Goal: Information Seeking & Learning: Understand process/instructions

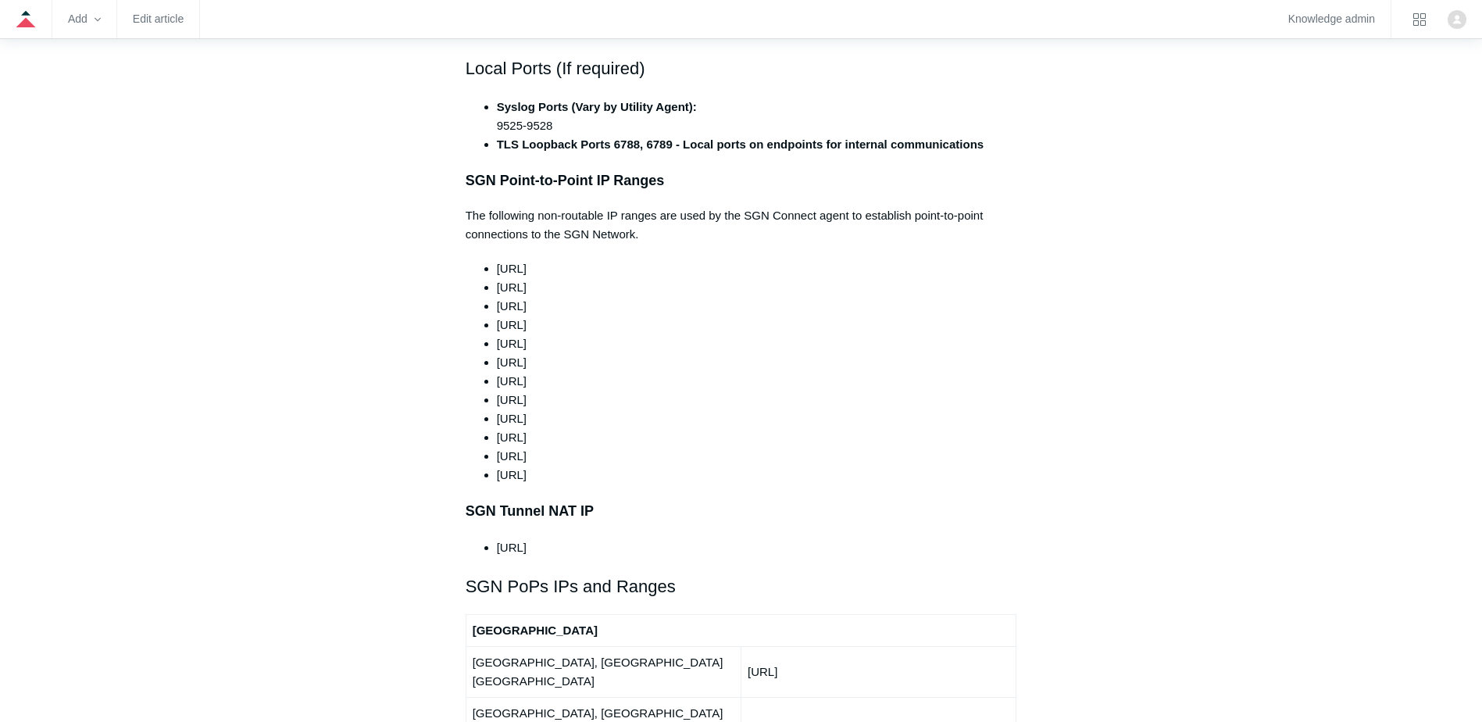
scroll to position [1406, 0]
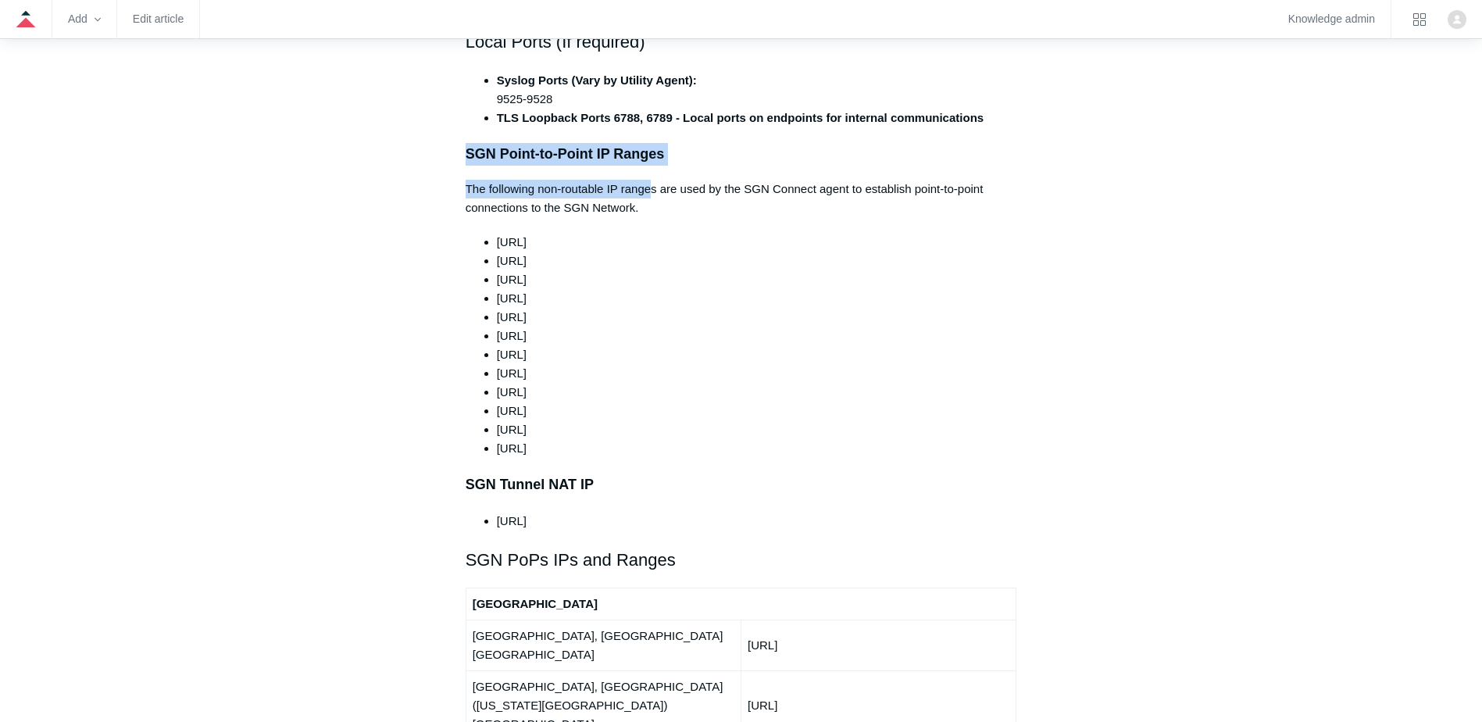
drag, startPoint x: 442, startPoint y: 118, endPoint x: 653, endPoint y: 162, distance: 215.4
drag, startPoint x: 653, startPoint y: 162, endPoint x: 658, endPoint y: 190, distance: 28.5
click at [658, 190] on div "This article outlines the ports, protocols, and IP ranges used by the SGN. The …" at bounding box center [741, 635] width 551 height 3428
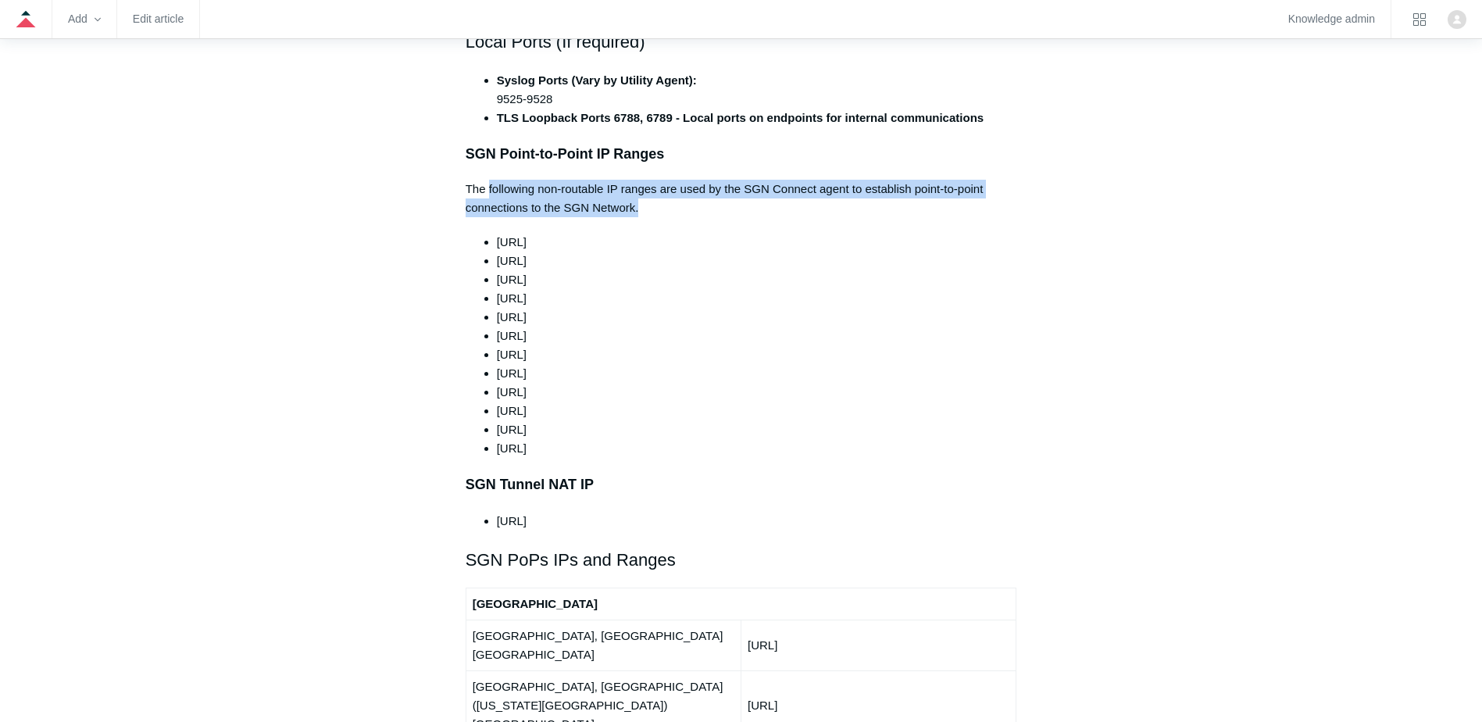
drag, startPoint x: 490, startPoint y: 160, endPoint x: 718, endPoint y: 175, distance: 228.6
click at [718, 180] on p "The following non-routable IP ranges are used by the SGN Connect agent to estab…" at bounding box center [741, 198] width 551 height 37
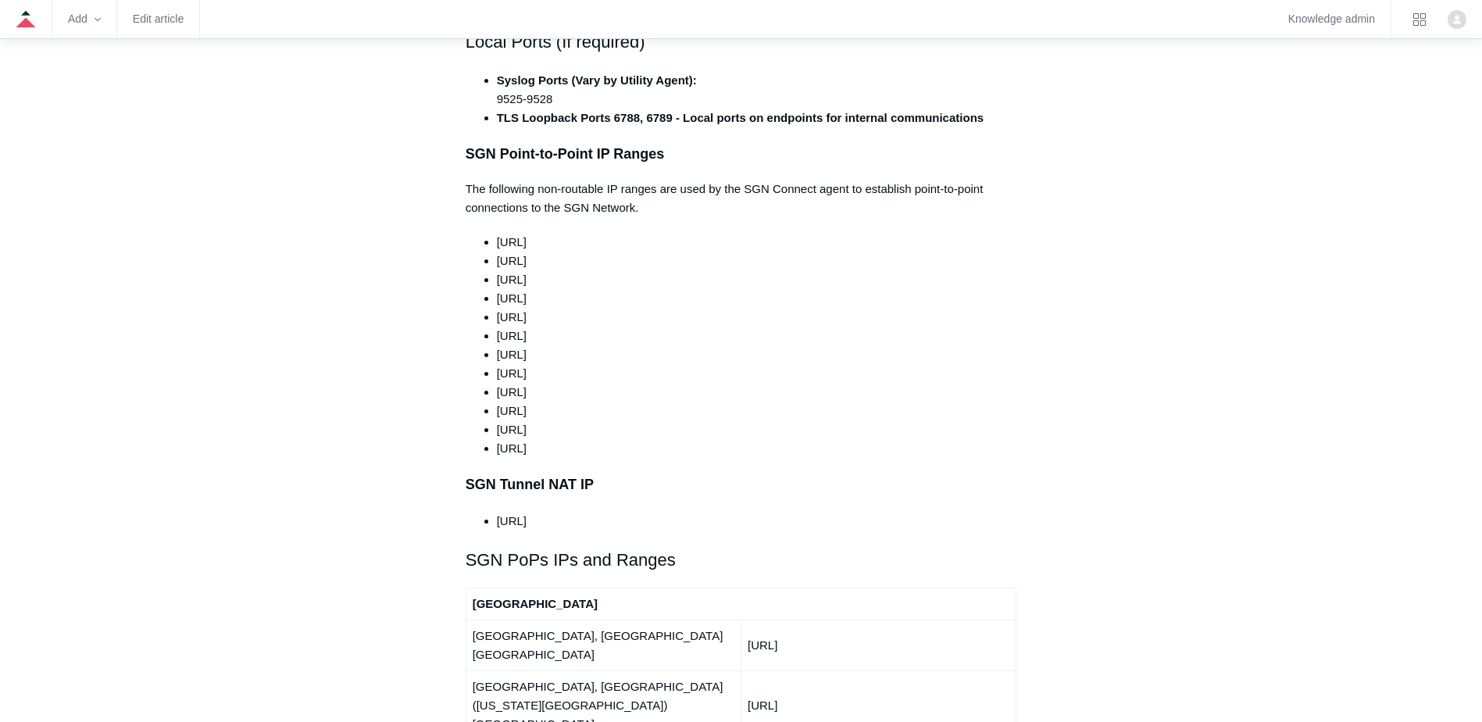
drag, startPoint x: 718, startPoint y: 175, endPoint x: 628, endPoint y: 275, distance: 134.4
click at [637, 289] on li "165.15.2.0/24" at bounding box center [757, 298] width 520 height 19
drag, startPoint x: 489, startPoint y: 198, endPoint x: 642, endPoint y: 406, distance: 258.7
click at [642, 406] on ul "100.64.0.0/10 165.15.0.0/24 165.15.1.0/24 165.15.2.0/24 165.15.3.0/24 165.15.4.…" at bounding box center [749, 345] width 536 height 225
drag, startPoint x: 642, startPoint y: 406, endPoint x: 502, endPoint y: 309, distance: 170.1
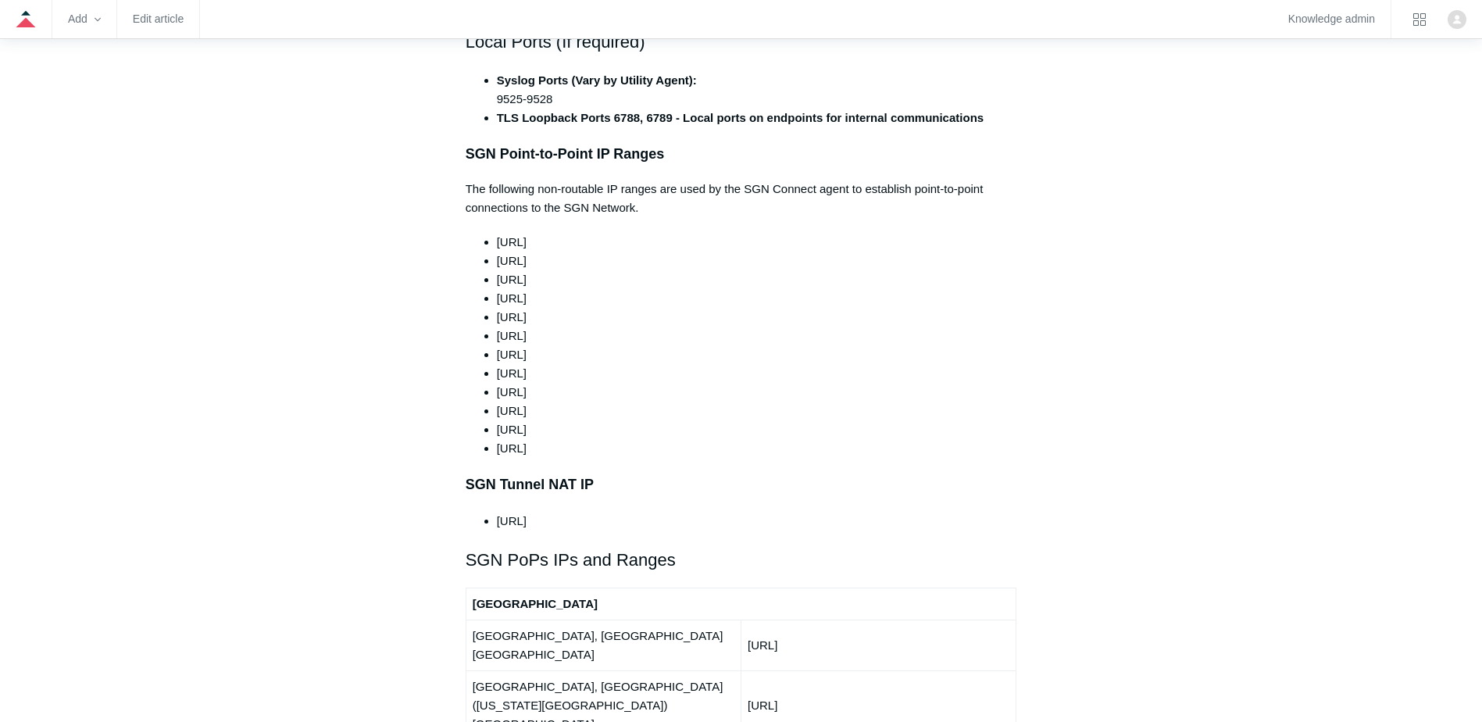
click at [526, 348] on span "192.0.0.0/24" at bounding box center [512, 354] width 30 height 13
drag, startPoint x: 531, startPoint y: 314, endPoint x: 621, endPoint y: 341, distance: 93.9
click at [621, 341] on ul "100.64.0.0/10 165.15.0.0/24 165.15.1.0/24 165.15.2.0/24 165.15.3.0/24 165.15.4.…" at bounding box center [749, 345] width 536 height 225
drag, startPoint x: 621, startPoint y: 341, endPoint x: 588, endPoint y: 340, distance: 32.8
click at [588, 364] on li "192.0.2.0/24" at bounding box center [757, 373] width 520 height 19
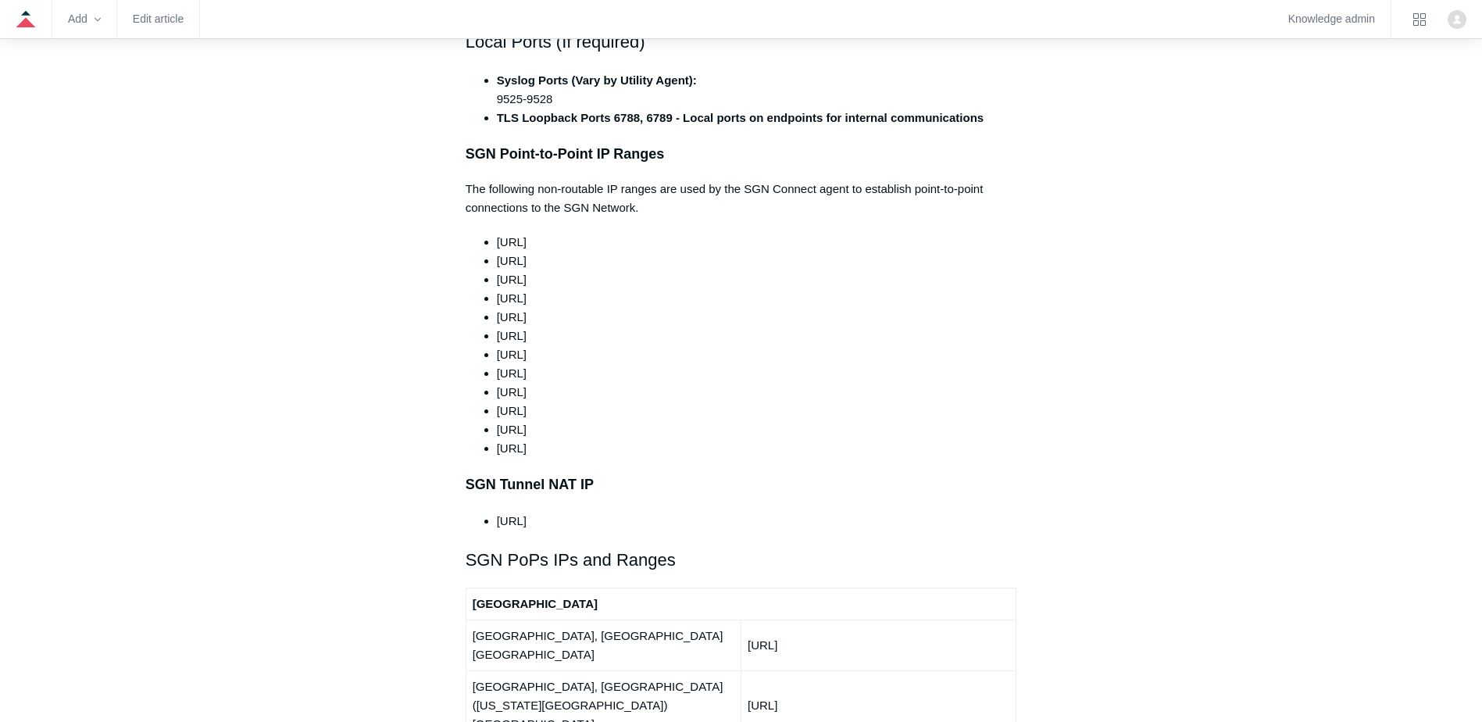
drag, startPoint x: 558, startPoint y: 316, endPoint x: 584, endPoint y: 316, distance: 26.6
click at [584, 345] on li "192.0.0.0/24" at bounding box center [757, 354] width 520 height 19
drag, startPoint x: 584, startPoint y: 316, endPoint x: 592, endPoint y: 319, distance: 8.4
click at [592, 345] on li "192.0.0.0/24" at bounding box center [757, 354] width 520 height 19
click at [610, 345] on li "192.0.0.0/24" at bounding box center [757, 354] width 520 height 19
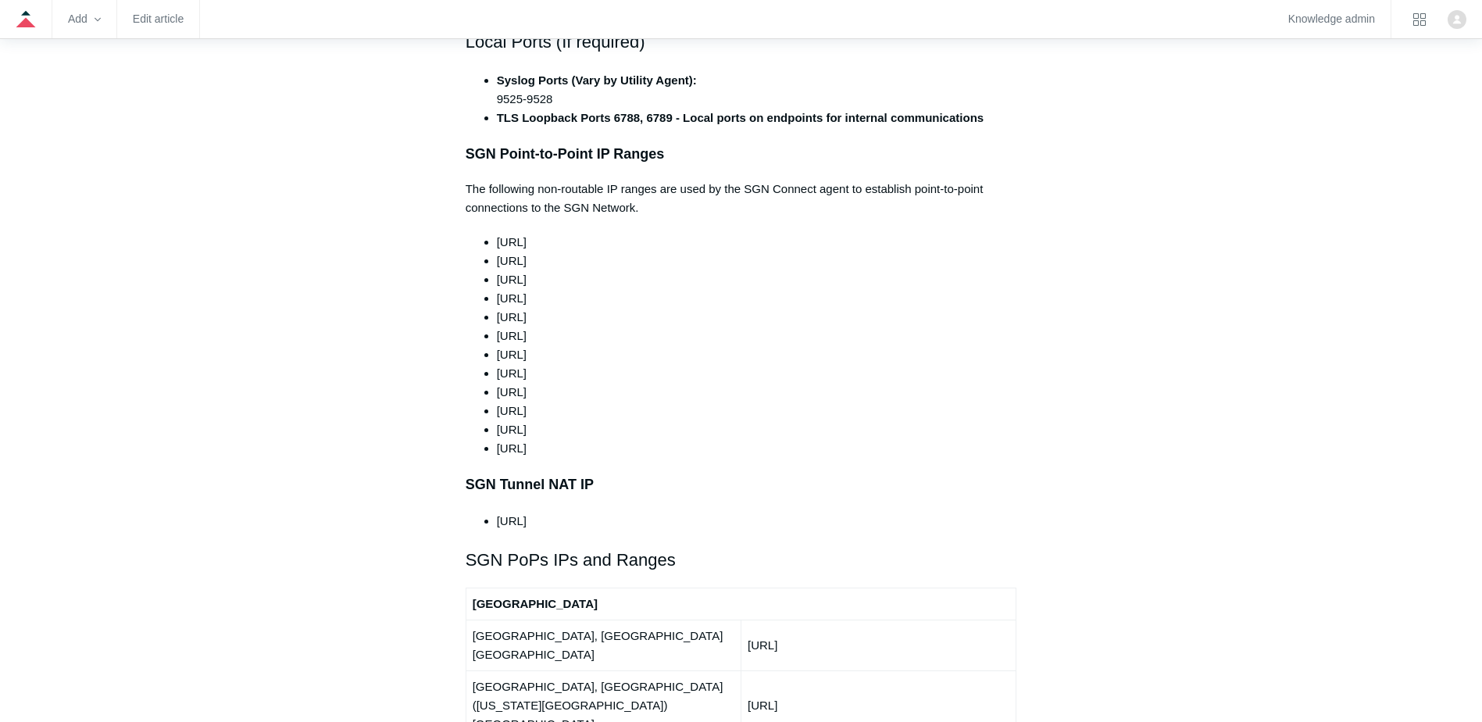
drag, startPoint x: 596, startPoint y: 318, endPoint x: 529, endPoint y: 324, distance: 67.5
click at [529, 345] on li "192.0.0.0/24" at bounding box center [757, 354] width 520 height 19
drag, startPoint x: 529, startPoint y: 324, endPoint x: 516, endPoint y: 352, distance: 30.1
click at [508, 385] on span "[URL]" at bounding box center [512, 391] width 30 height 13
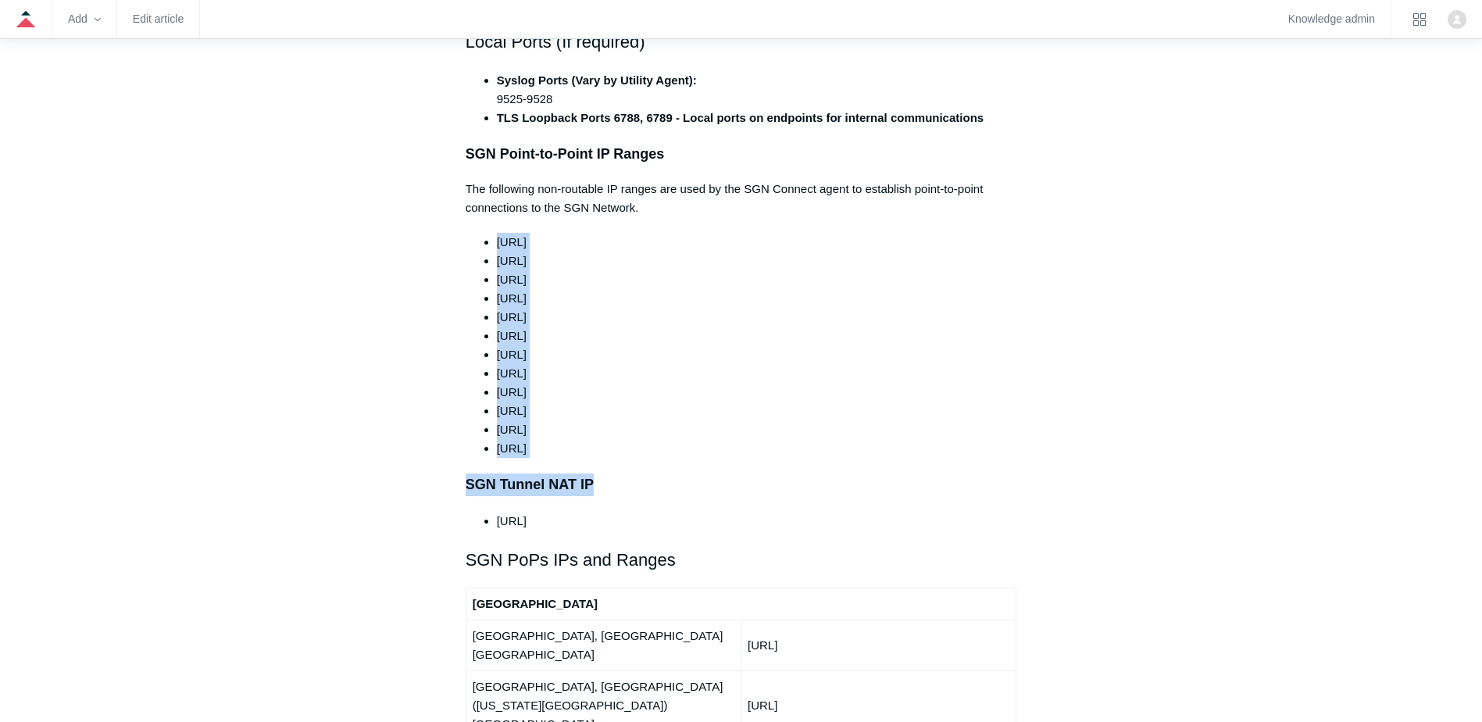
drag, startPoint x: 585, startPoint y: 409, endPoint x: 492, endPoint y: 198, distance: 231.2
click at [492, 198] on div "This article outlines the ports, protocols, and IP ranges used by the SGN. The …" at bounding box center [741, 635] width 551 height 3428
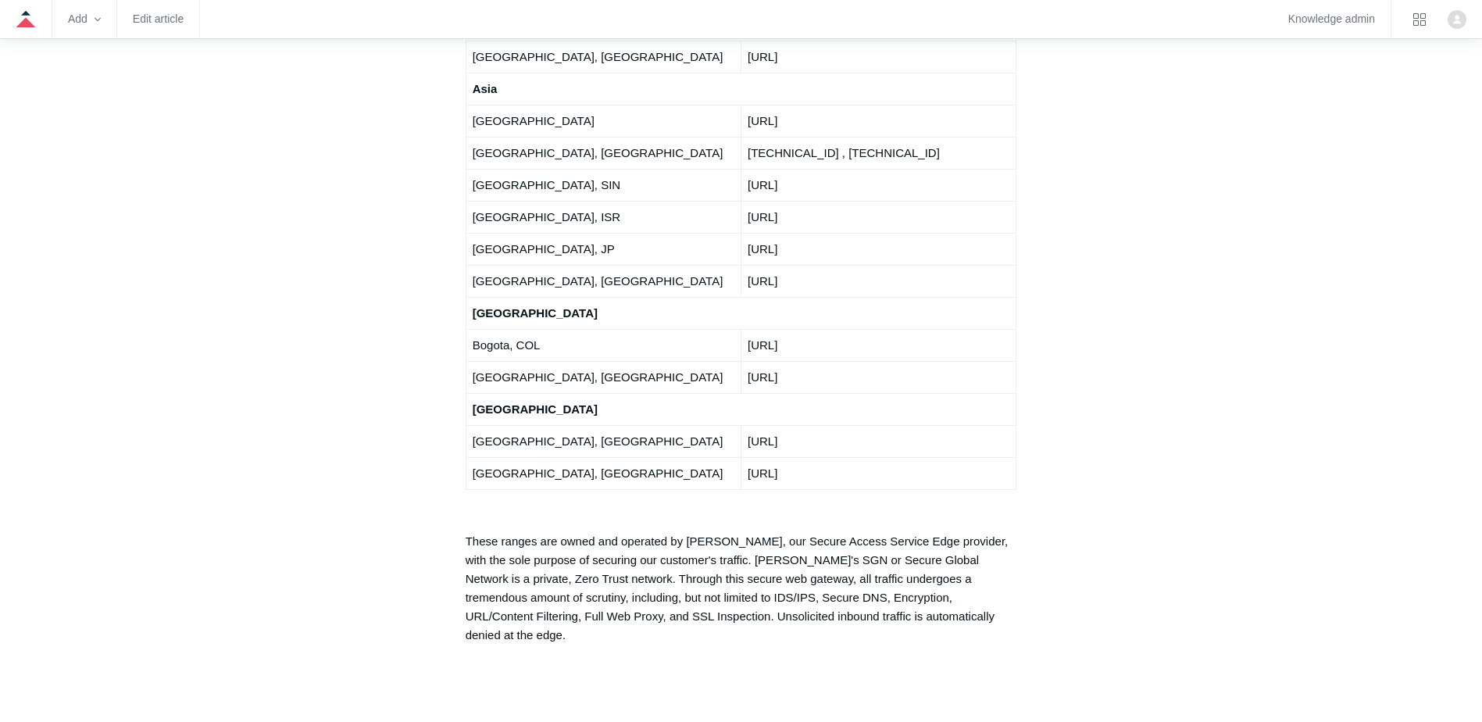
scroll to position [3203, 0]
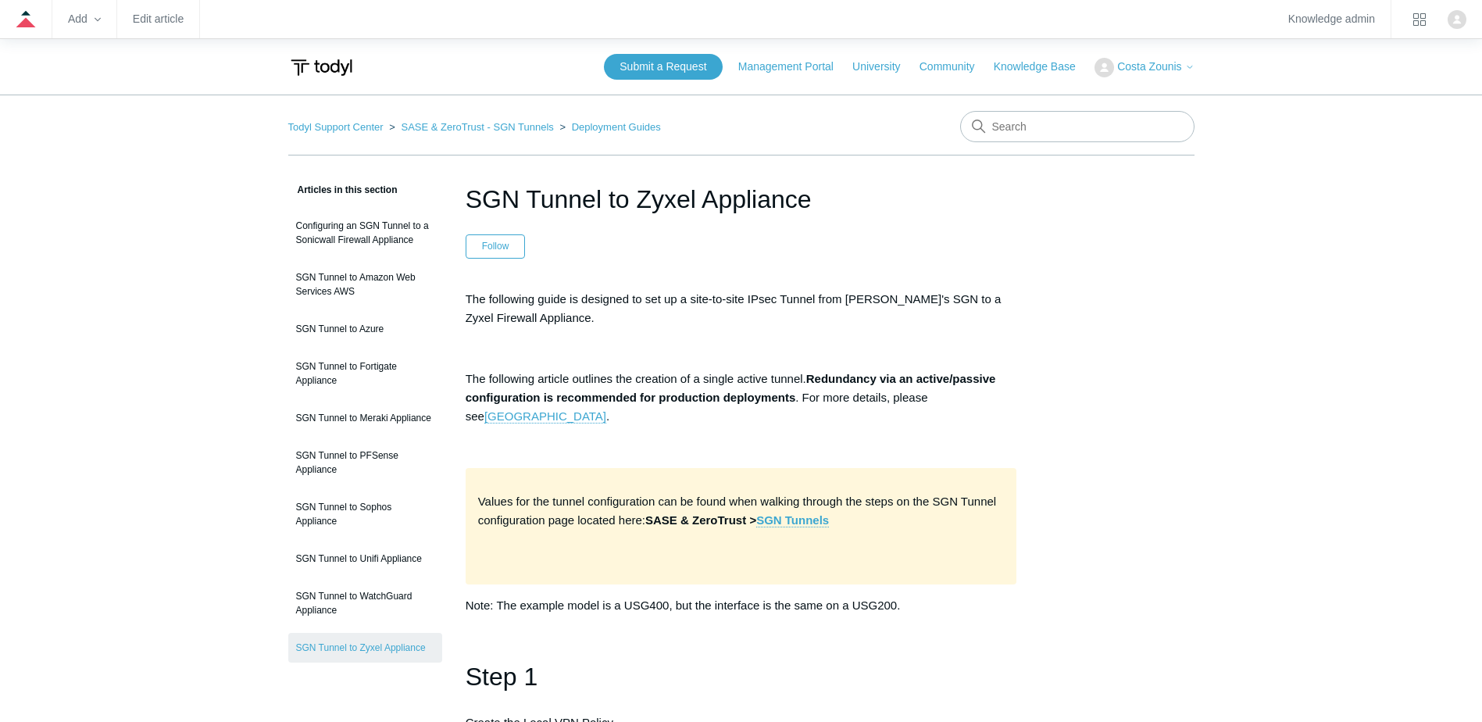
drag, startPoint x: 653, startPoint y: 195, endPoint x: 836, endPoint y: 195, distance: 182.8
click at [669, 184] on h1 "SGN Tunnel to Zyxel Appliance" at bounding box center [741, 198] width 551 height 37
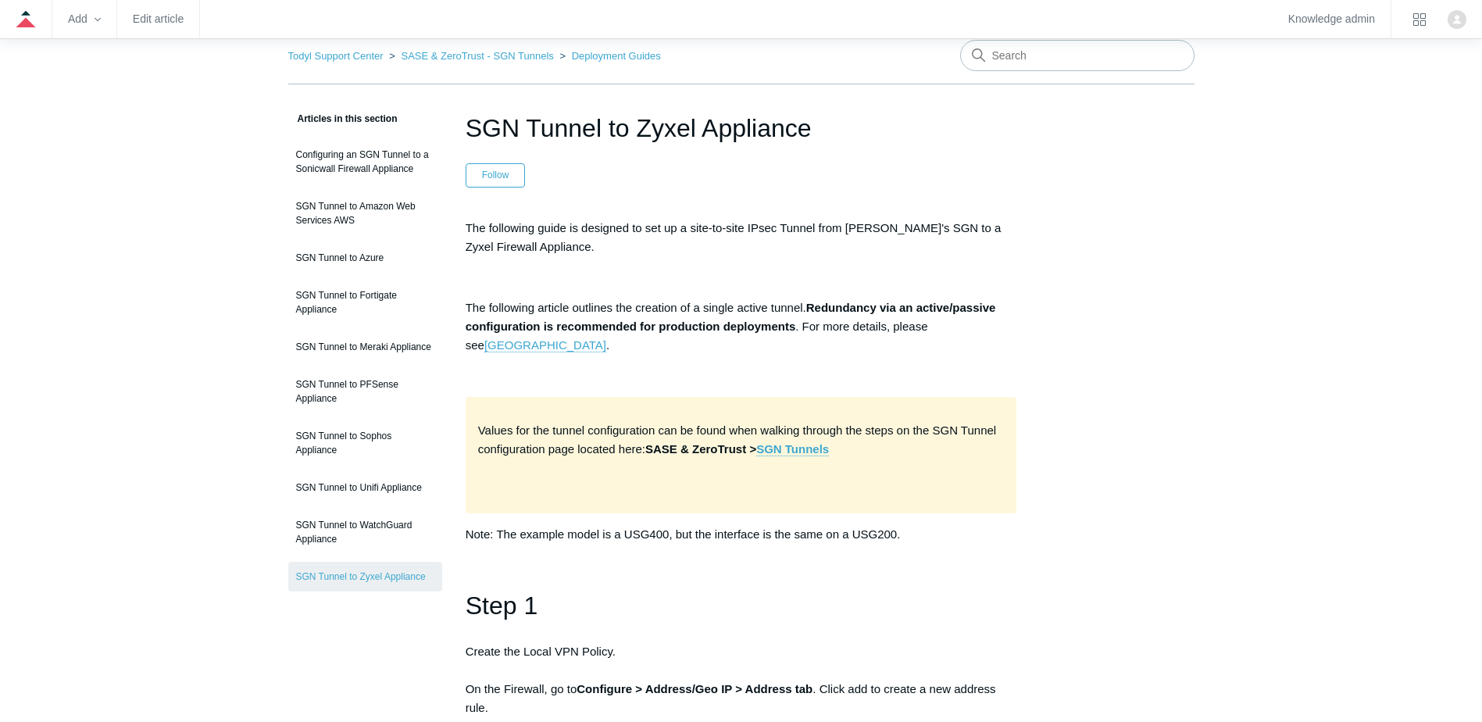
scroll to position [156, 0]
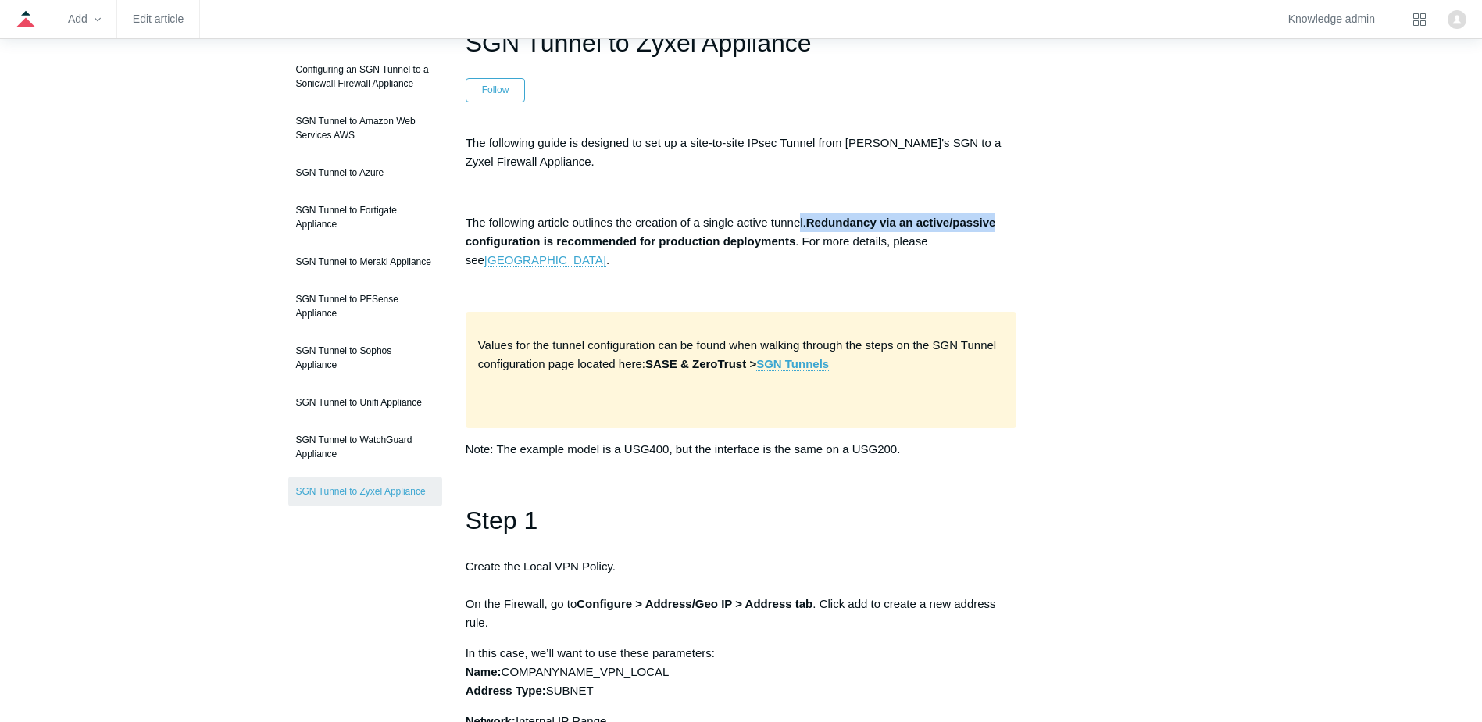
drag, startPoint x: 933, startPoint y: 230, endPoint x: 1011, endPoint y: 231, distance: 78.1
click at [1011, 231] on p "The following article outlines the creation of a single active tunnel. Redundan…" at bounding box center [741, 241] width 551 height 56
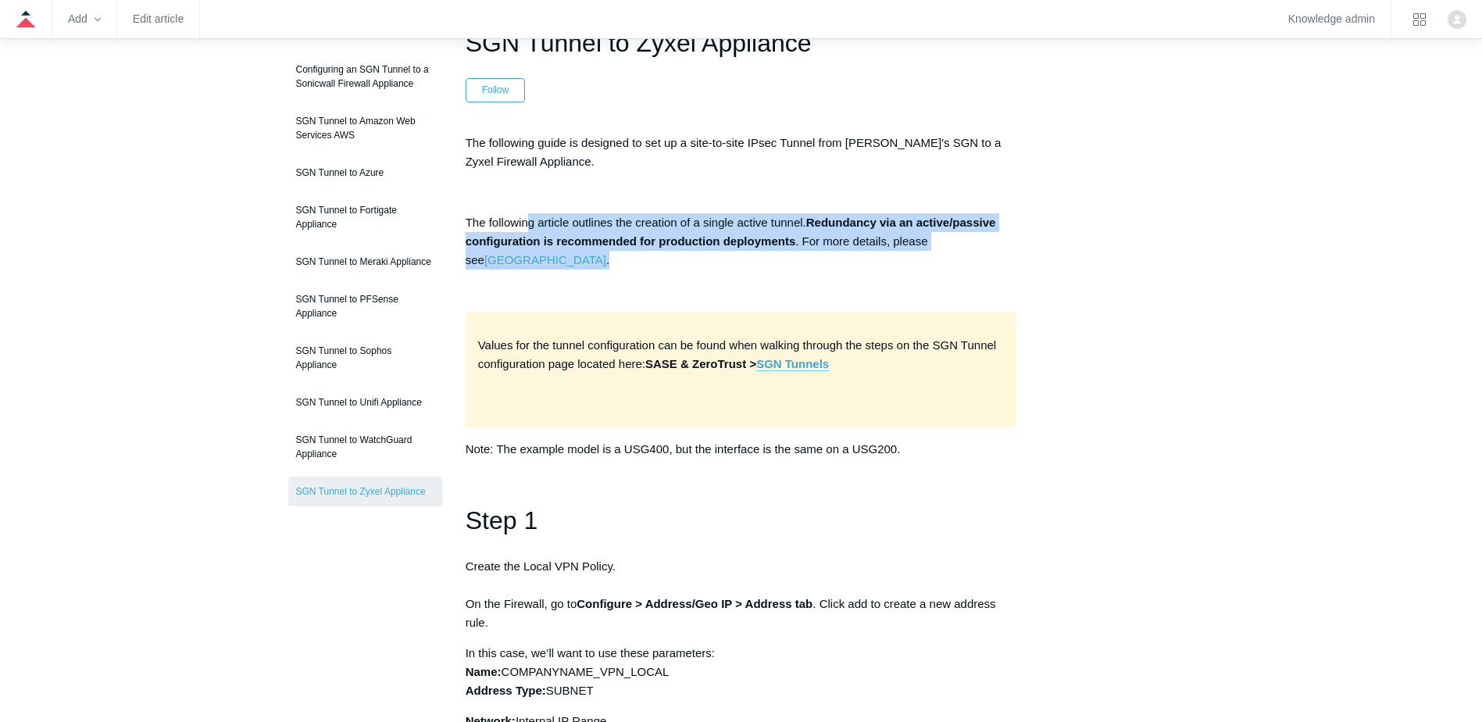
drag, startPoint x: 529, startPoint y: 224, endPoint x: 770, endPoint y: 268, distance: 245.3
click at [770, 268] on p "The following article outlines the creation of a single active tunnel. Redundan…" at bounding box center [741, 241] width 551 height 56
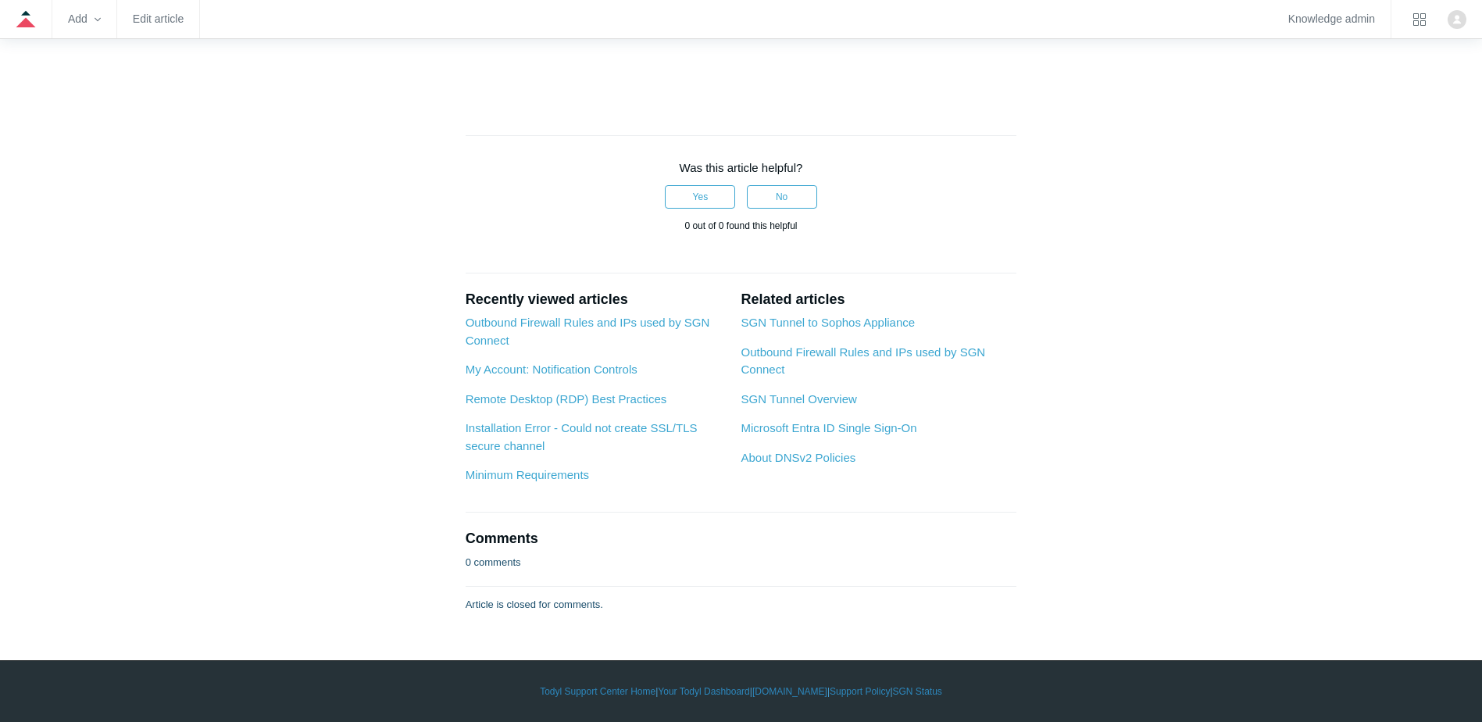
scroll to position [6093, 0]
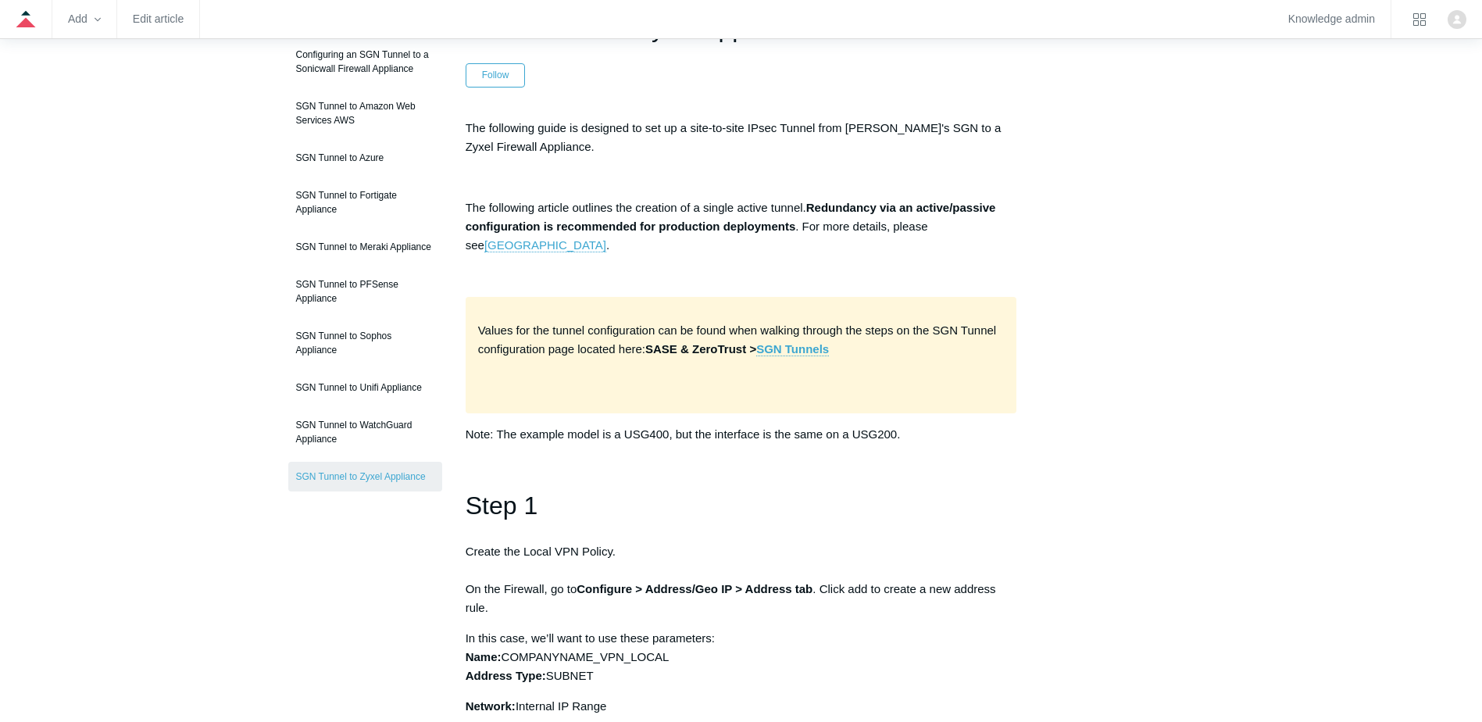
scroll to position [78, 0]
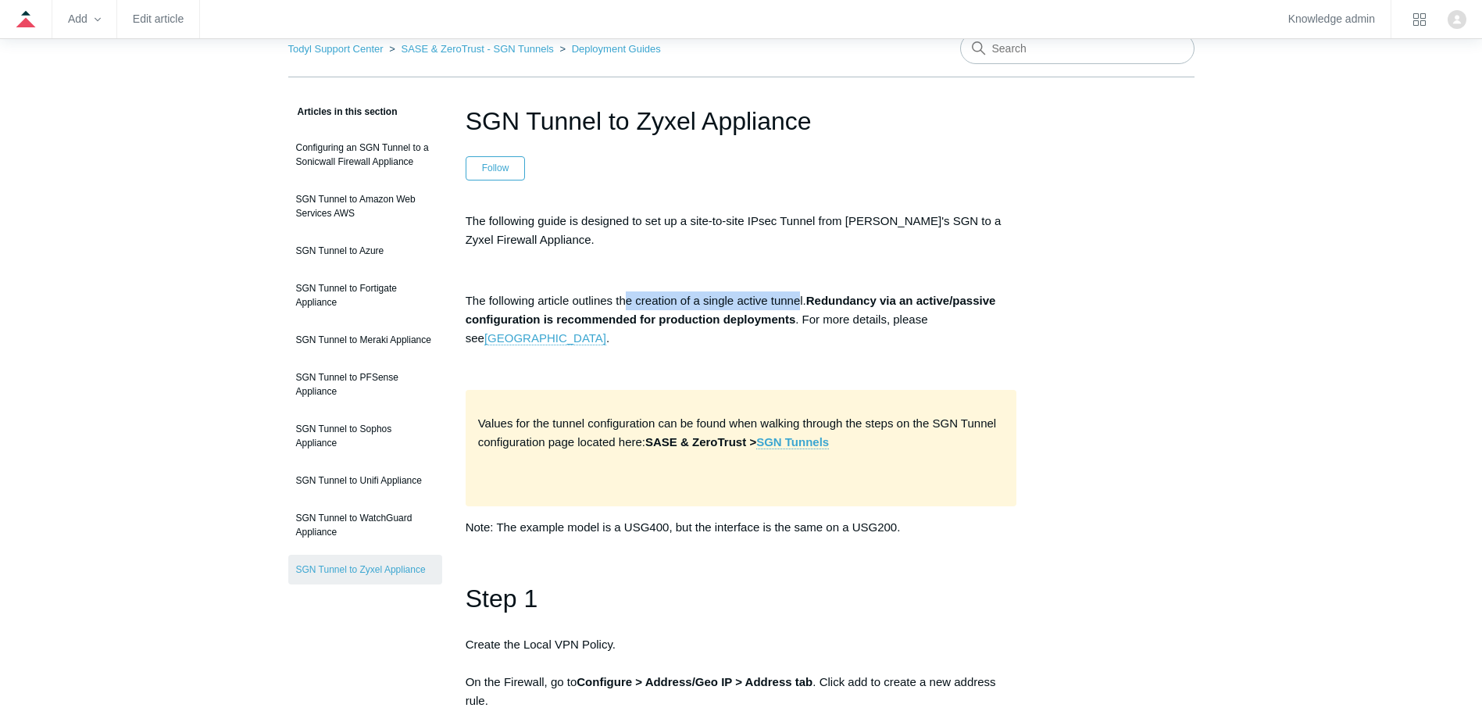
drag, startPoint x: 623, startPoint y: 295, endPoint x: 798, endPoint y: 302, distance: 175.9
click at [798, 302] on p "The following article outlines the creation of a single active tunnel. Redundan…" at bounding box center [741, 319] width 551 height 56
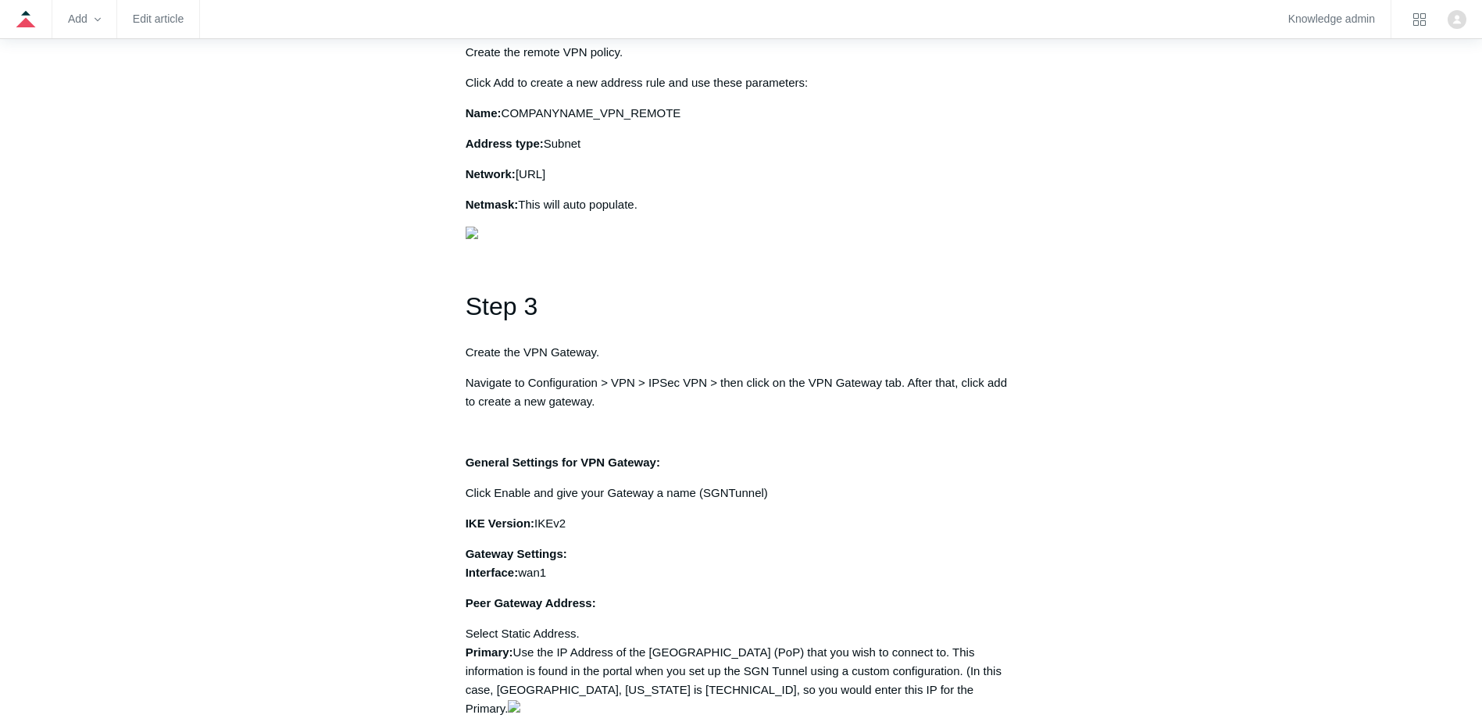
scroll to position [1094, 0]
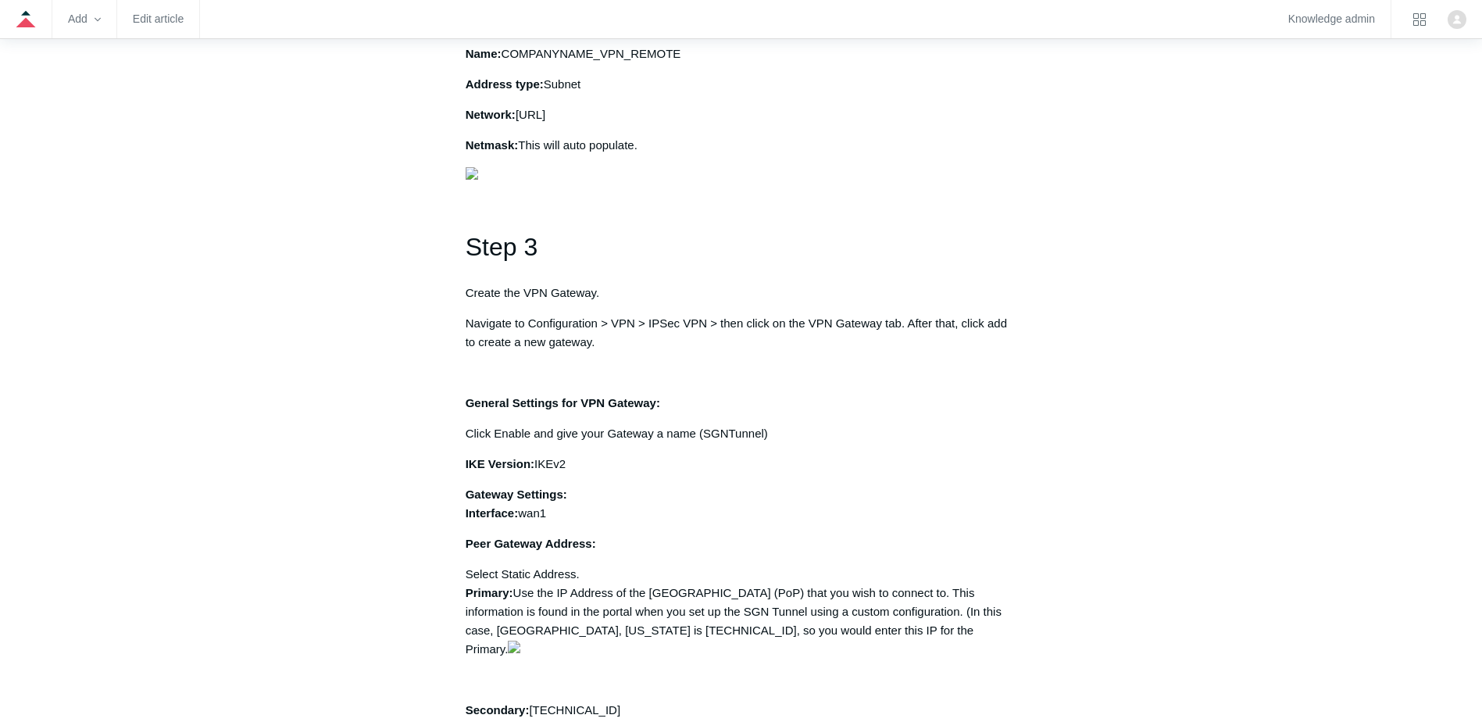
drag, startPoint x: 553, startPoint y: 285, endPoint x: 725, endPoint y: 334, distance: 178.8
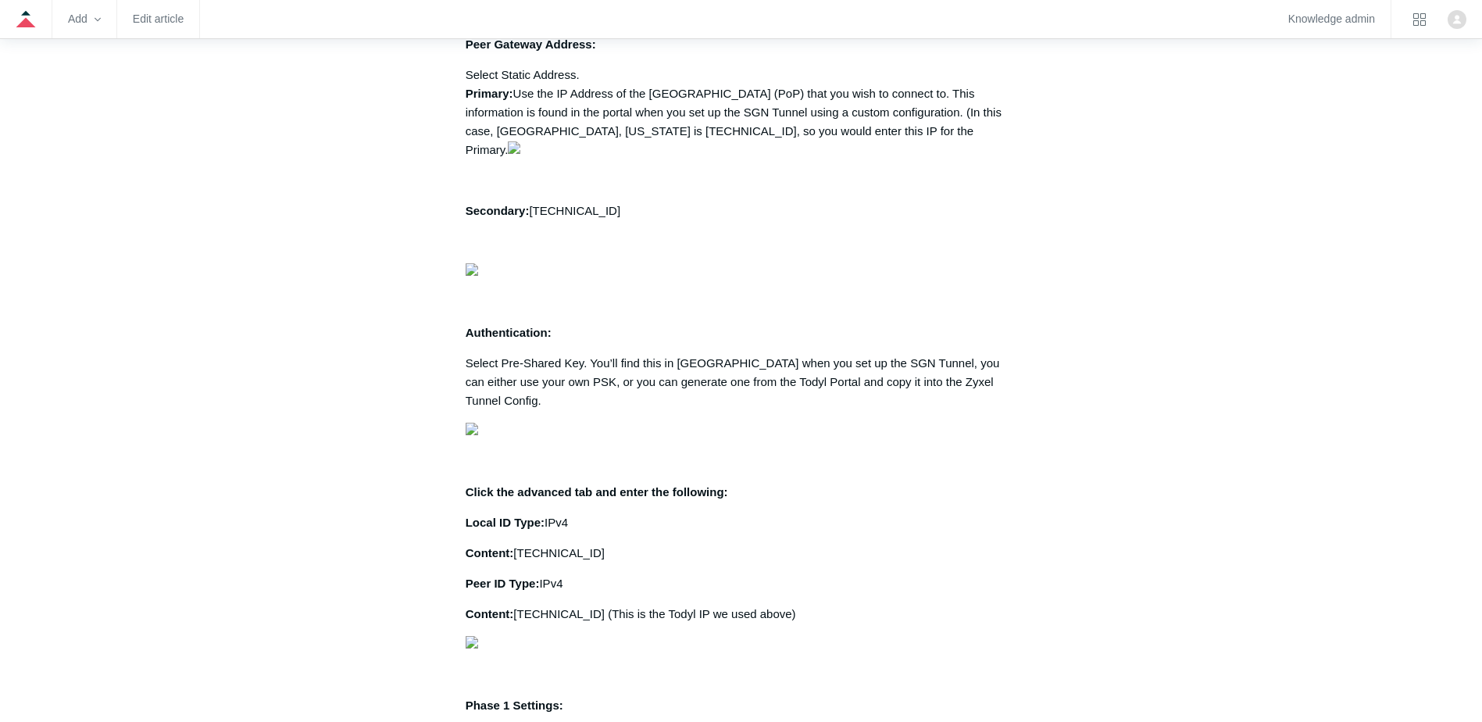
scroll to position [1797, 0]
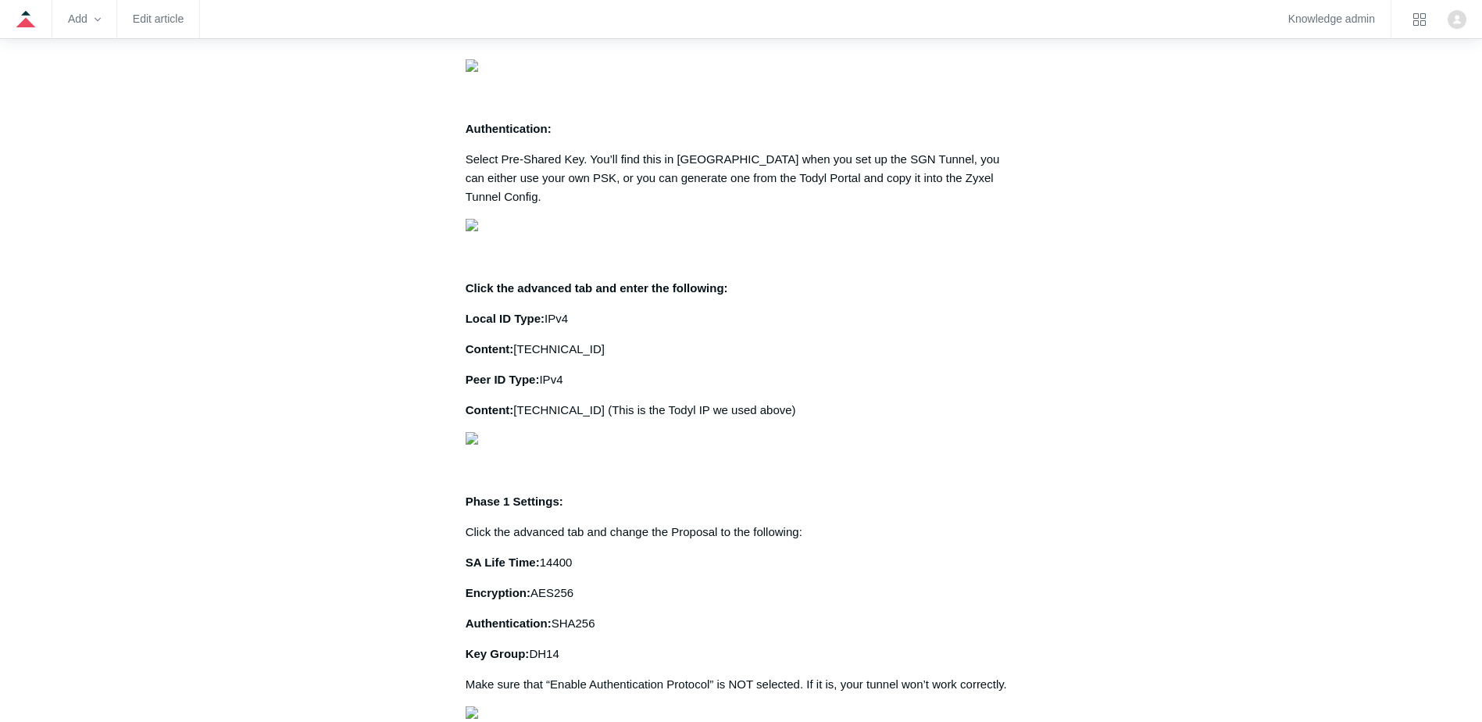
drag, startPoint x: 539, startPoint y: 164, endPoint x: 666, endPoint y: 184, distance: 128.0
click at [666, 184] on article "SGN Tunnel to Zyxel Appliance Follow Not yet followed by anyone The following g…" at bounding box center [741, 708] width 598 height 4649
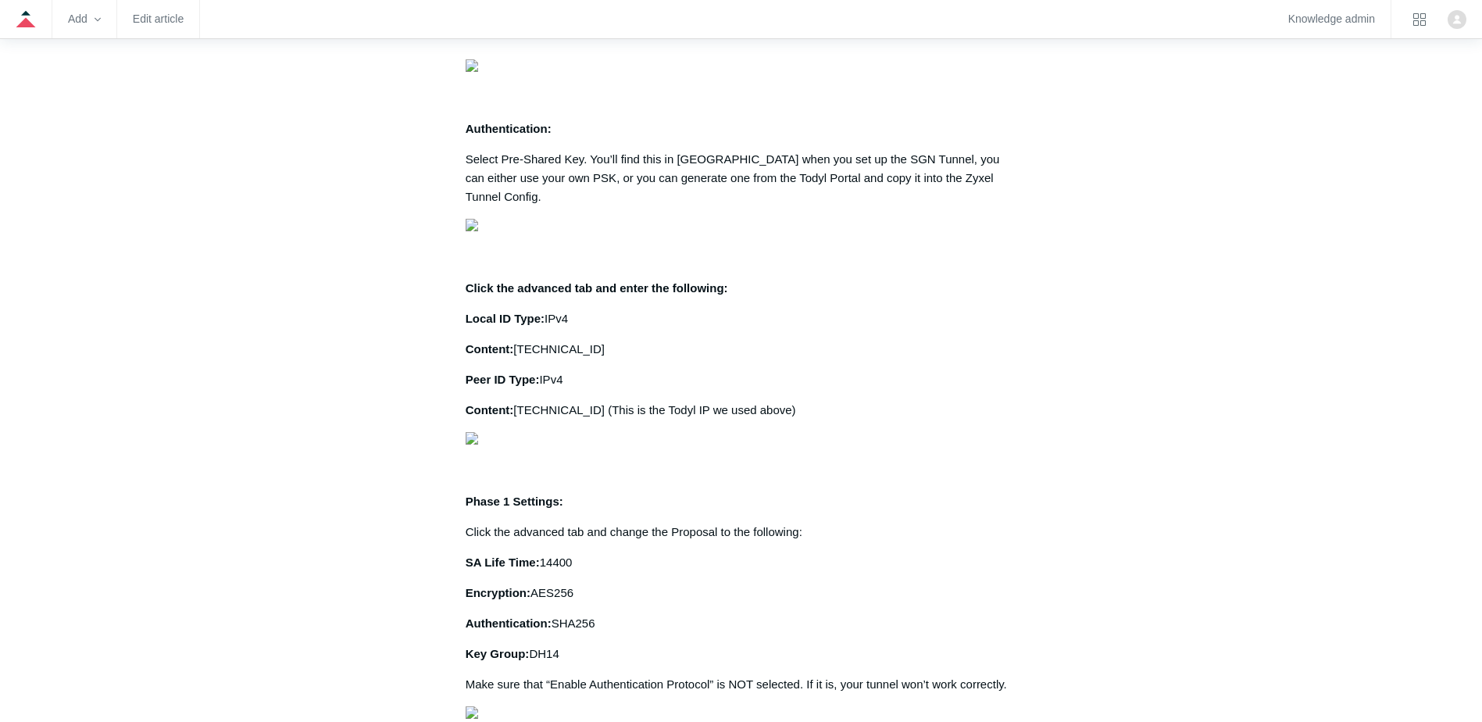
drag, startPoint x: 538, startPoint y: 307, endPoint x: 799, endPoint y: 353, distance: 264.9
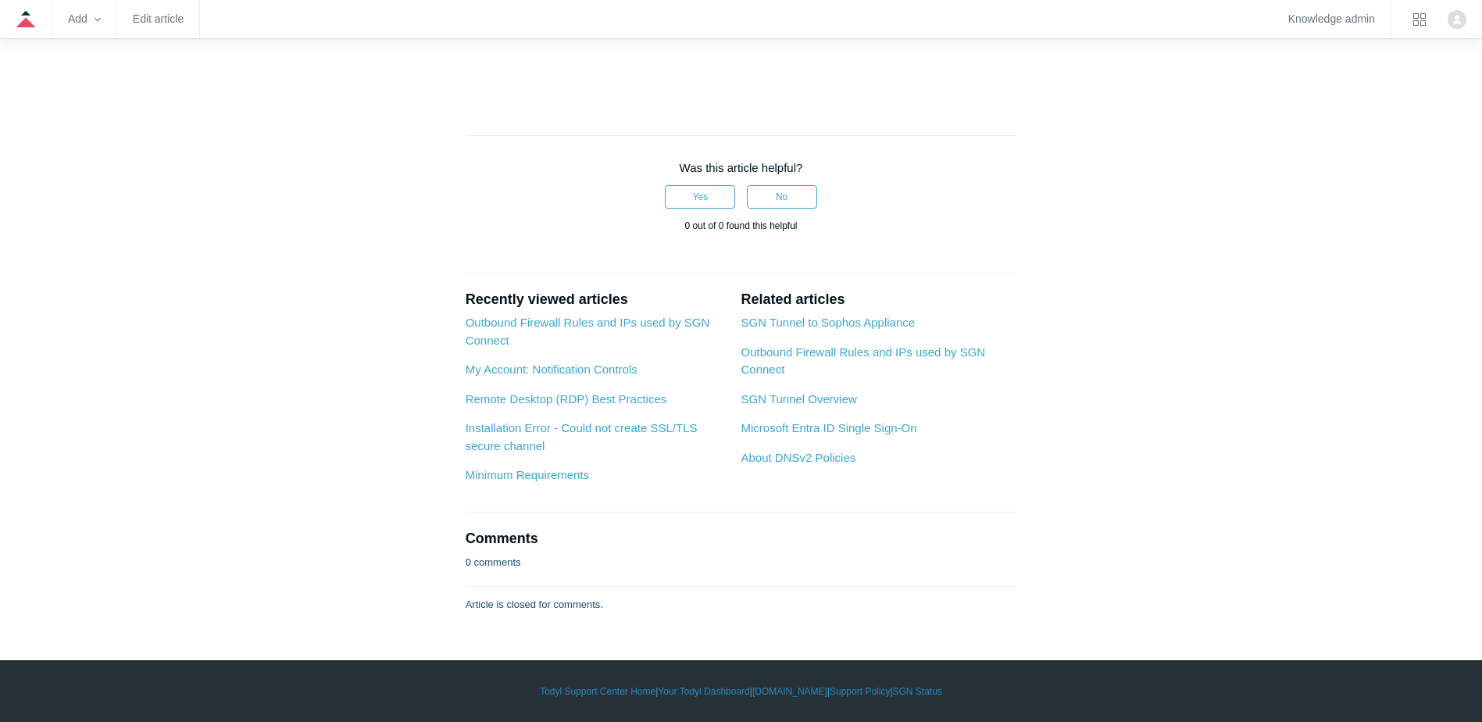
scroll to position [4765, 0]
drag, startPoint x: 528, startPoint y: 358, endPoint x: 603, endPoint y: 388, distance: 80.9
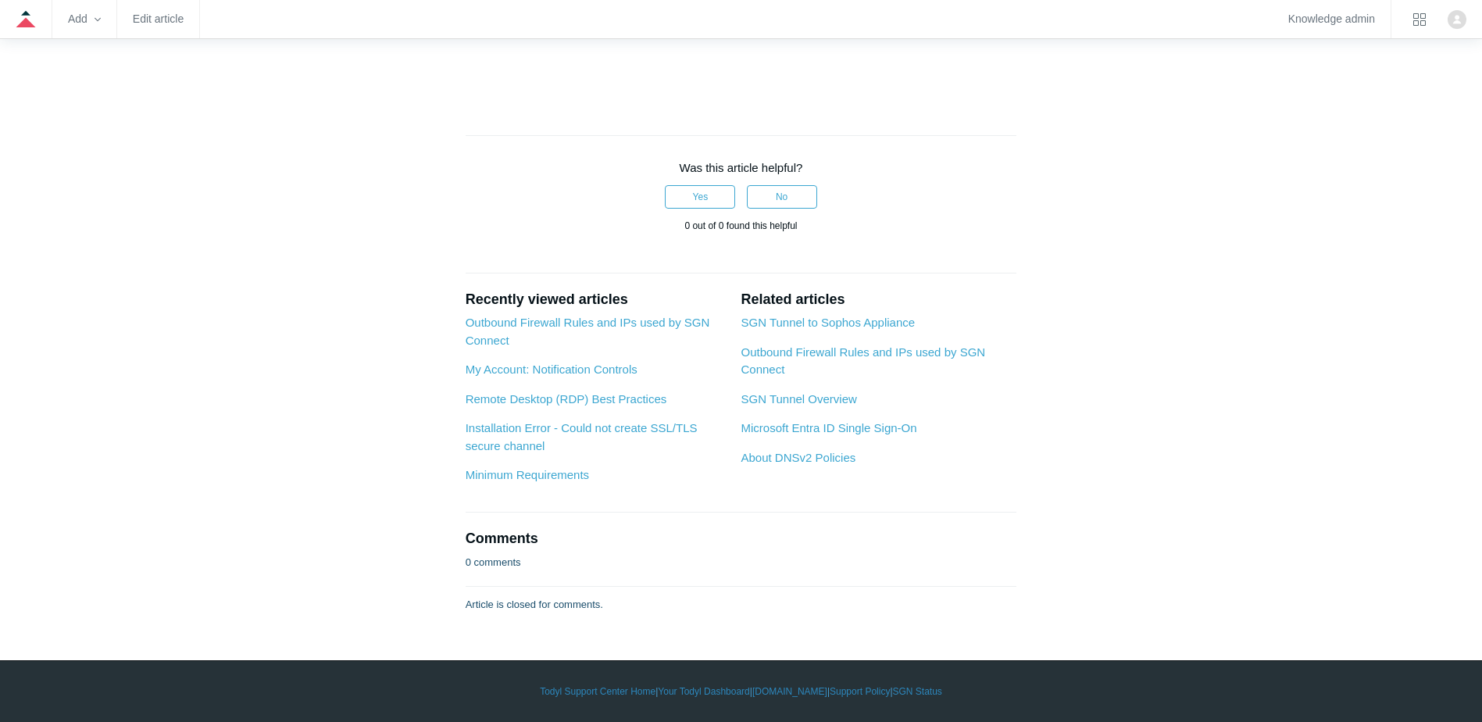
drag, startPoint x: 603, startPoint y: 388, endPoint x: 553, endPoint y: 391, distance: 50.0
drag, startPoint x: 548, startPoint y: 294, endPoint x: 1016, endPoint y: 323, distance: 469.6
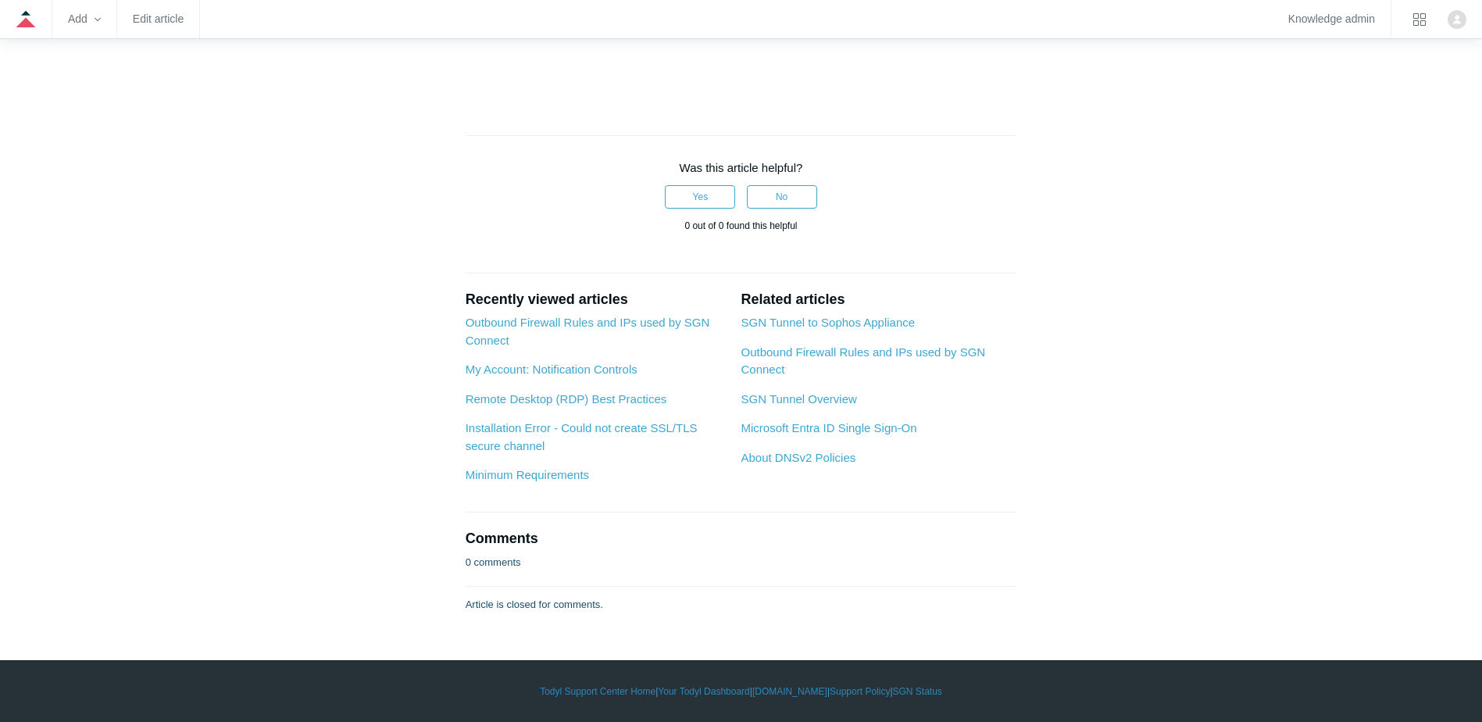
drag, startPoint x: 624, startPoint y: 242, endPoint x: 779, endPoint y: 343, distance: 184.6
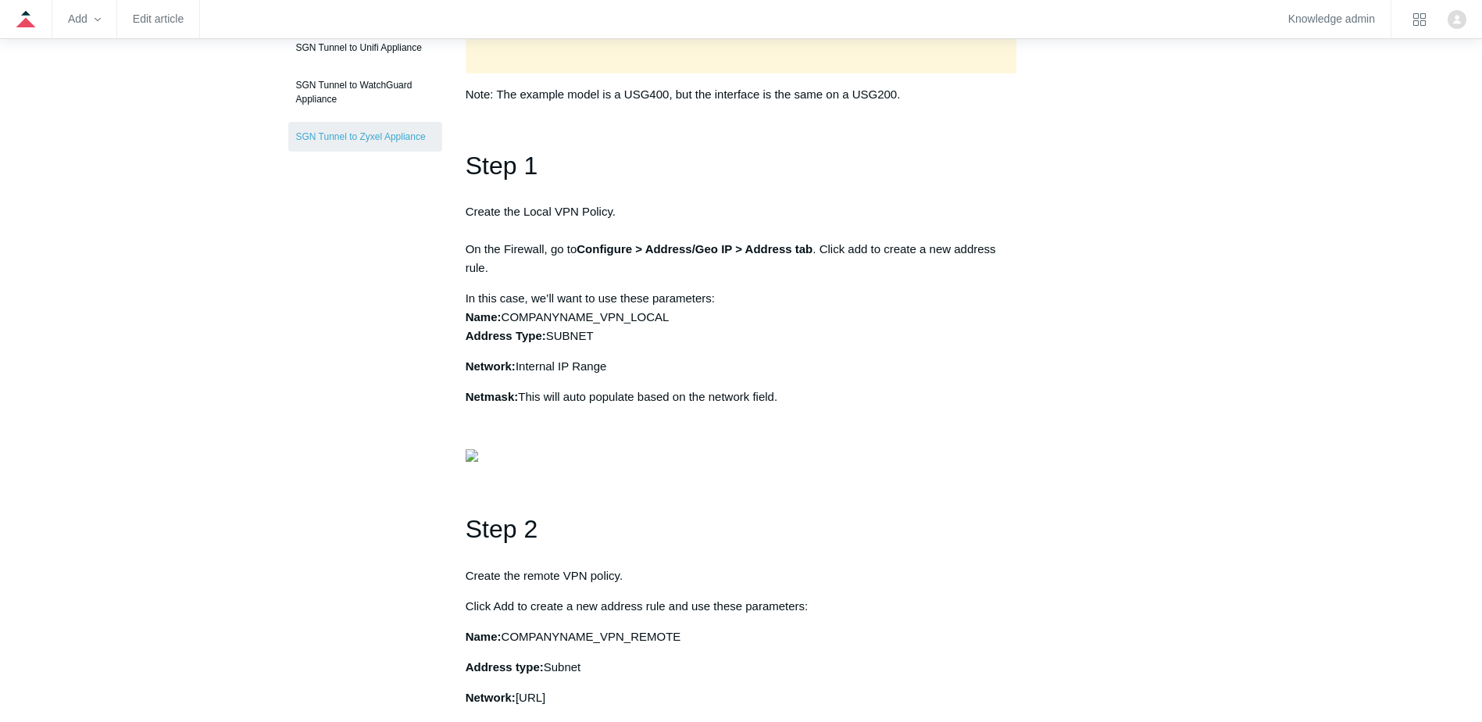
scroll to position [391, 0]
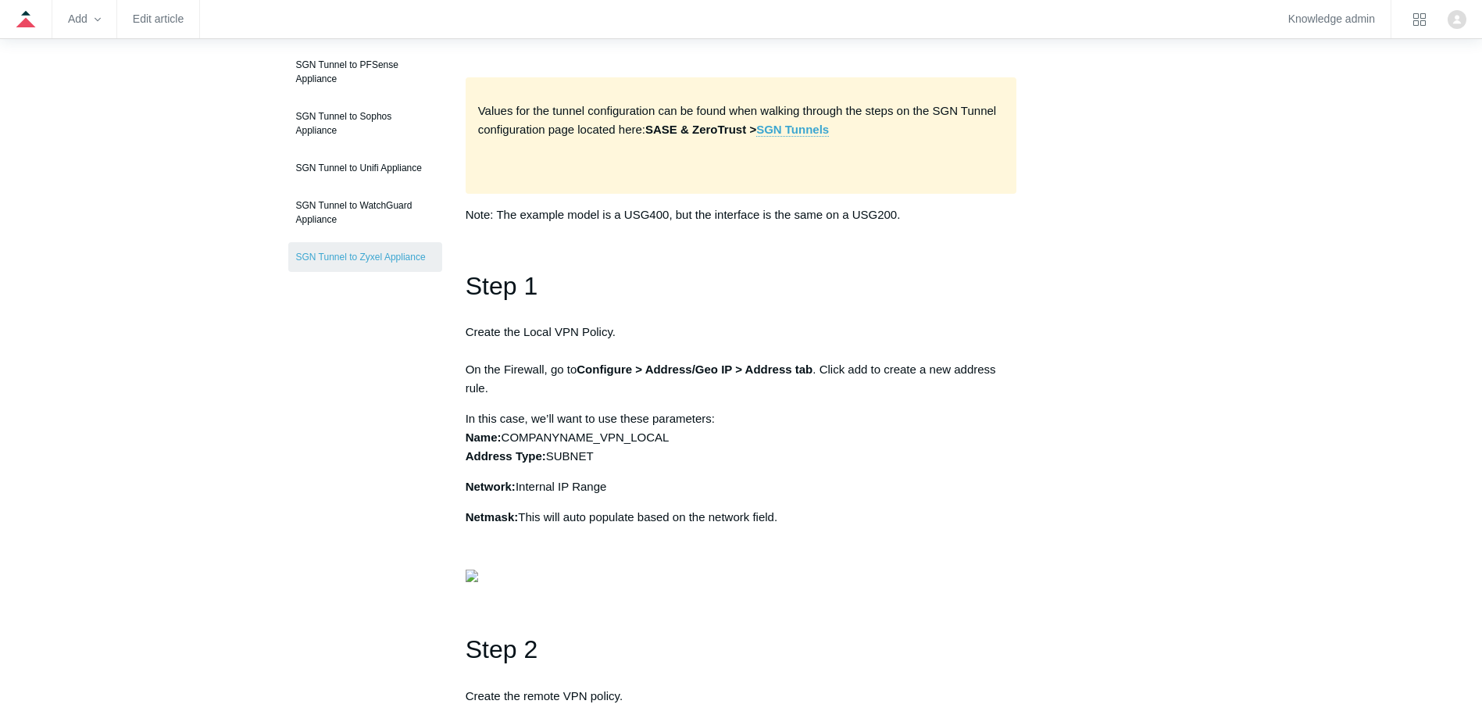
drag, startPoint x: 467, startPoint y: 369, endPoint x: 692, endPoint y: 439, distance: 235.7
drag, startPoint x: 692, startPoint y: 439, endPoint x: 536, endPoint y: 451, distance: 156.7
click at [573, 458] on p "In this case, we’ll want to use these parameters: Name: COMPANYNAME_VPN_LOCAL A…" at bounding box center [741, 437] width 551 height 56
drag, startPoint x: 522, startPoint y: 437, endPoint x: 640, endPoint y: 450, distance: 118.7
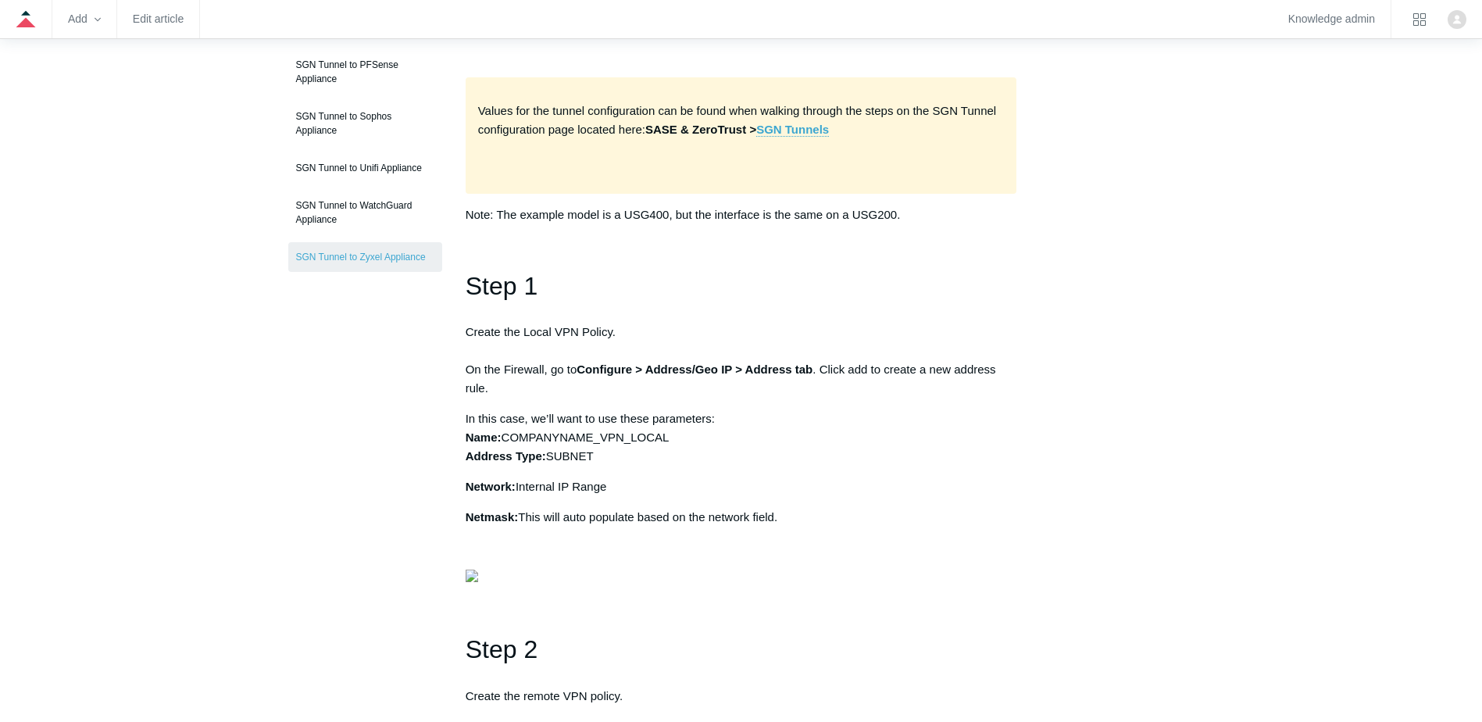
click at [640, 450] on p "In this case, we’ll want to use these parameters: Name: COMPANYNAME_VPN_LOCAL A…" at bounding box center [741, 437] width 551 height 56
click at [641, 451] on p "In this case, we’ll want to use these parameters: Name: COMPANYNAME_VPN_LOCAL A…" at bounding box center [741, 437] width 551 height 56
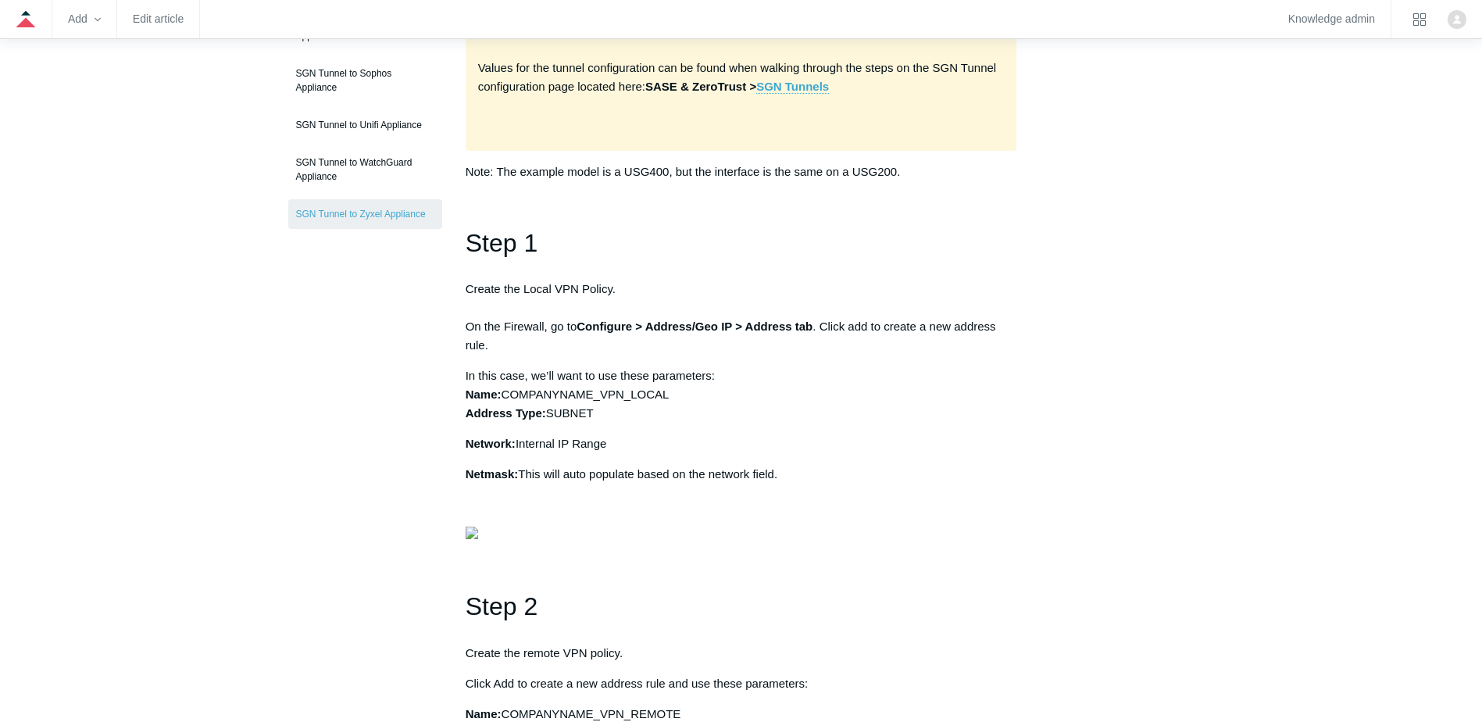
scroll to position [469, 0]
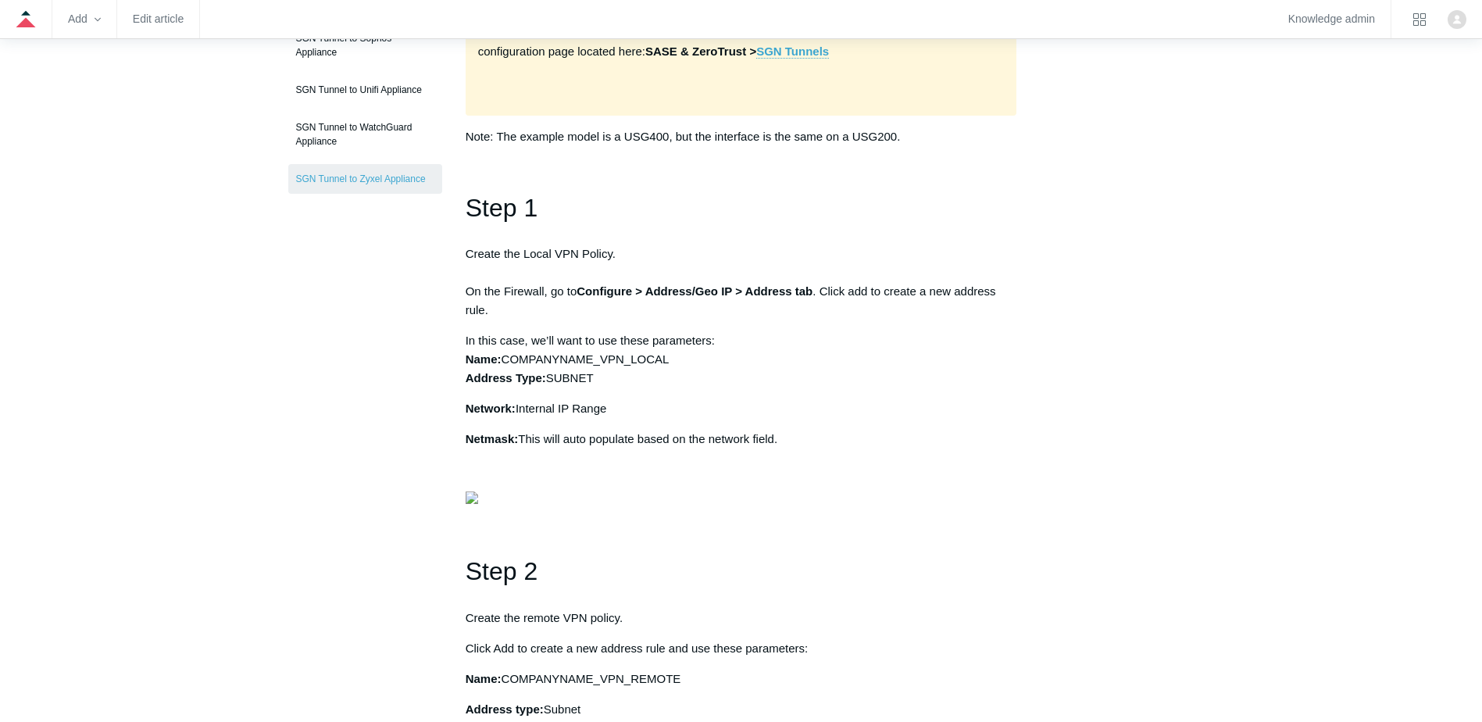
drag, startPoint x: 444, startPoint y: 341, endPoint x: 796, endPoint y: 374, distance: 353.9
drag, startPoint x: 796, startPoint y: 374, endPoint x: 542, endPoint y: 381, distance: 254.0
click at [542, 381] on strong "Address Type:" at bounding box center [506, 377] width 80 height 13
drag, startPoint x: 682, startPoint y: 366, endPoint x: 737, endPoint y: 366, distance: 54.7
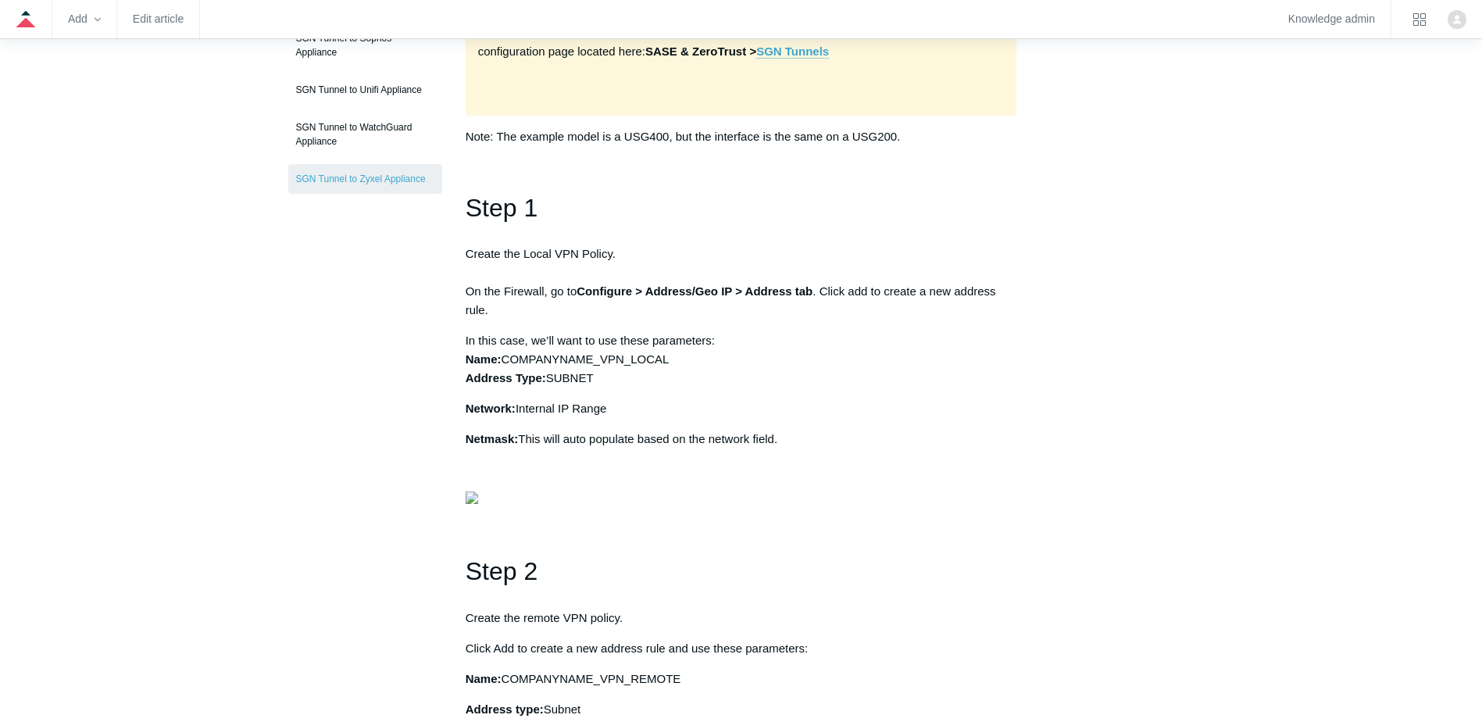
click at [737, 366] on p "In this case, we’ll want to use these parameters: Name: COMPANYNAME_VPN_LOCAL A…" at bounding box center [741, 359] width 551 height 56
drag, startPoint x: 737, startPoint y: 366, endPoint x: 573, endPoint y: 386, distance: 164.5
click at [573, 386] on p "In this case, we’ll want to use these parameters: Name: COMPANYNAME_VPN_LOCAL A…" at bounding box center [741, 359] width 551 height 56
drag, startPoint x: 529, startPoint y: 377, endPoint x: 659, endPoint y: 376, distance: 130.4
click at [659, 376] on p "In this case, we’ll want to use these parameters: Name: COMPANYNAME_VPN_LOCAL A…" at bounding box center [741, 359] width 551 height 56
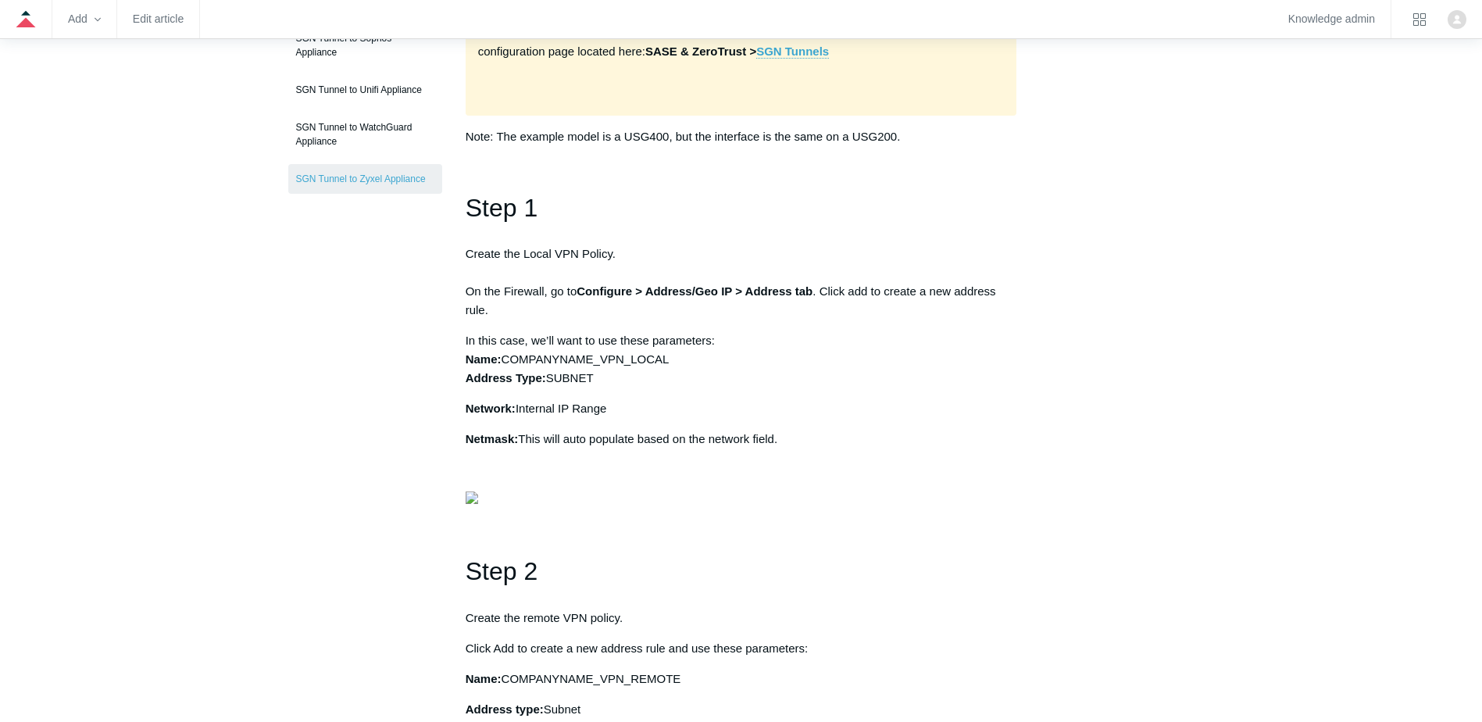
drag, startPoint x: 659, startPoint y: 376, endPoint x: 519, endPoint y: 420, distance: 147.2
drag, startPoint x: 587, startPoint y: 412, endPoint x: 615, endPoint y: 412, distance: 27.3
click at [615, 412] on p "Network: Internal IP Range" at bounding box center [741, 408] width 551 height 19
drag, startPoint x: 615, startPoint y: 412, endPoint x: 549, endPoint y: 442, distance: 72.3
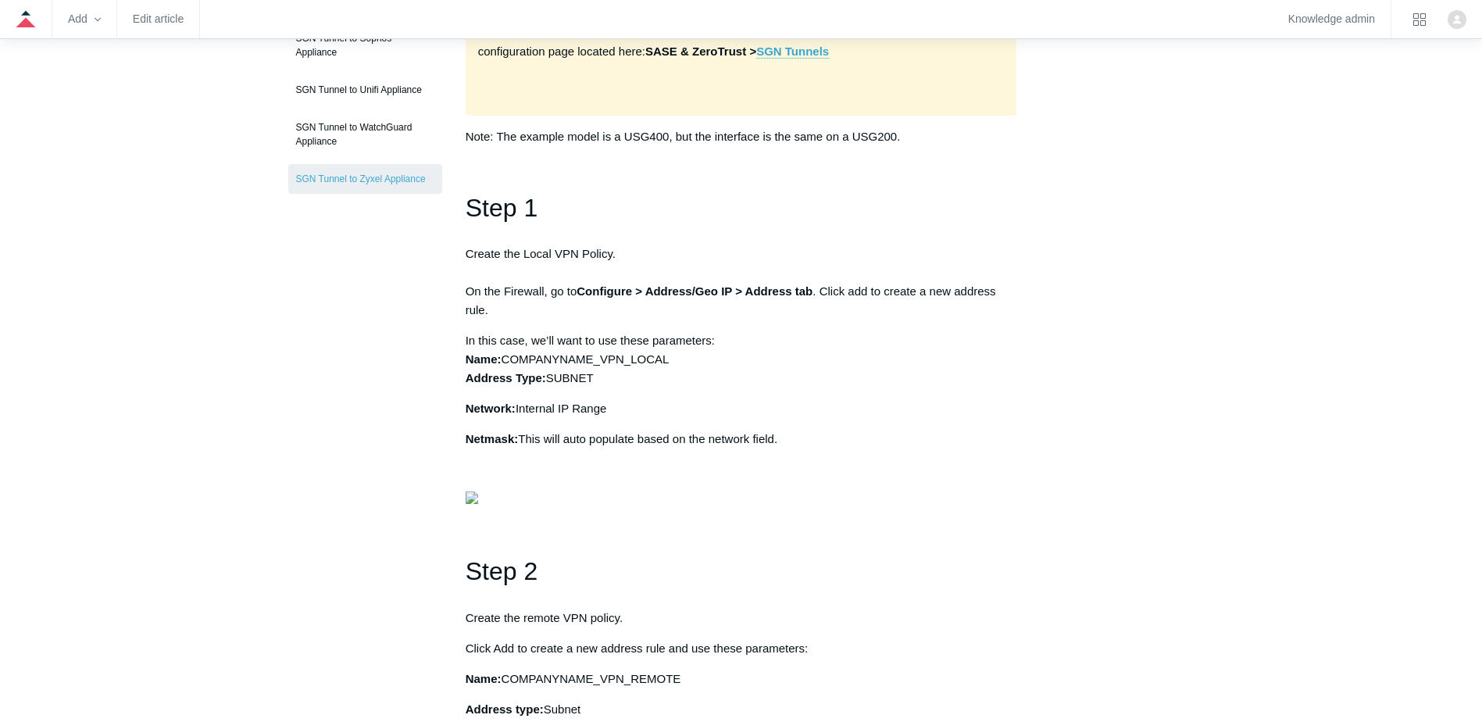
click at [549, 444] on p "Netmask: This will auto populate based on the network field." at bounding box center [741, 439] width 551 height 19
drag, startPoint x: 509, startPoint y: 403, endPoint x: 724, endPoint y: 434, distance: 217.7
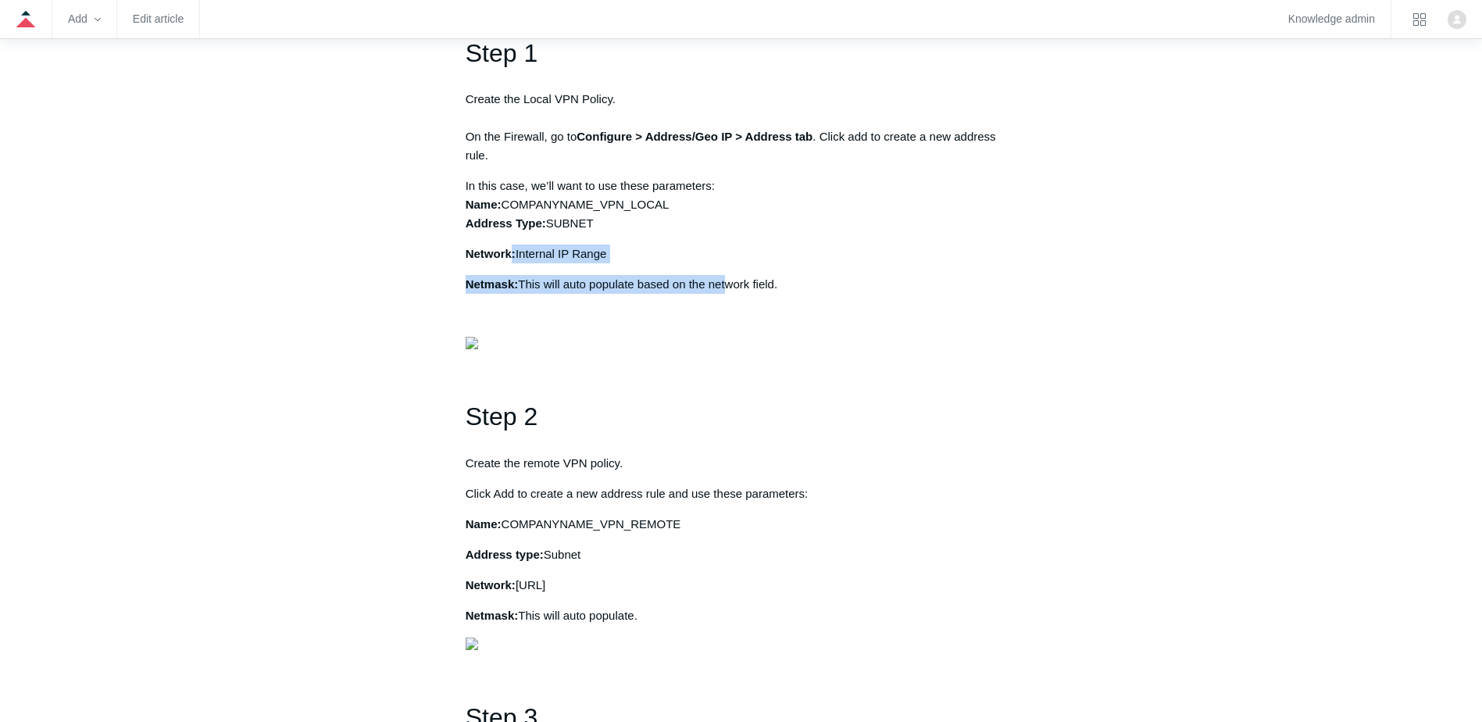
scroll to position [703, 0]
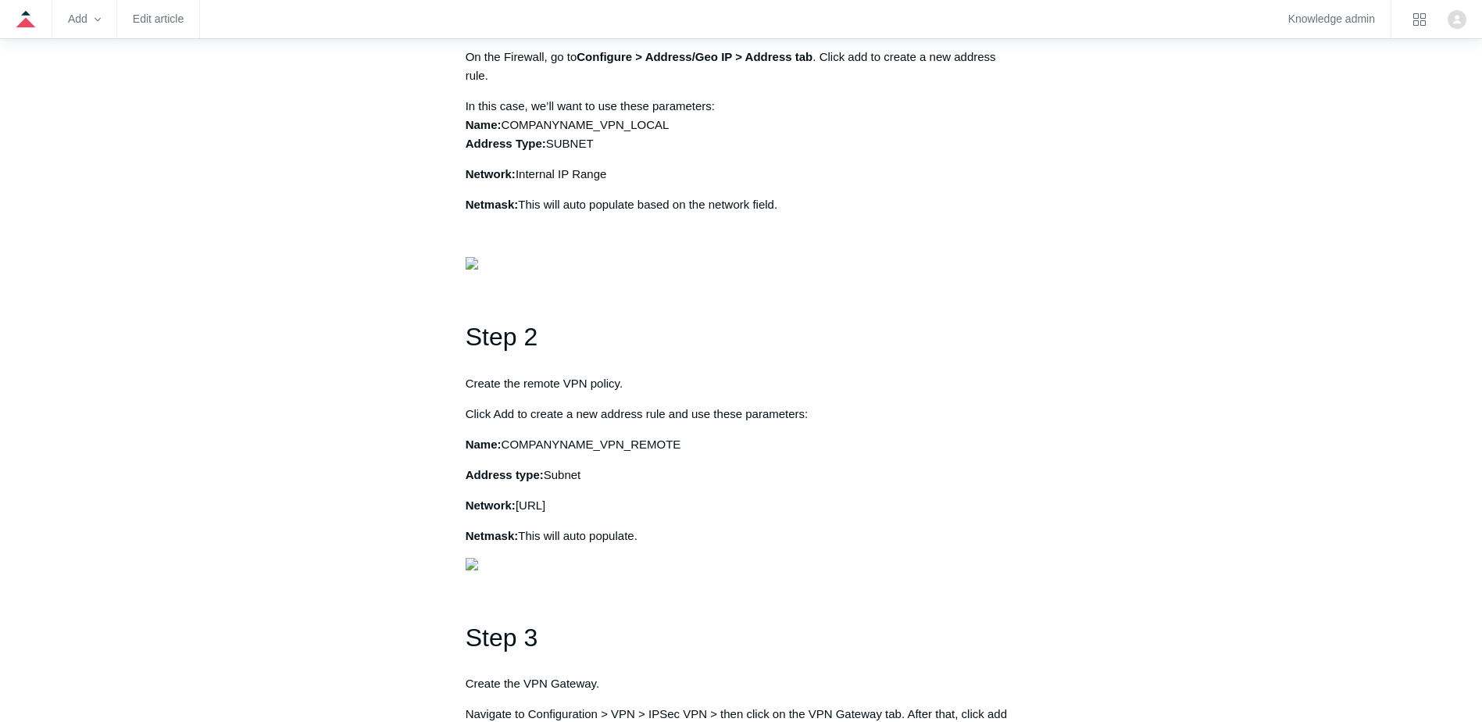
click at [478, 269] on img at bounding box center [472, 263] width 12 height 12
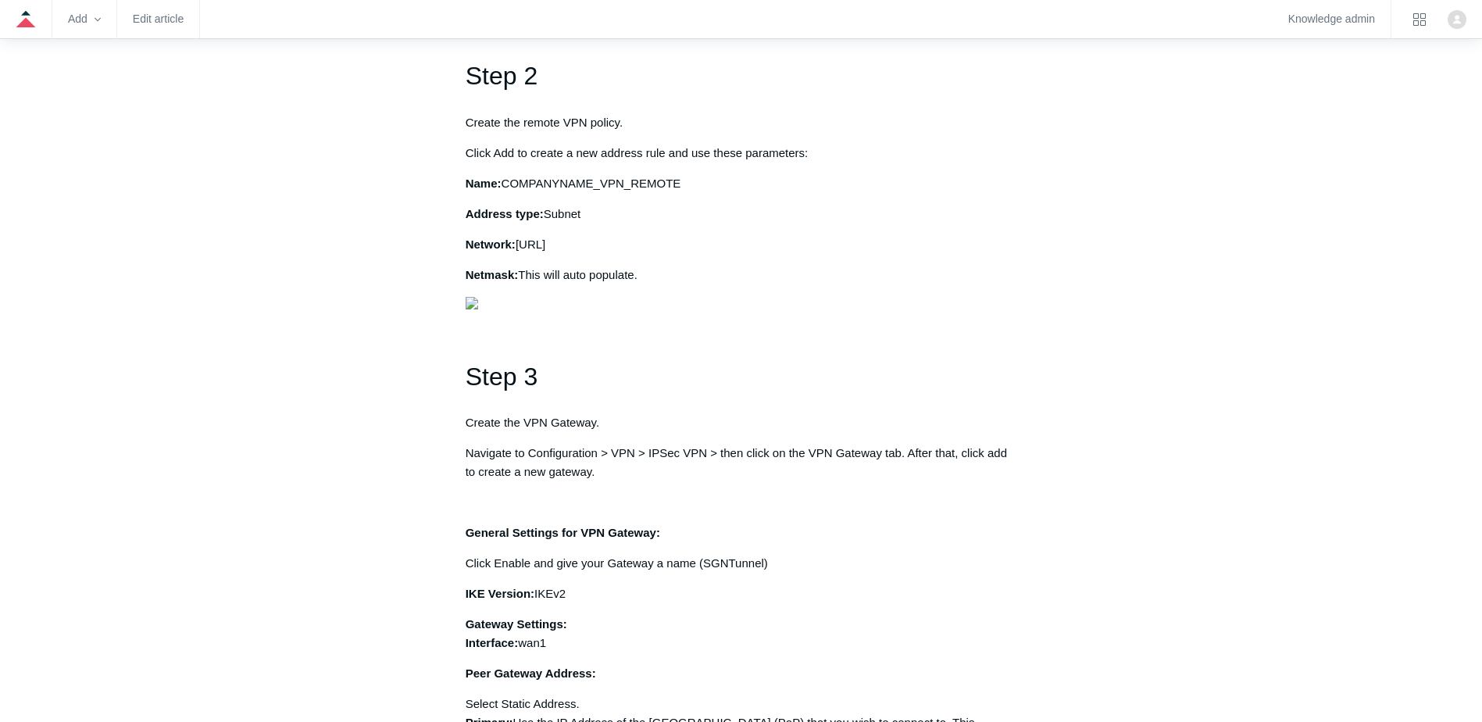
scroll to position [1094, 0]
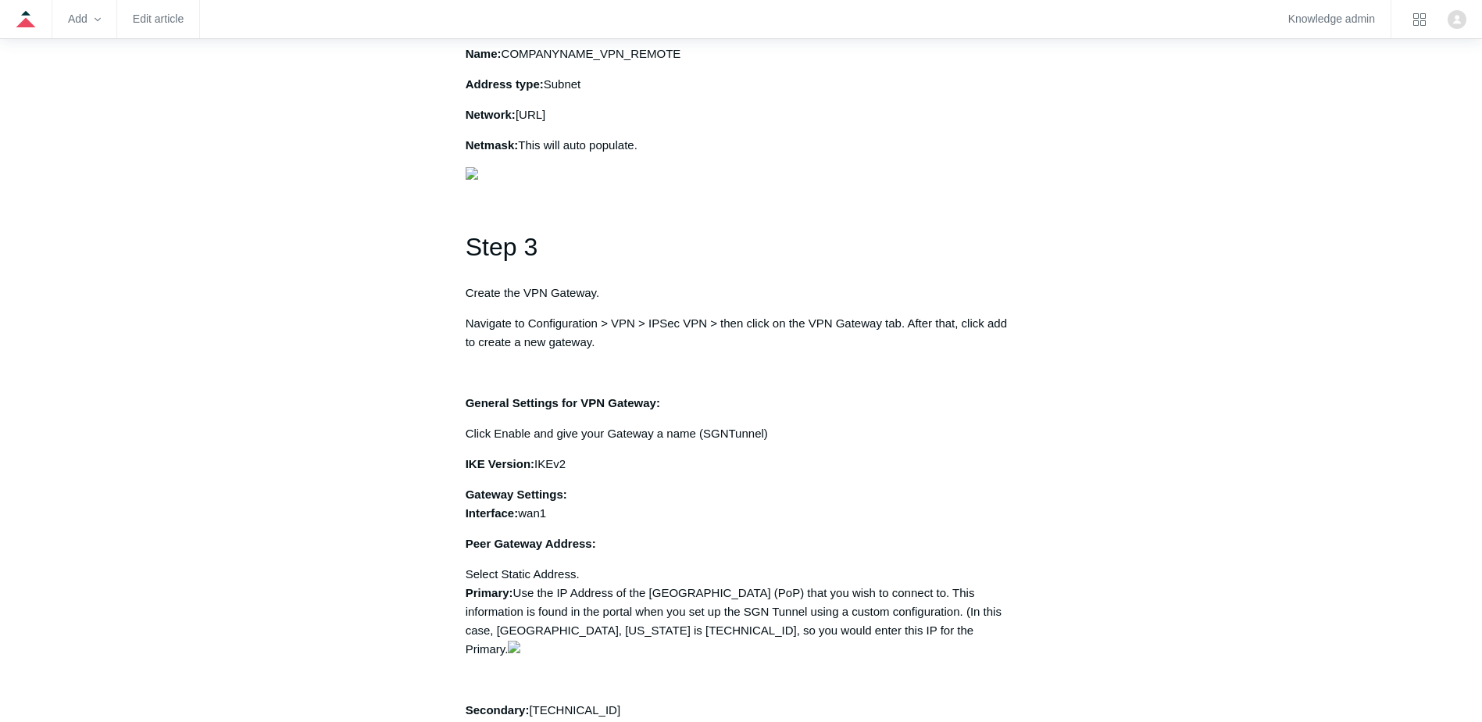
drag, startPoint x: 463, startPoint y: 197, endPoint x: 700, endPoint y: 288, distance: 253.7
drag, startPoint x: 700, startPoint y: 288, endPoint x: 633, endPoint y: 294, distance: 66.6
click at [633, 94] on p "Address type: Subnet" at bounding box center [741, 84] width 551 height 19
drag, startPoint x: 526, startPoint y: 317, endPoint x: 640, endPoint y: 316, distance: 114.1
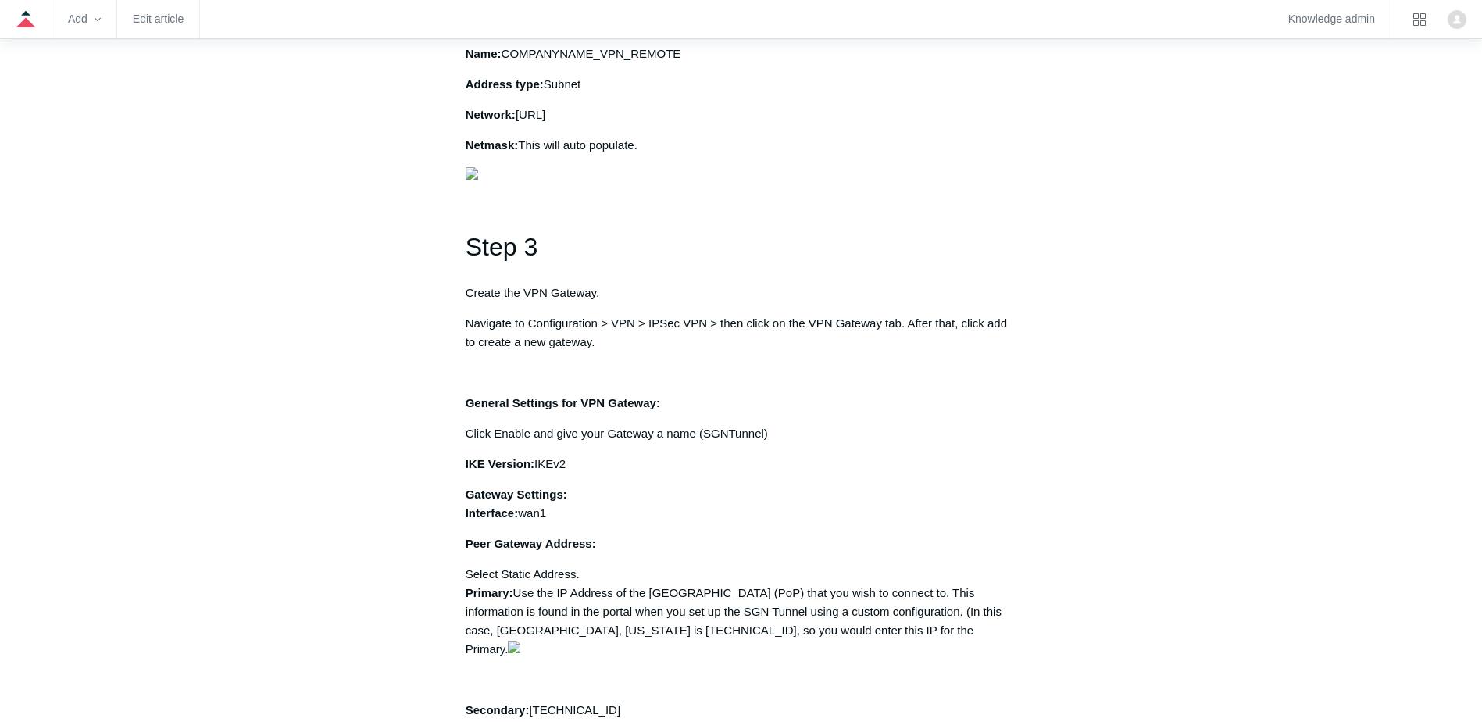
click at [640, 124] on p "Network: 100.64.0.0/10" at bounding box center [741, 114] width 551 height 19
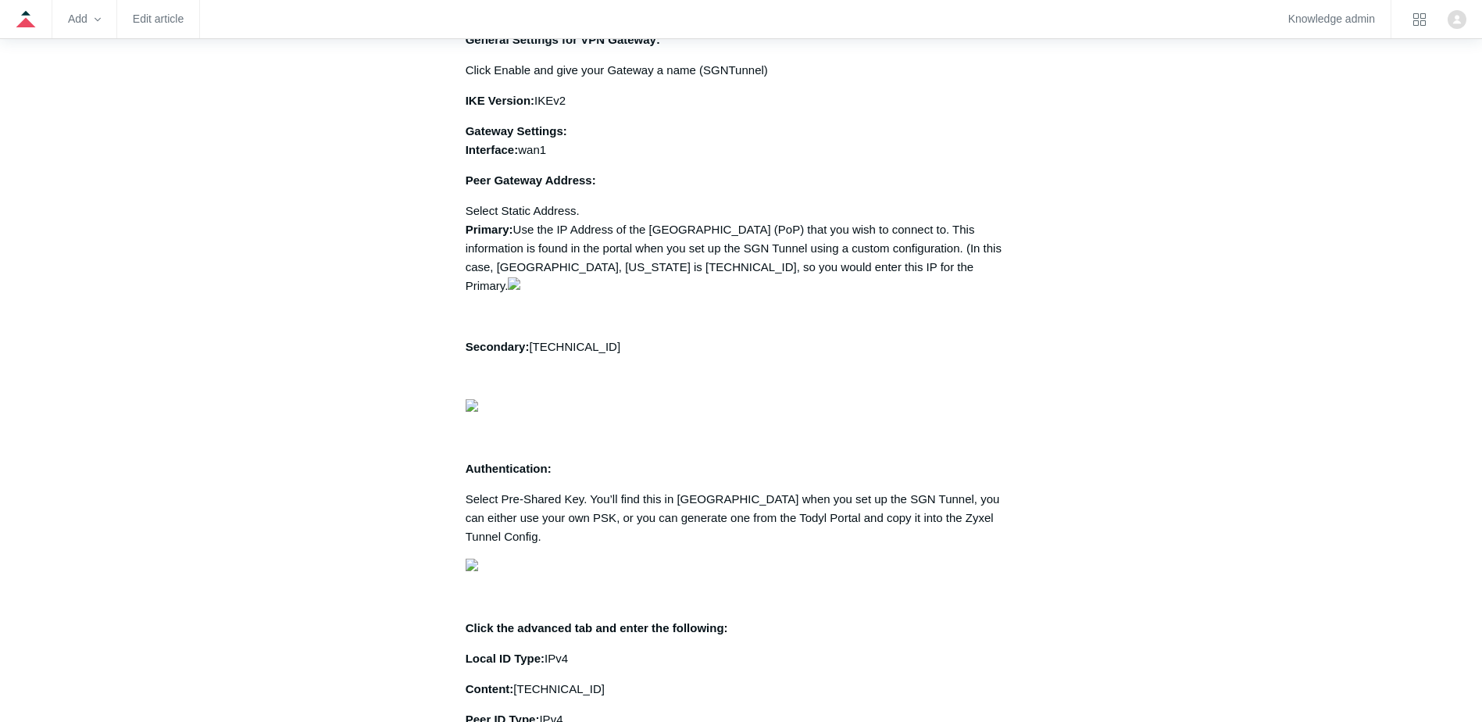
scroll to position [1484, 0]
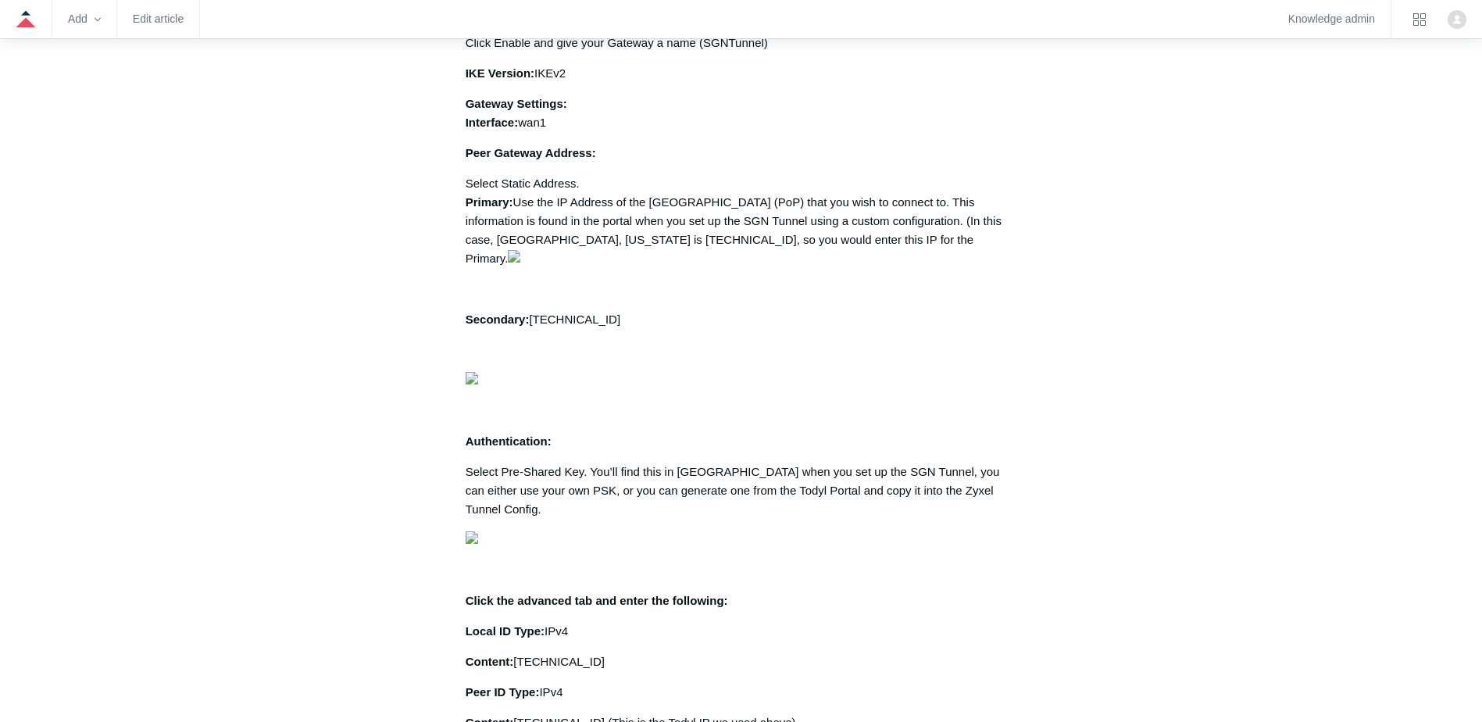
drag, startPoint x: 462, startPoint y: 341, endPoint x: 701, endPoint y: 348, distance: 239.9
drag, startPoint x: 701, startPoint y: 348, endPoint x: 678, endPoint y: 360, distance: 26.2
drag, startPoint x: 655, startPoint y: 338, endPoint x: 849, endPoint y: 355, distance: 195.3
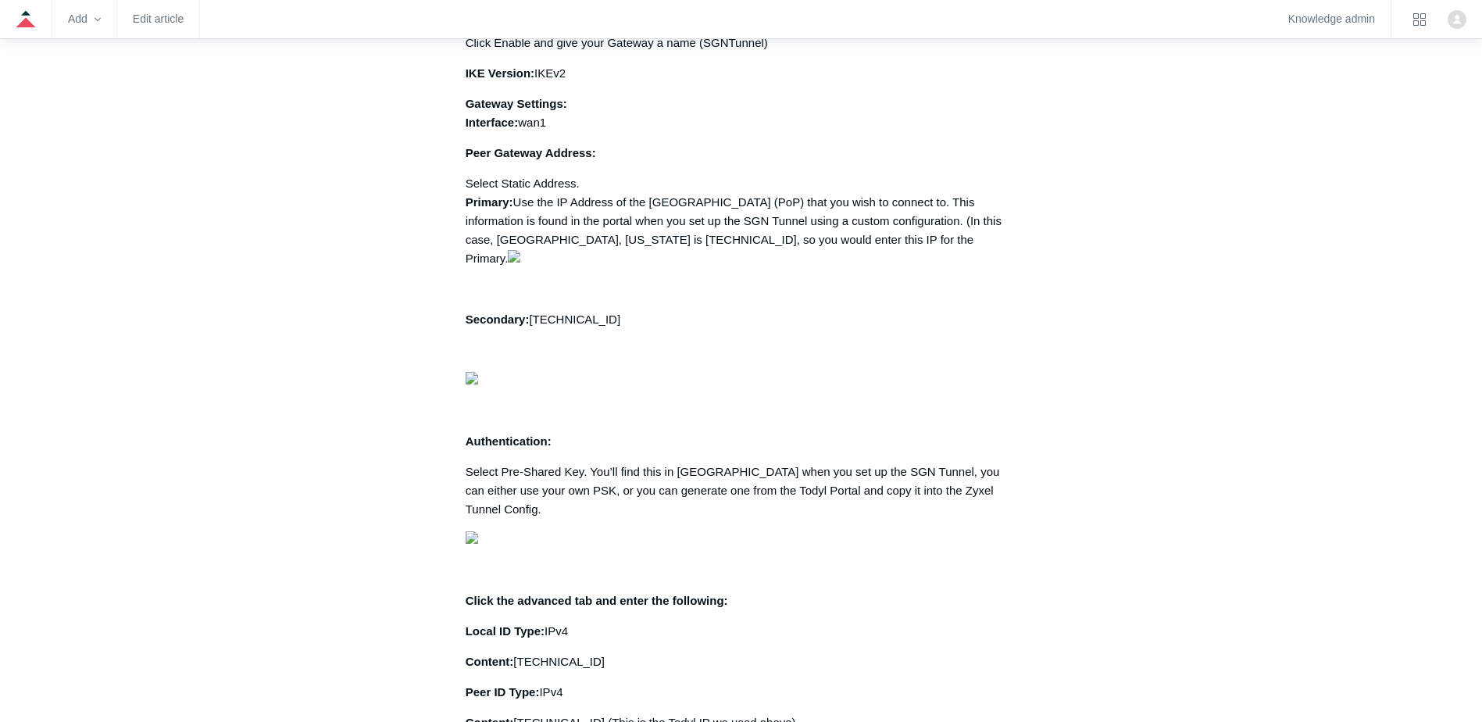
drag, startPoint x: 849, startPoint y: 355, endPoint x: 877, endPoint y: 355, distance: 28.1
drag, startPoint x: 826, startPoint y: 340, endPoint x: 1021, endPoint y: 344, distance: 195.3
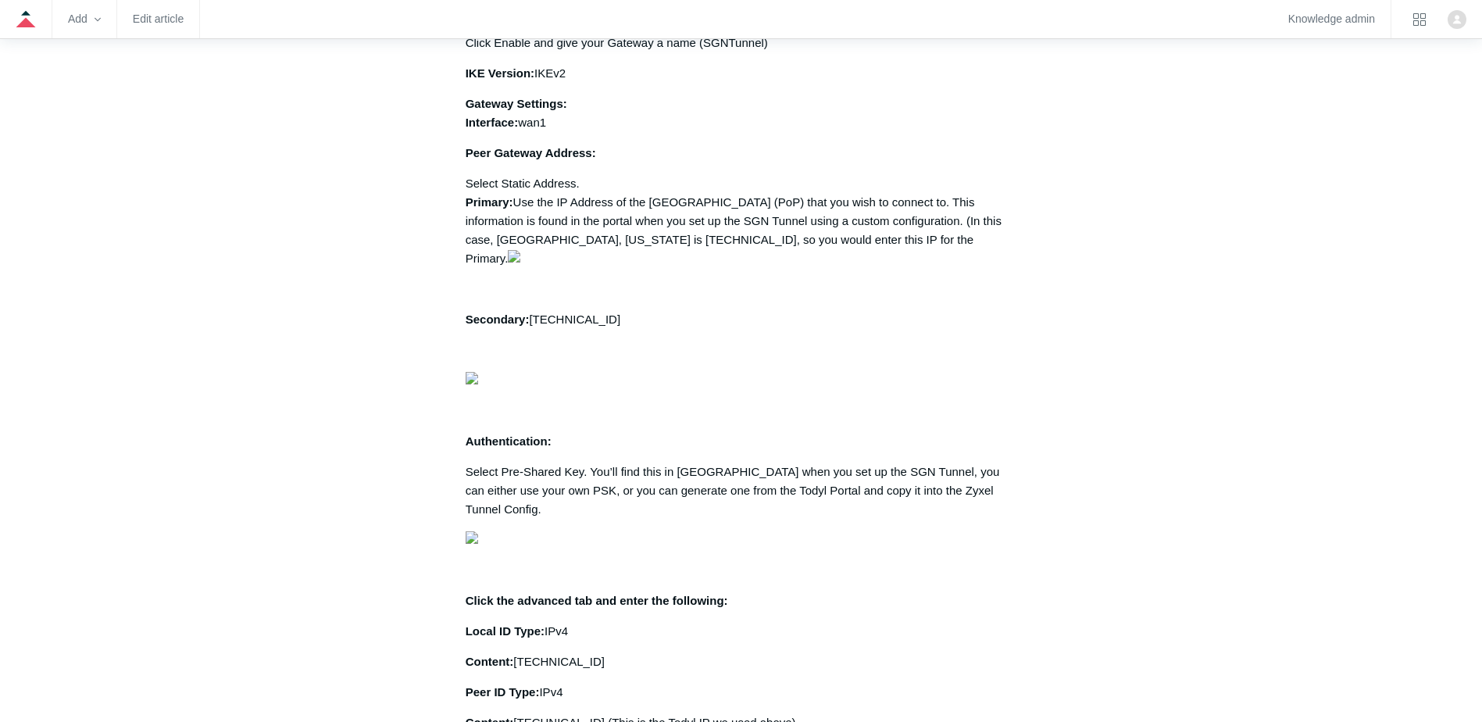
drag, startPoint x: 1021, startPoint y: 344, endPoint x: 982, endPoint y: 373, distance: 48.1
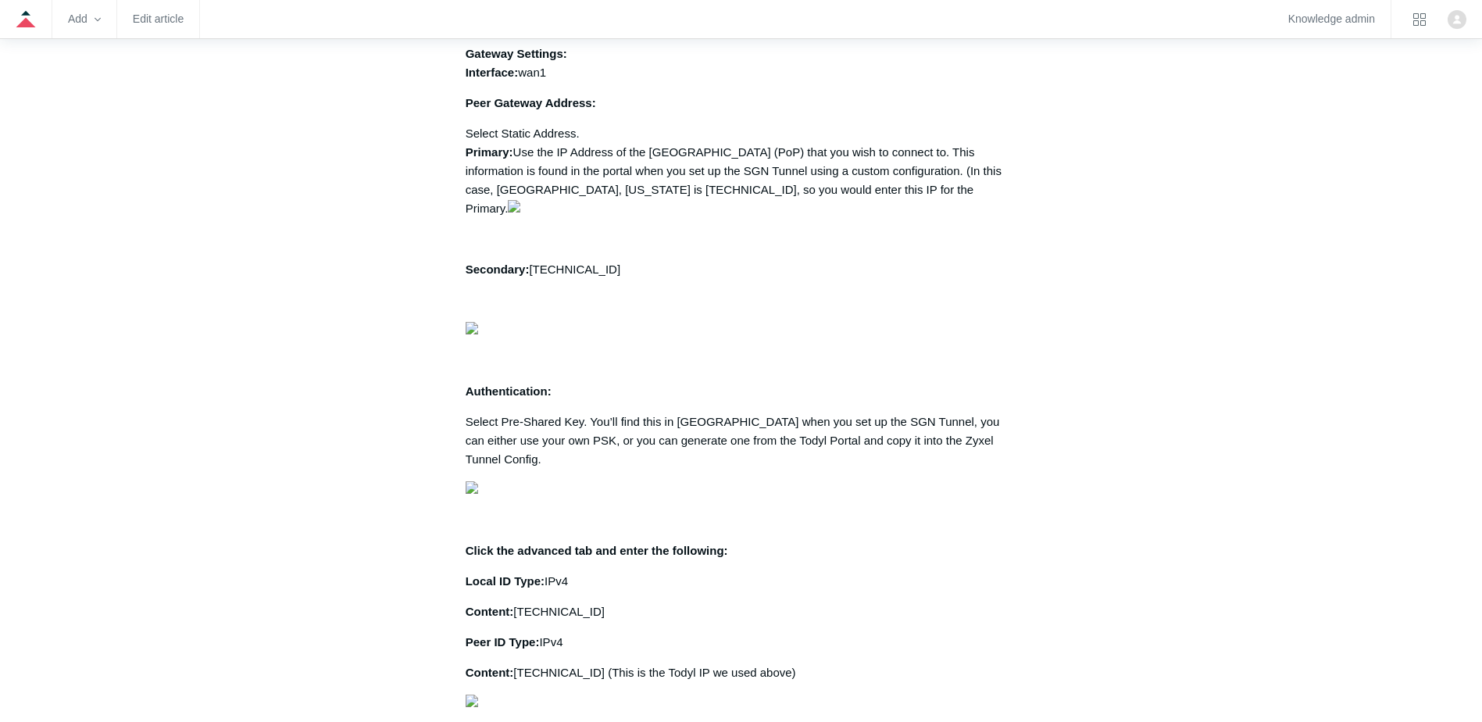
scroll to position [1562, 0]
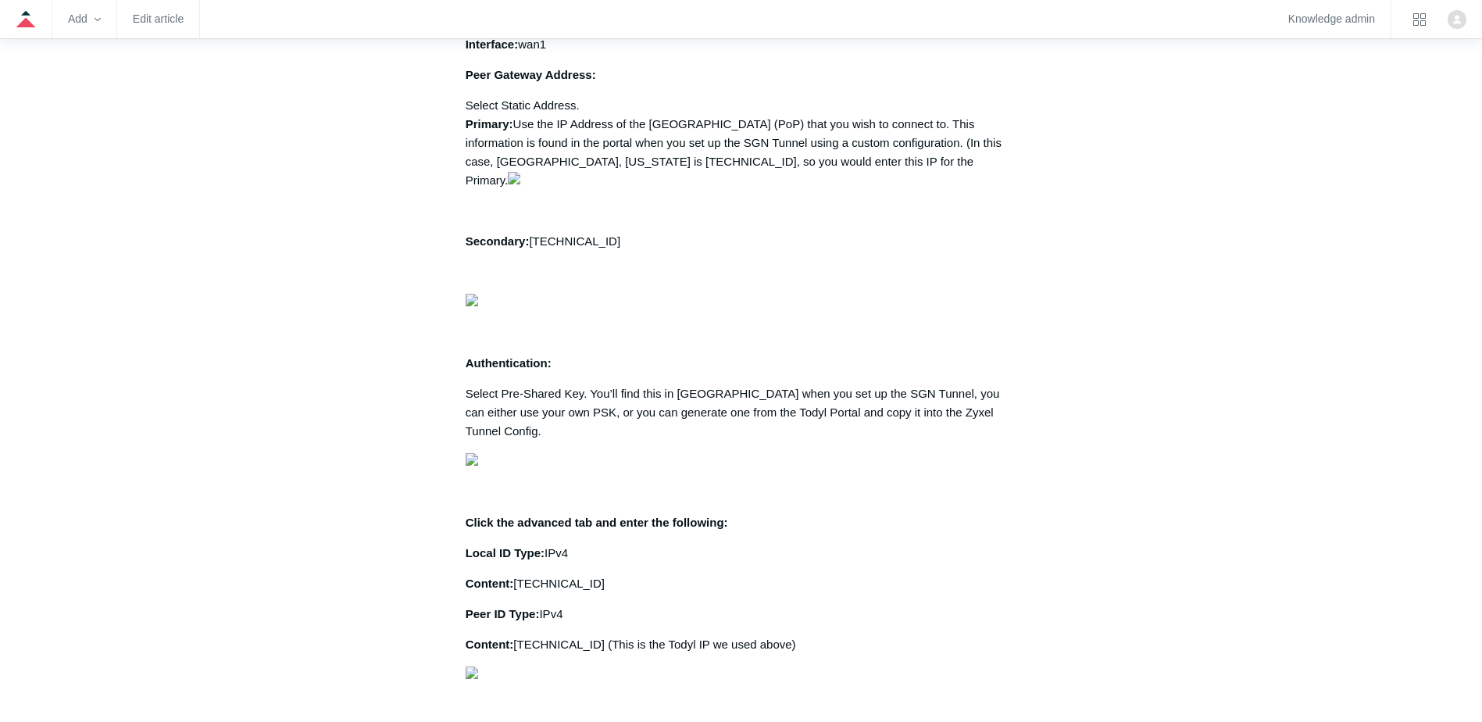
drag, startPoint x: 465, startPoint y: 351, endPoint x: 747, endPoint y: 405, distance: 287.2
drag, startPoint x: 747, startPoint y: 405, endPoint x: 754, endPoint y: 424, distance: 20.0
click at [754, 424] on div "The following guide is designed to set up a site-to-site IPsec Tunnel from Tody…" at bounding box center [741, 736] width 551 height 4016
drag, startPoint x: 484, startPoint y: 381, endPoint x: 628, endPoint y: 406, distance: 146.7
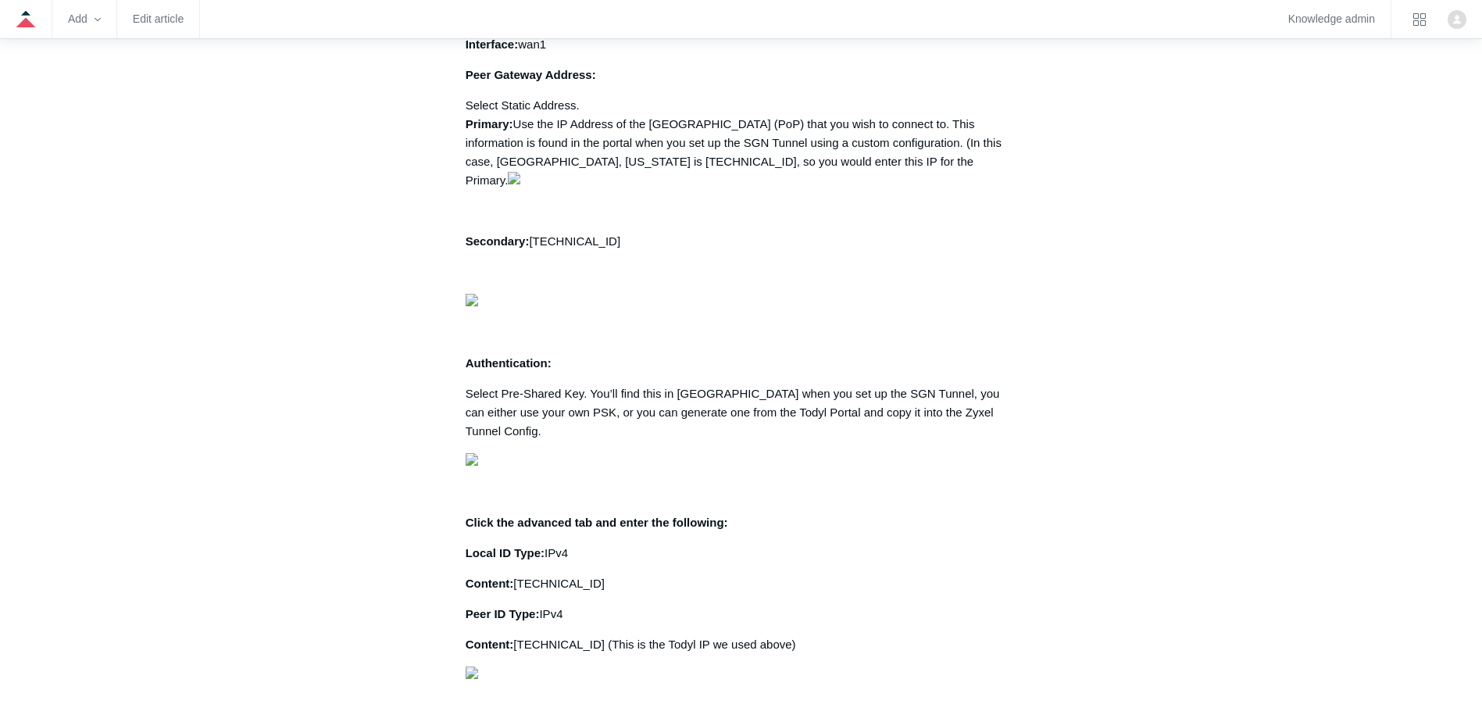
click at [628, 406] on div "The following guide is designed to set up a site-to-site IPsec Tunnel from Tody…" at bounding box center [741, 736] width 551 height 4016
drag, startPoint x: 628, startPoint y: 406, endPoint x: 537, endPoint y: 401, distance: 90.7
drag, startPoint x: 464, startPoint y: 383, endPoint x: 716, endPoint y: 405, distance: 252.5
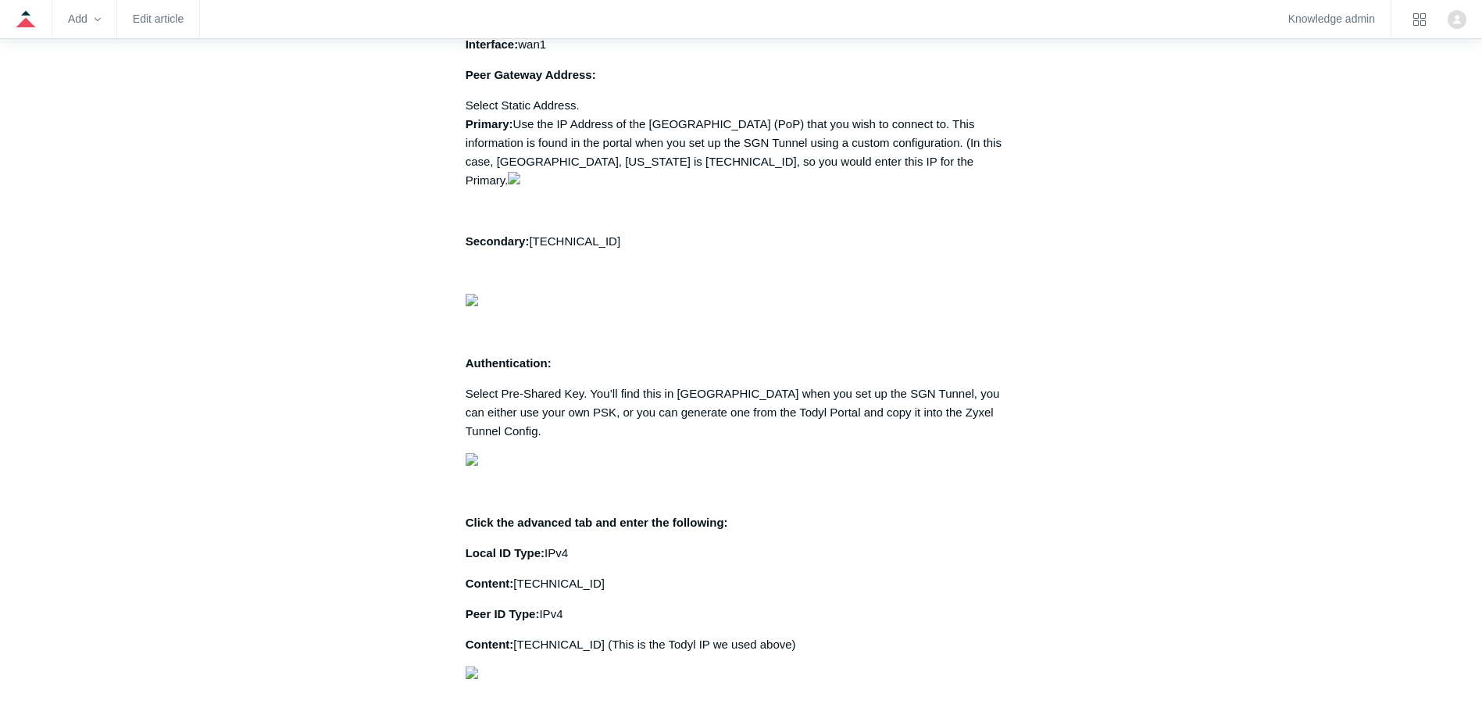
drag, startPoint x: 716, startPoint y: 405, endPoint x: 583, endPoint y: 421, distance: 132.9
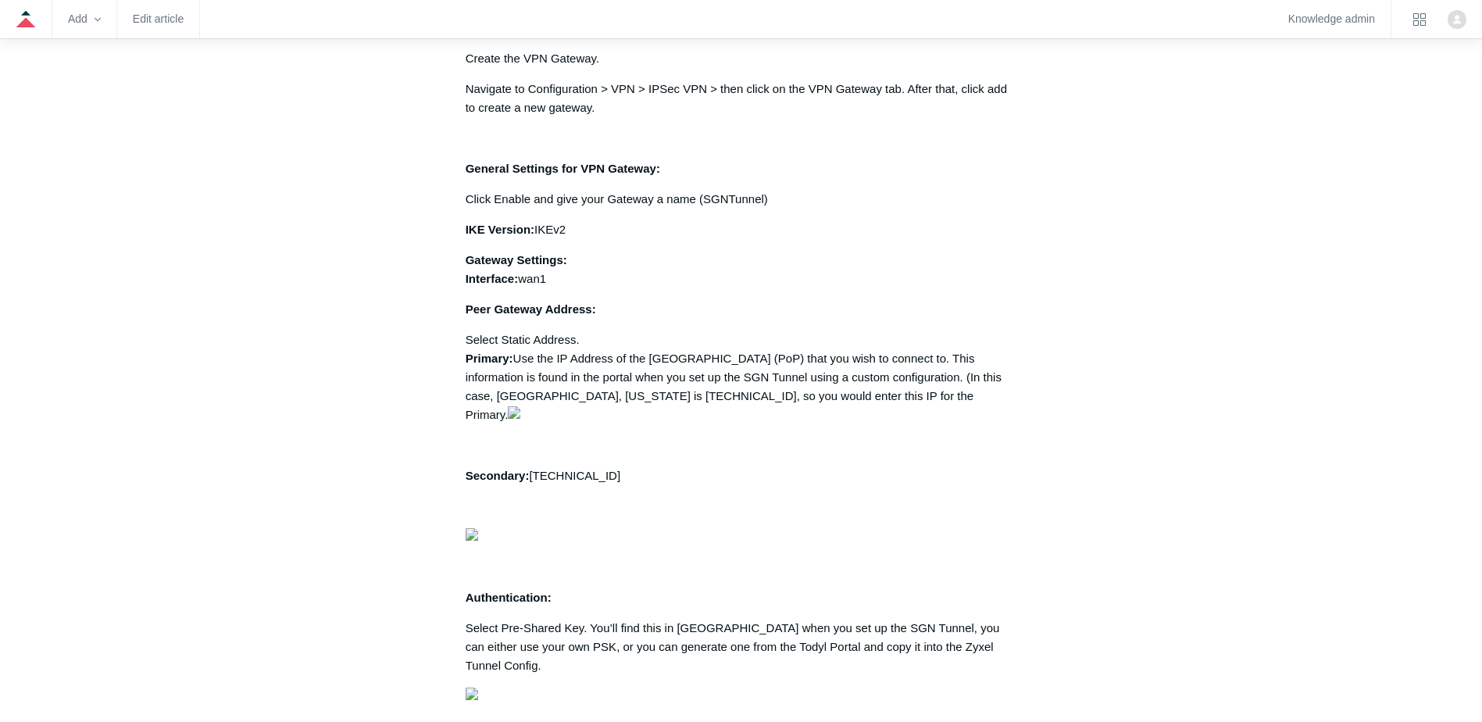
scroll to position [1406, 0]
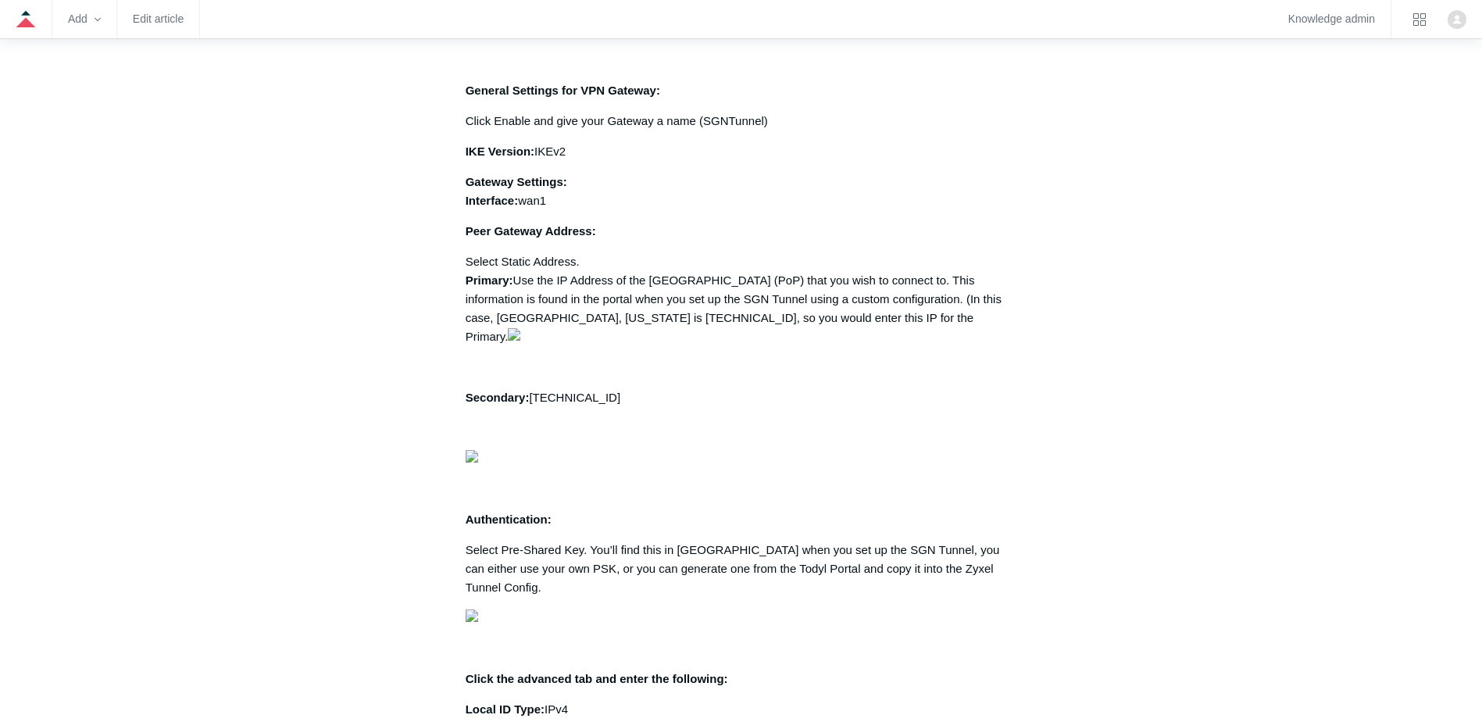
drag, startPoint x: 751, startPoint y: 416, endPoint x: 1050, endPoint y: 441, distance: 299.4
click at [676, 39] on p "Navigate to Configuration > VPN > IPSec VPN > then click on the VPN Gateway tab…" at bounding box center [741, 20] width 551 height 37
drag, startPoint x: 459, startPoint y: 437, endPoint x: 771, endPoint y: 506, distance: 319.9
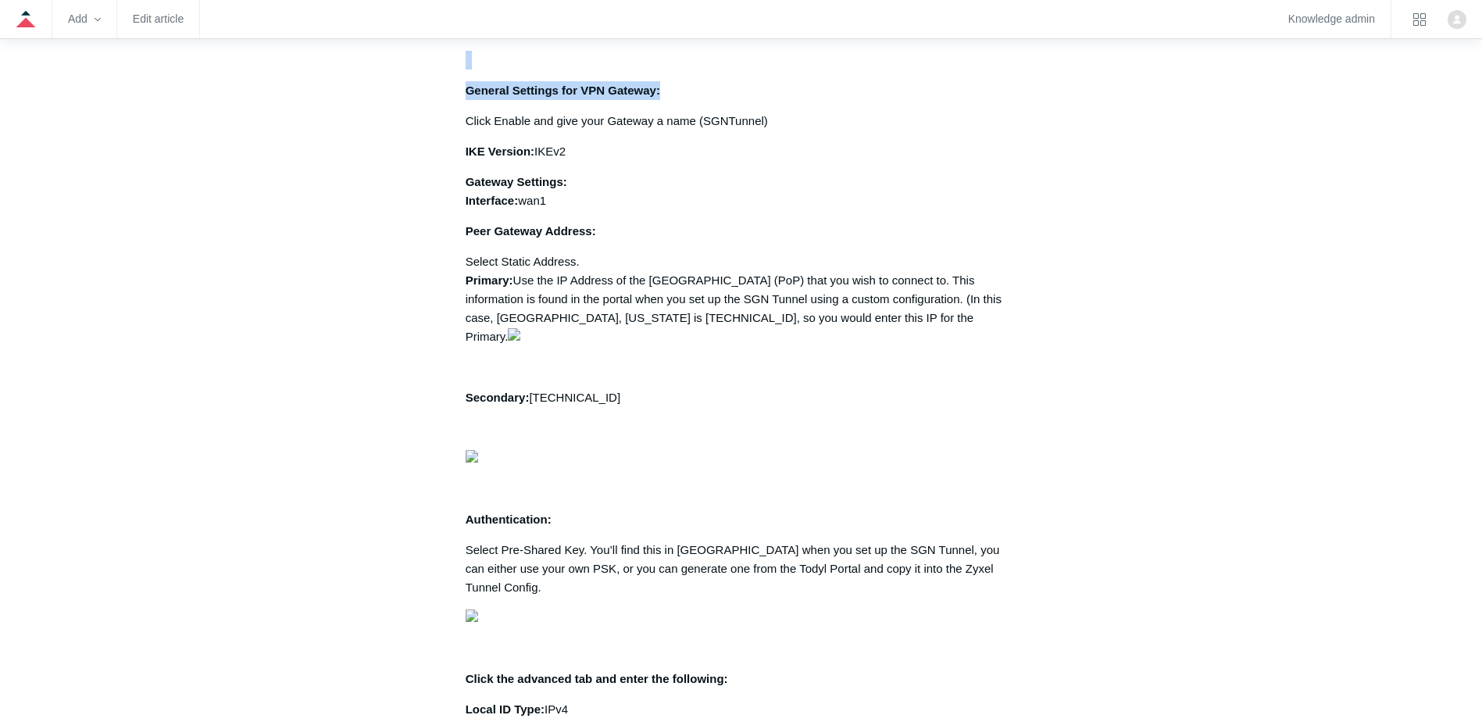
drag, startPoint x: 771, startPoint y: 506, endPoint x: 633, endPoint y: 485, distance: 139.9
click at [653, 70] on p at bounding box center [741, 60] width 551 height 19
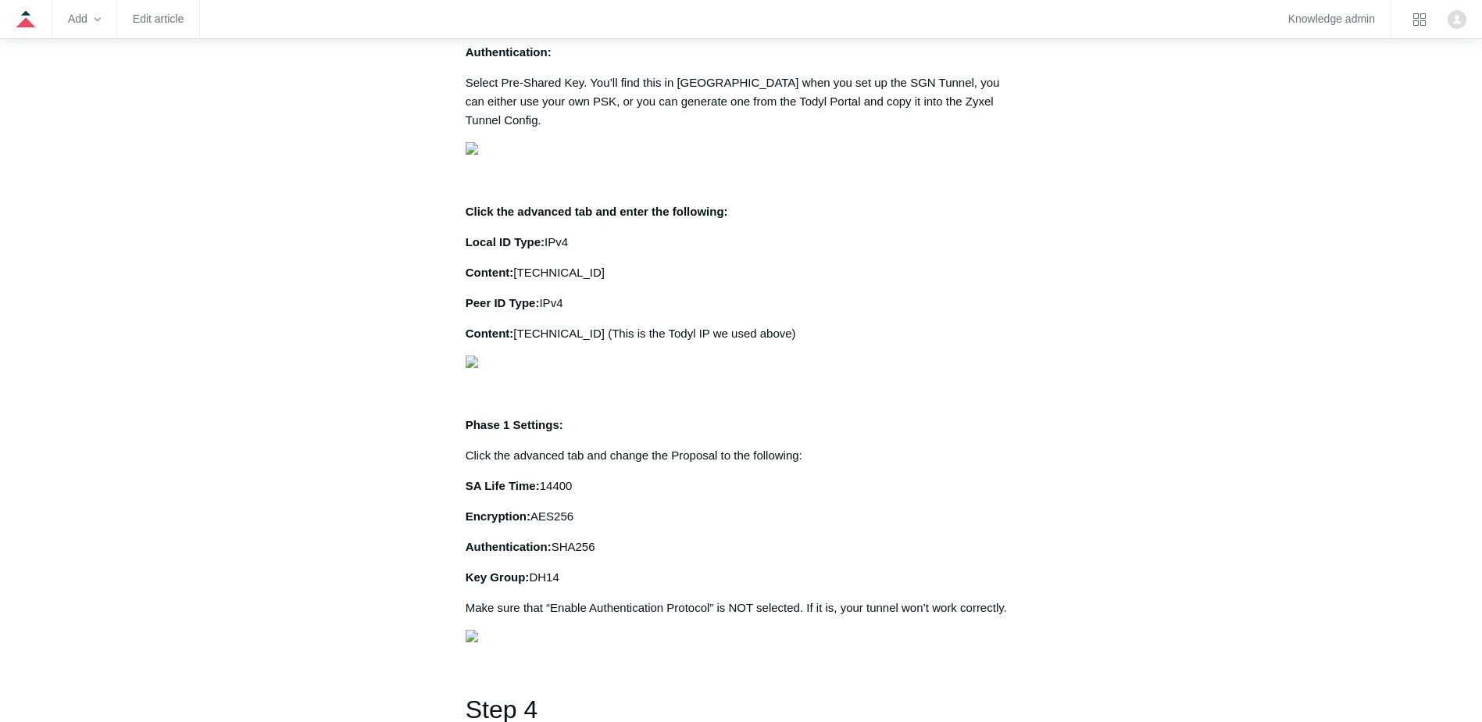
scroll to position [1875, 0]
drag, startPoint x: 519, startPoint y: 222, endPoint x: 997, endPoint y: 238, distance: 477.5
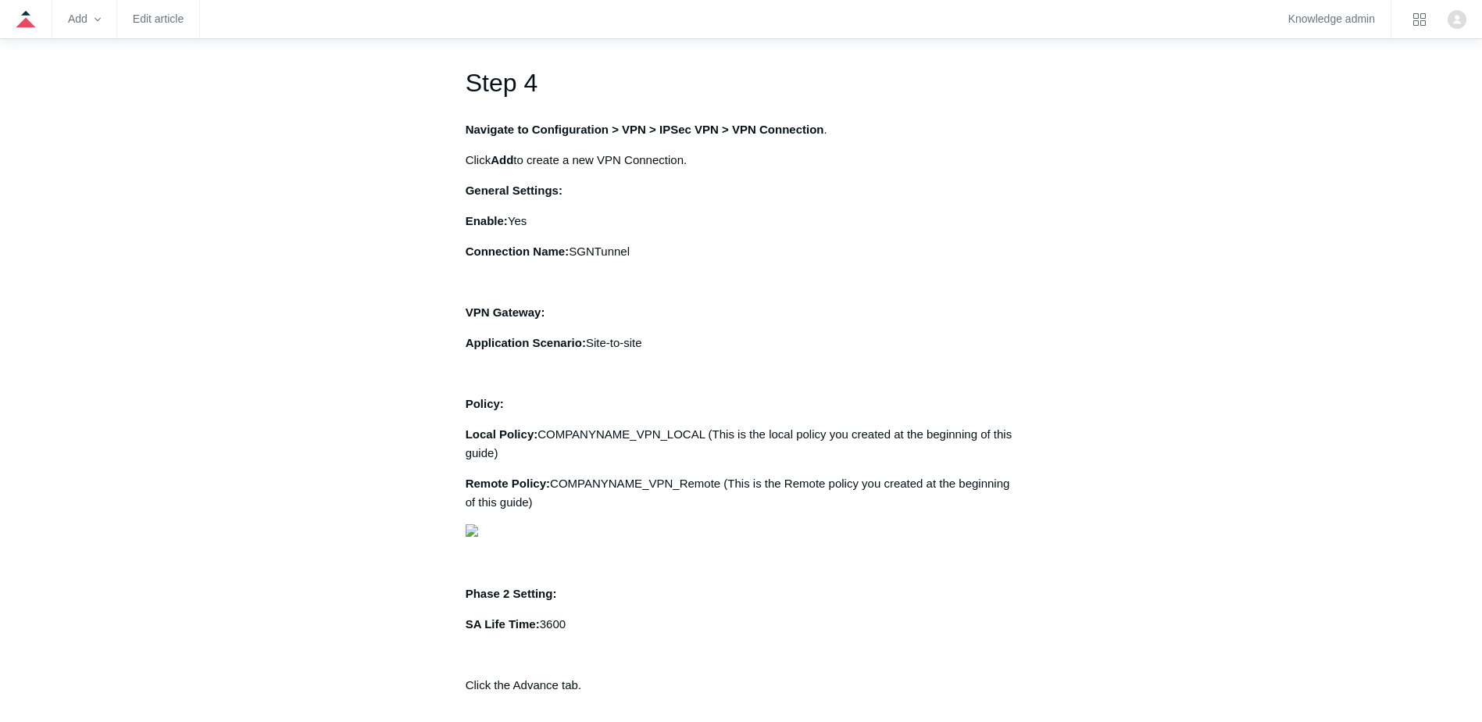
scroll to position [2734, 0]
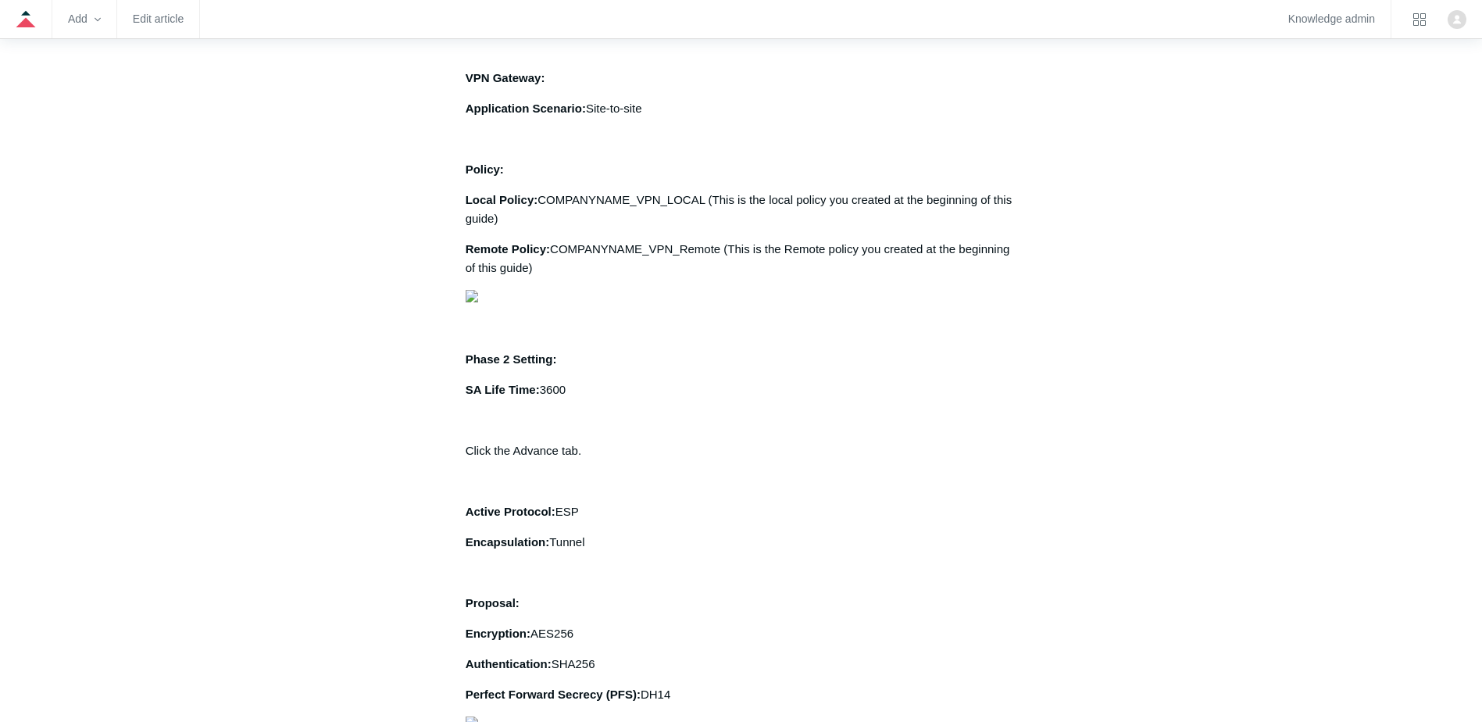
drag, startPoint x: 455, startPoint y: 347, endPoint x: 771, endPoint y: 373, distance: 316.7
drag, startPoint x: 771, startPoint y: 373, endPoint x: 630, endPoint y: 405, distance: 144.0
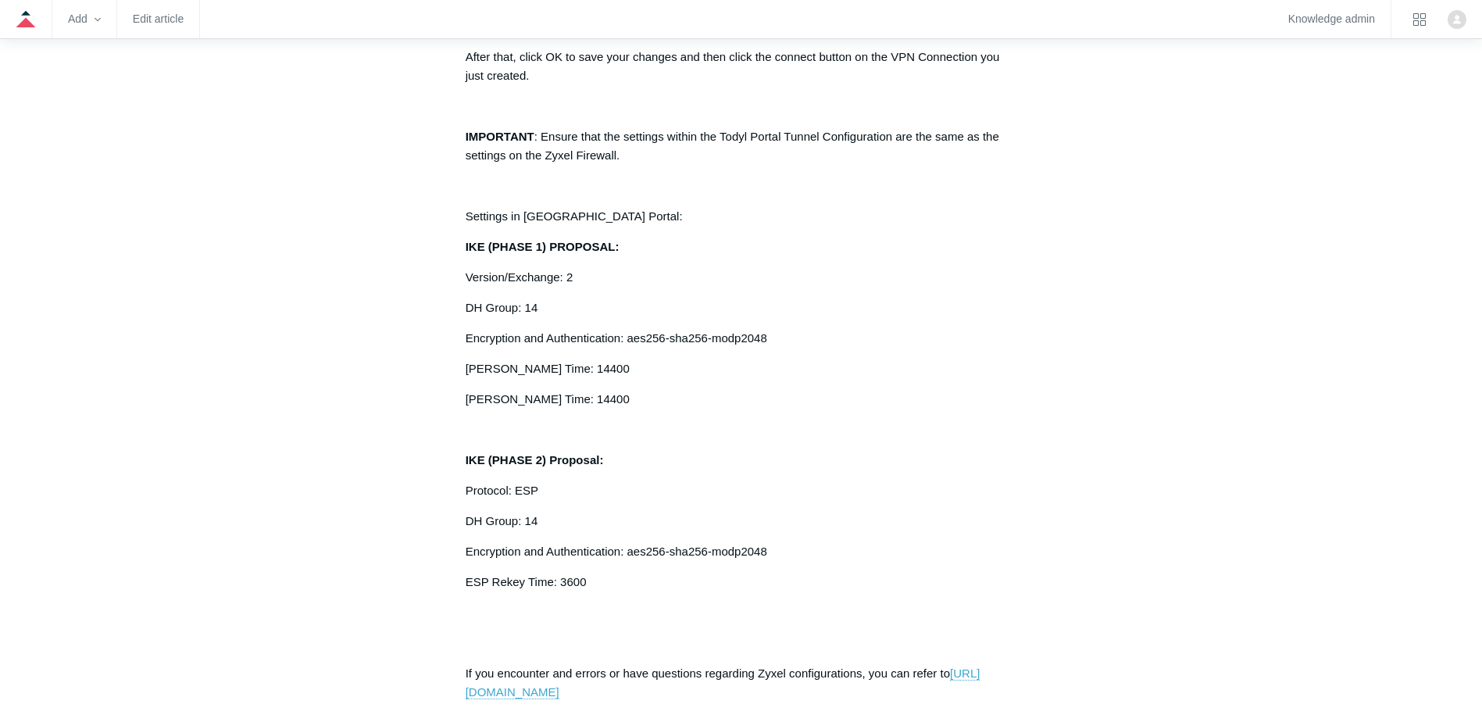
scroll to position [3593, 0]
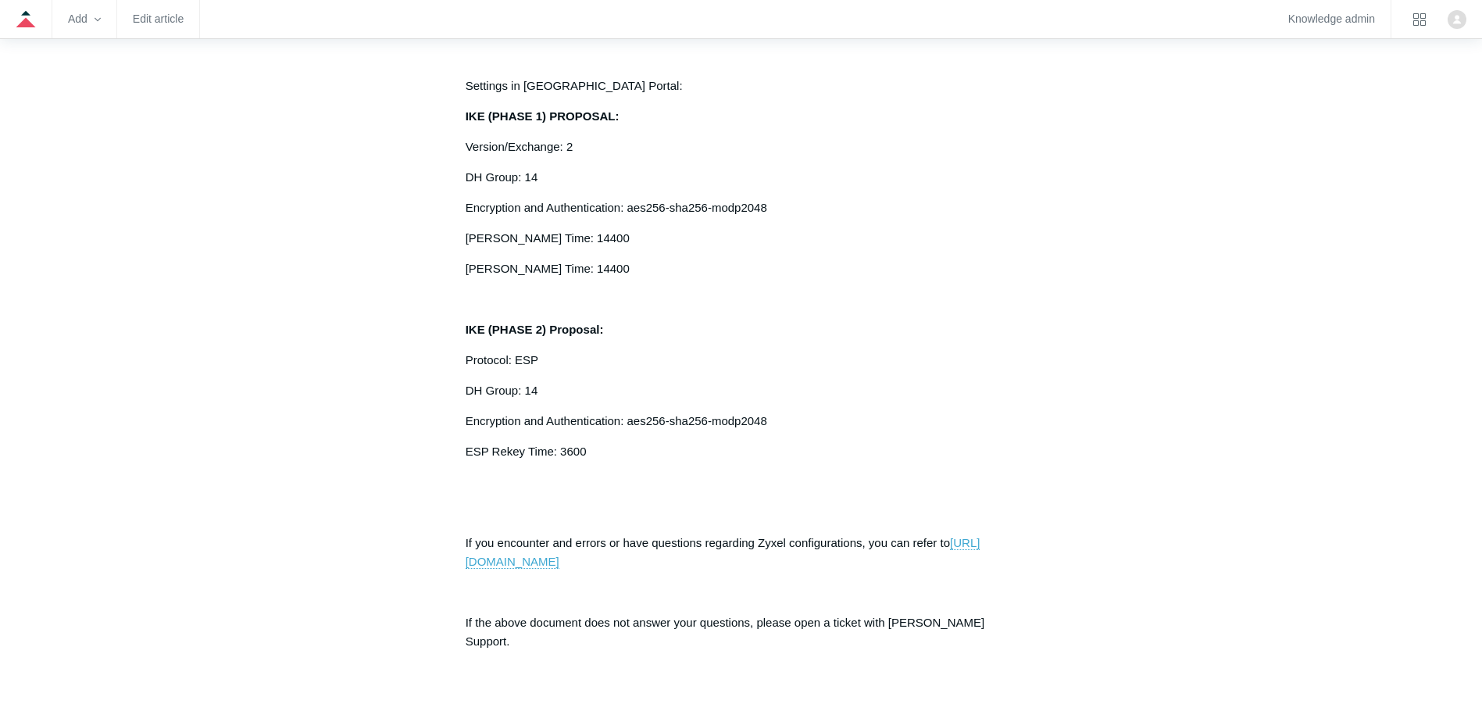
drag, startPoint x: 498, startPoint y: 216, endPoint x: 994, endPoint y: 214, distance: 496.0
drag, startPoint x: 815, startPoint y: 211, endPoint x: 1139, endPoint y: 211, distance: 323.4
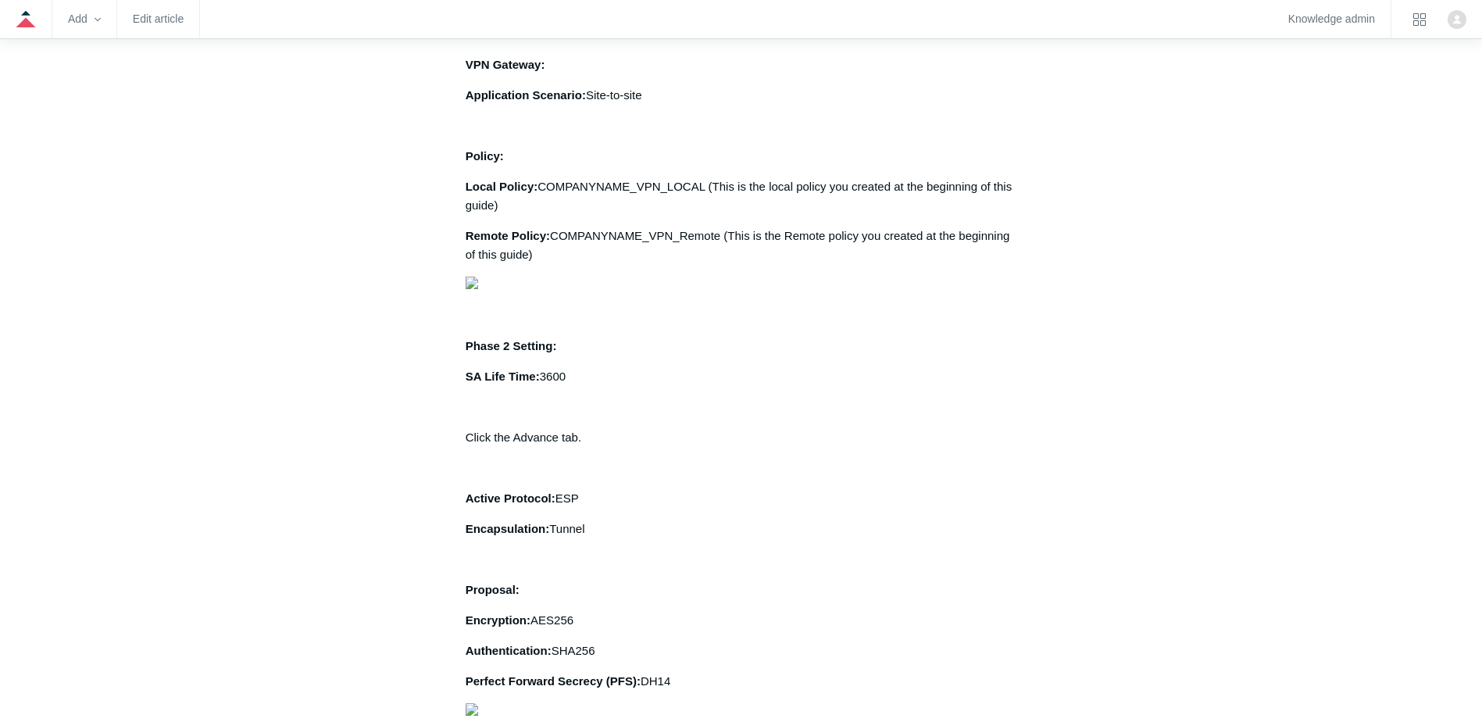
scroll to position [2968, 0]
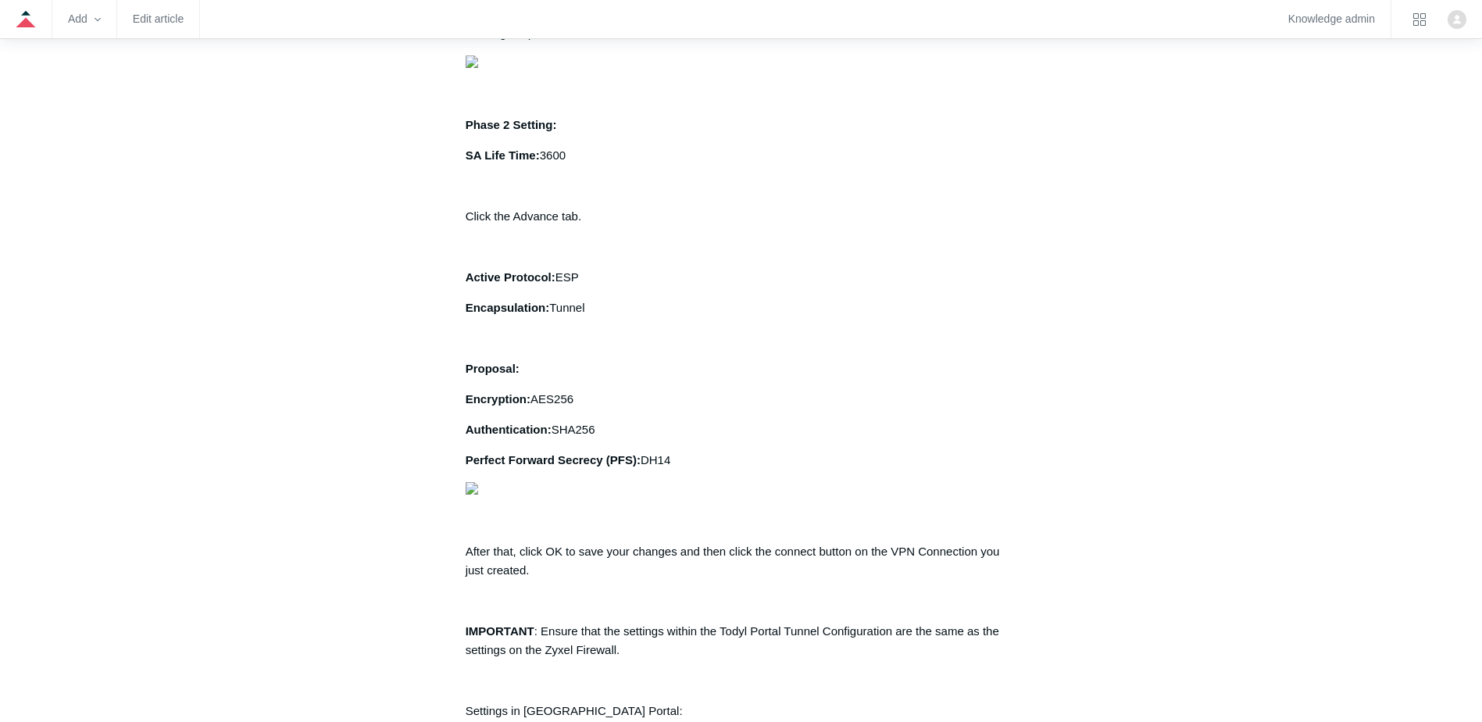
drag, startPoint x: 517, startPoint y: 224, endPoint x: 607, endPoint y: 225, distance: 89.8
drag, startPoint x: 607, startPoint y: 225, endPoint x: 611, endPoint y: 233, distance: 8.7
drag, startPoint x: 610, startPoint y: 228, endPoint x: 819, endPoint y: 232, distance: 209.4
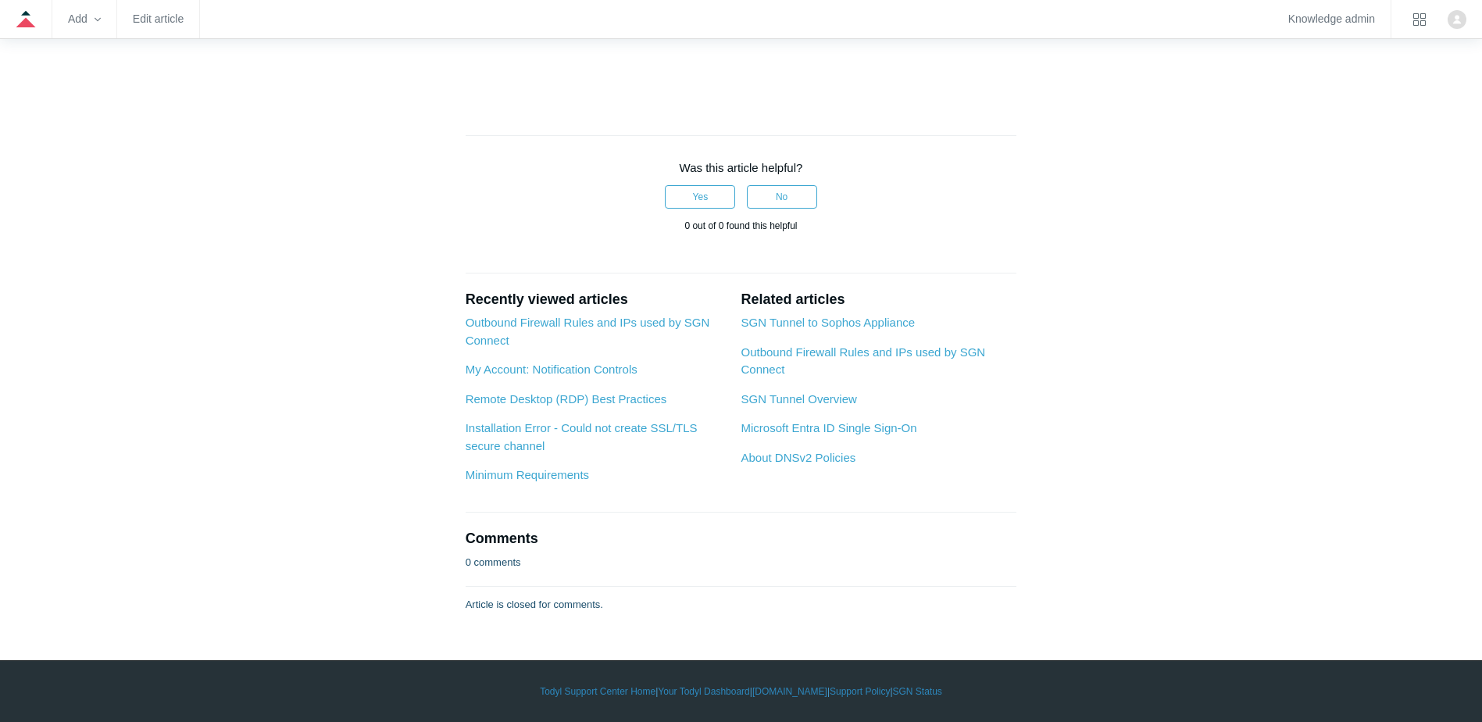
scroll to position [5624, 0]
drag, startPoint x: 548, startPoint y: 303, endPoint x: 942, endPoint y: 342, distance: 395.6
drag, startPoint x: 560, startPoint y: 311, endPoint x: 641, endPoint y: 328, distance: 82.3
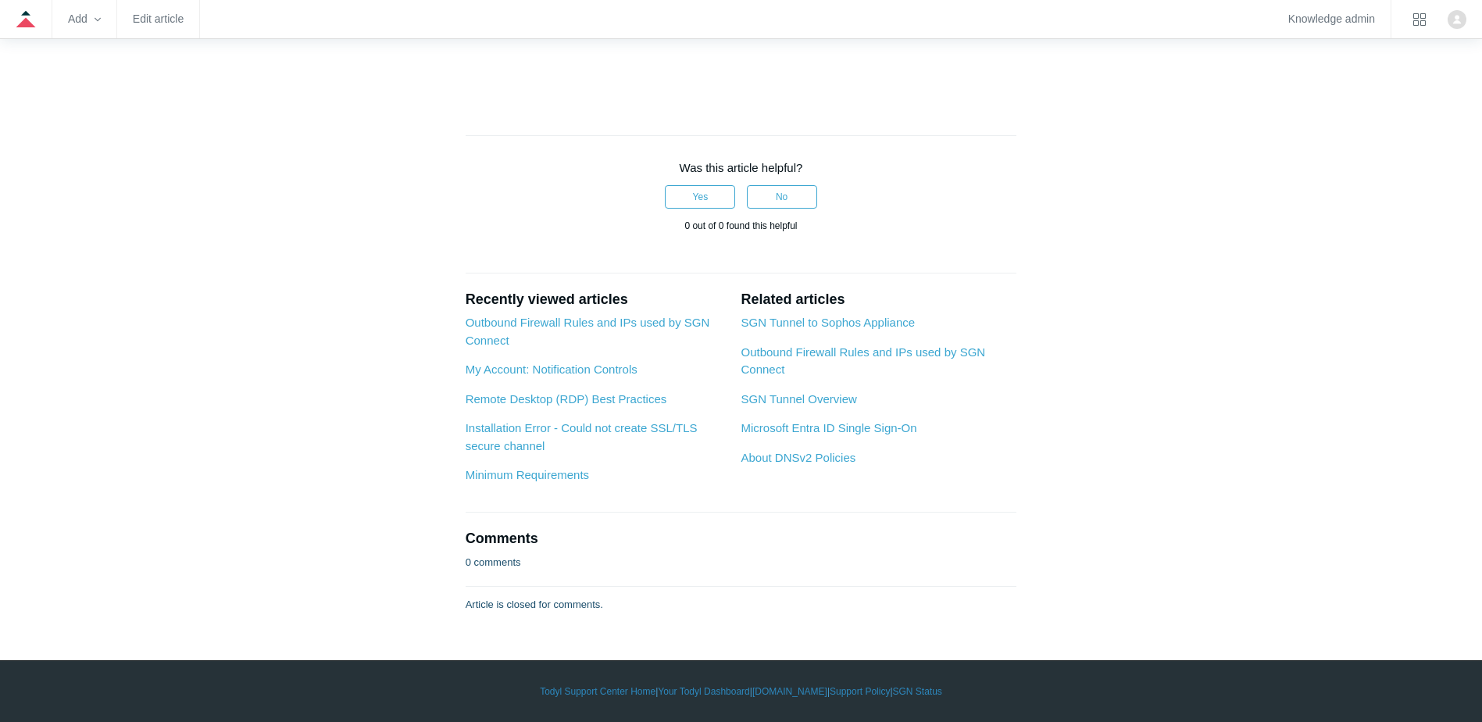
drag, startPoint x: 641, startPoint y: 328, endPoint x: 606, endPoint y: 423, distance: 100.6
drag, startPoint x: 626, startPoint y: 421, endPoint x: 754, endPoint y: 440, distance: 128.7
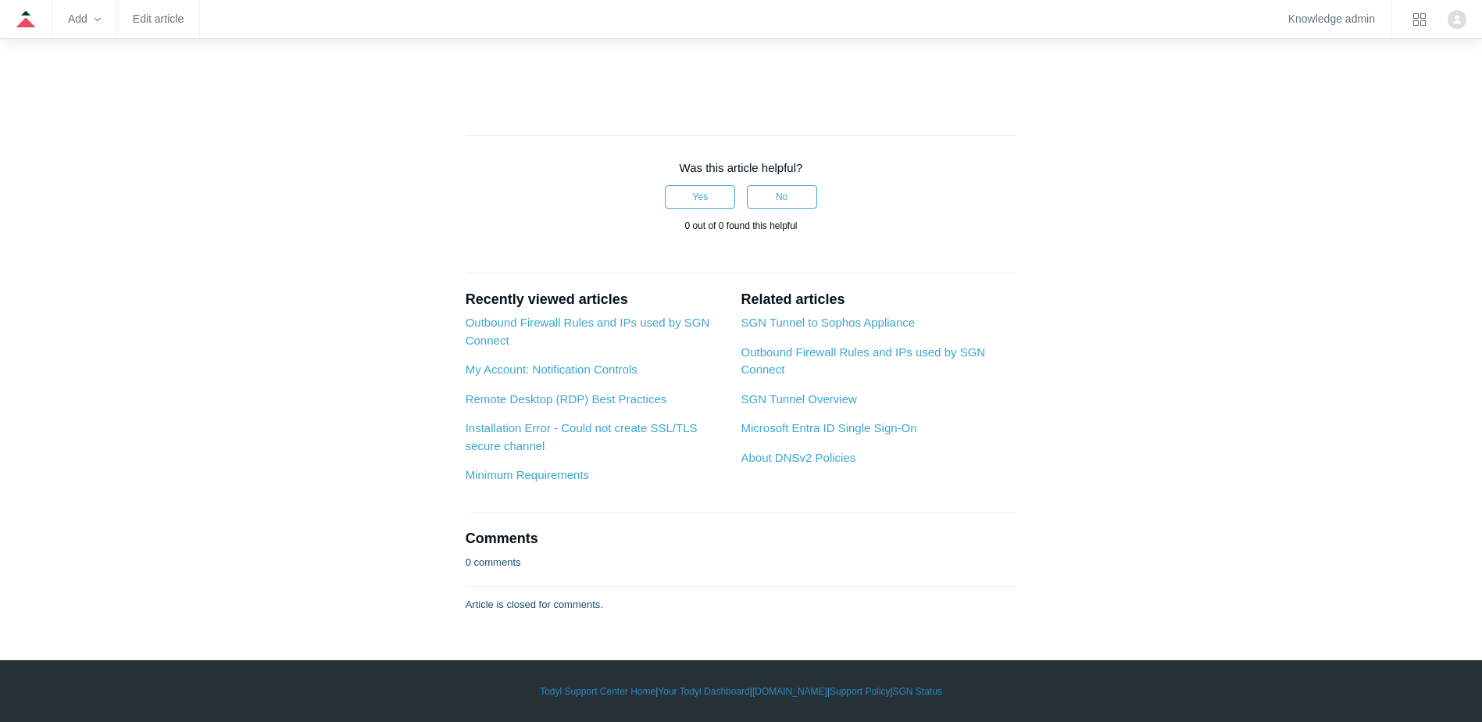
drag, startPoint x: 754, startPoint y: 440, endPoint x: 691, endPoint y: 470, distance: 70.2
drag, startPoint x: 626, startPoint y: 416, endPoint x: 765, endPoint y: 425, distance: 139.3
drag, startPoint x: 765, startPoint y: 425, endPoint x: 599, endPoint y: 466, distance: 171.3
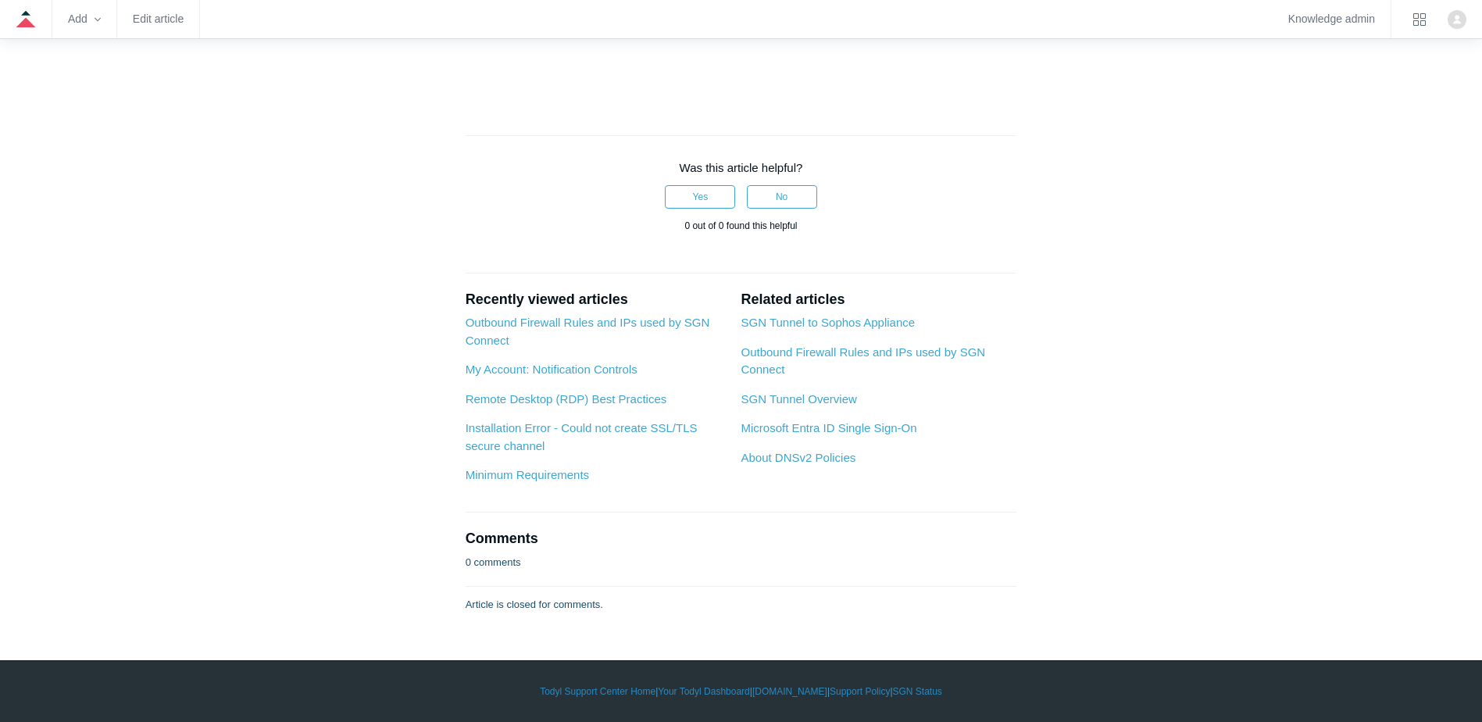
drag, startPoint x: 554, startPoint y: 445, endPoint x: 626, endPoint y: 487, distance: 84.0
drag, startPoint x: 626, startPoint y: 487, endPoint x: 468, endPoint y: 324, distance: 227.6
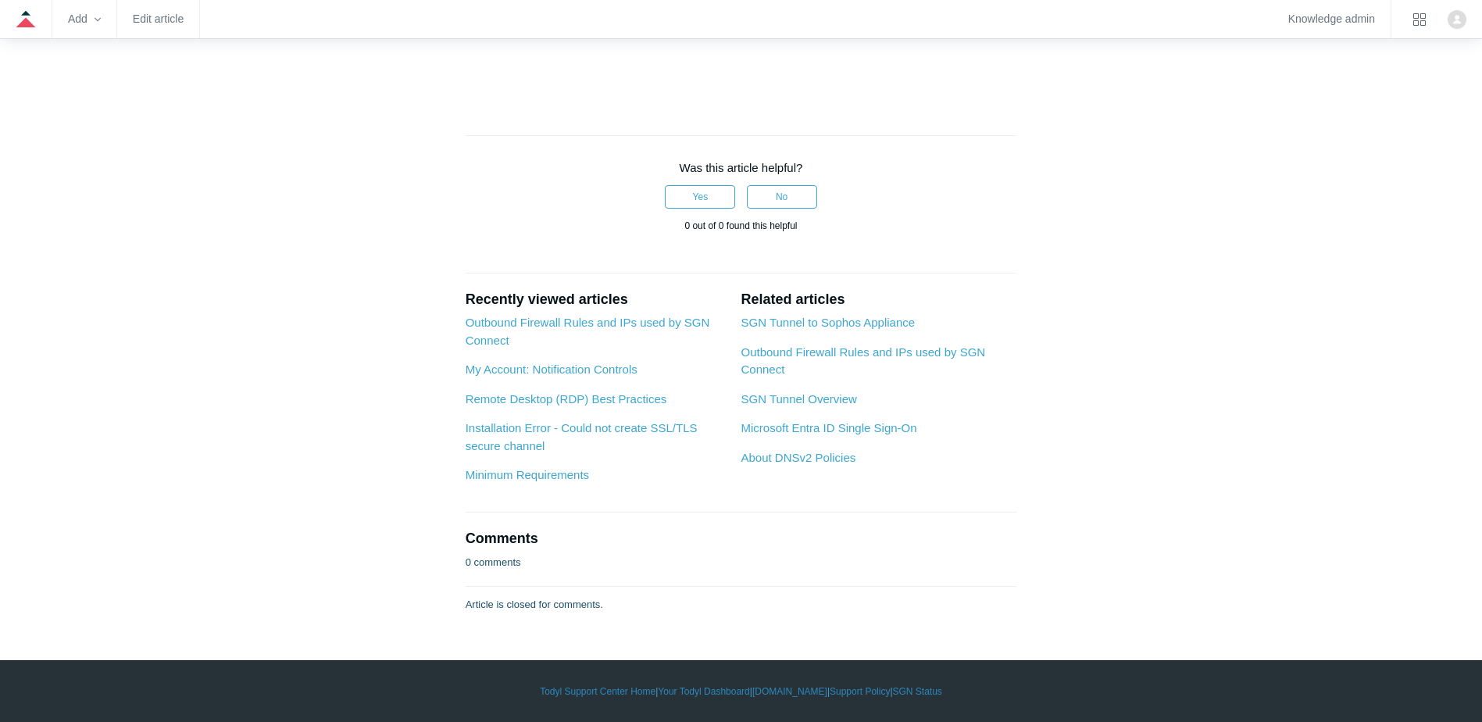
drag, startPoint x: 479, startPoint y: 308, endPoint x: 669, endPoint y: 498, distance: 268.4
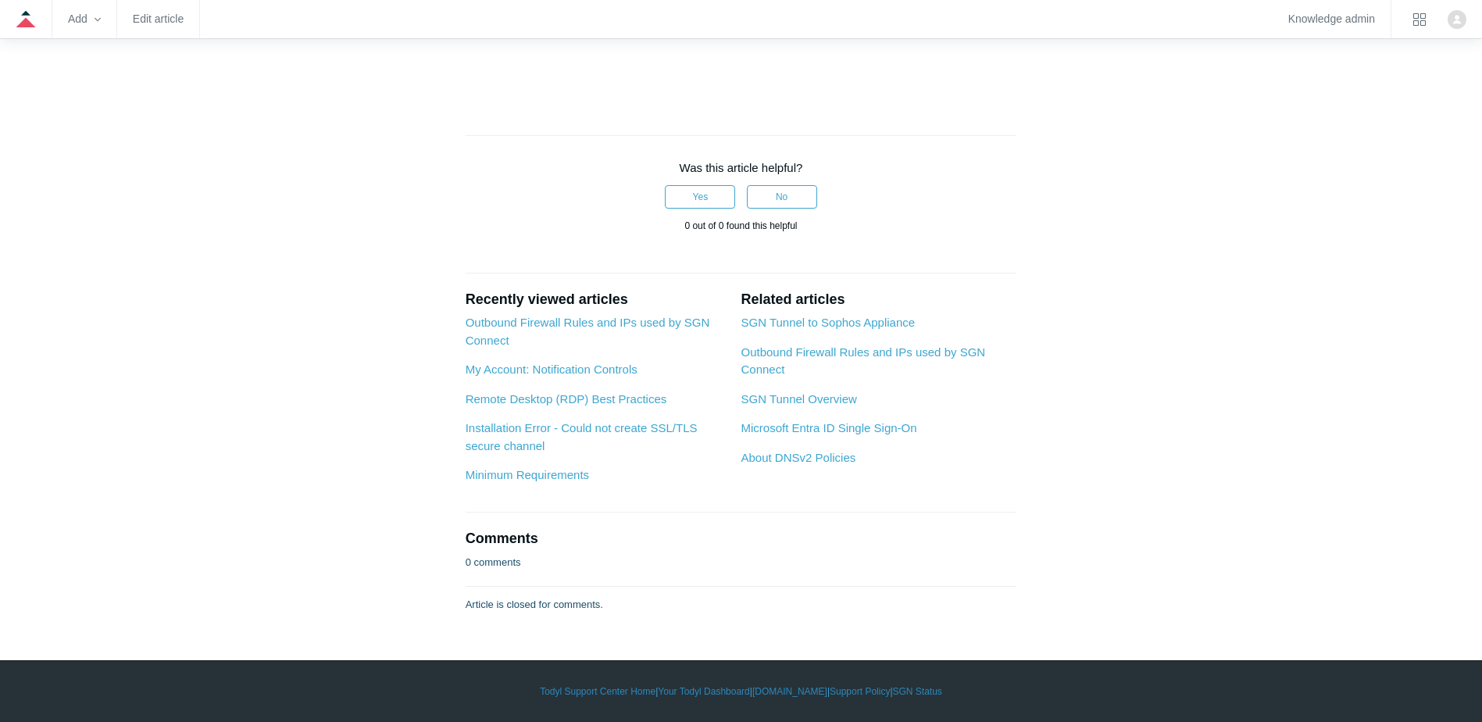
drag, startPoint x: 497, startPoint y: 316, endPoint x: 942, endPoint y: 340, distance: 445.9
drag, startPoint x: 942, startPoint y: 340, endPoint x: 722, endPoint y: 307, distance: 222.7
drag, startPoint x: 724, startPoint y: 305, endPoint x: 1029, endPoint y: 305, distance: 304.6
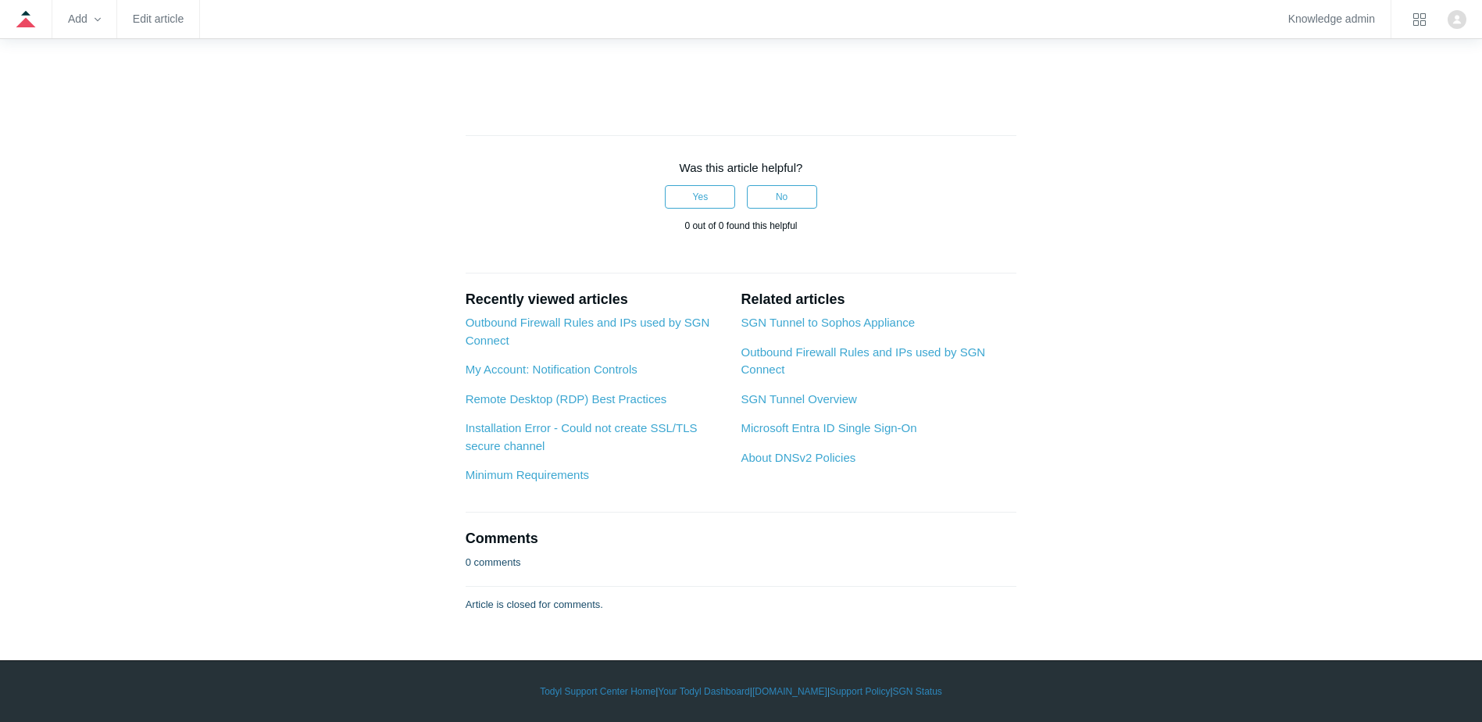
drag, startPoint x: 1029, startPoint y: 305, endPoint x: 588, endPoint y: 312, distance: 440.6
drag, startPoint x: 451, startPoint y: 380, endPoint x: 876, endPoint y: 476, distance: 435.5
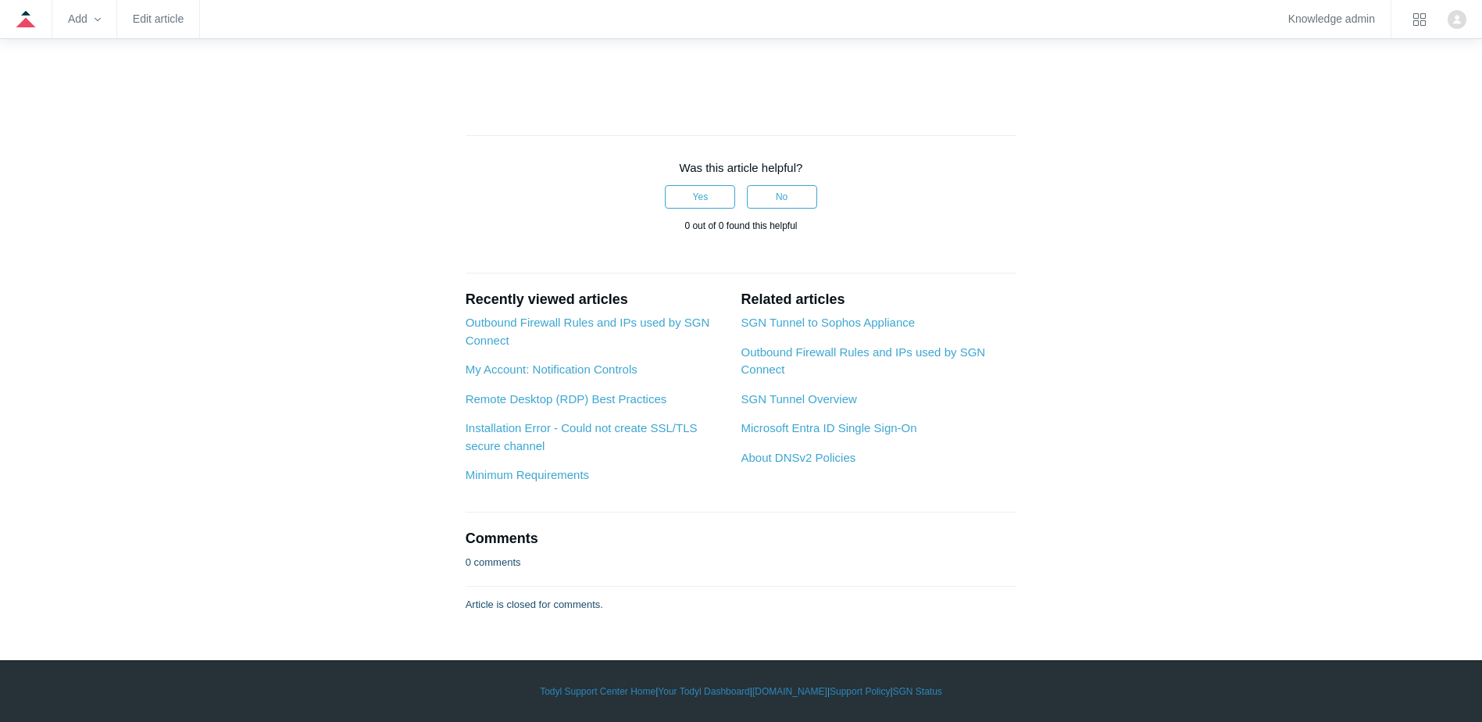
drag, startPoint x: 876, startPoint y: 476, endPoint x: 669, endPoint y: 477, distance: 207.8
drag, startPoint x: 467, startPoint y: 240, endPoint x: 698, endPoint y: 460, distance: 319.3
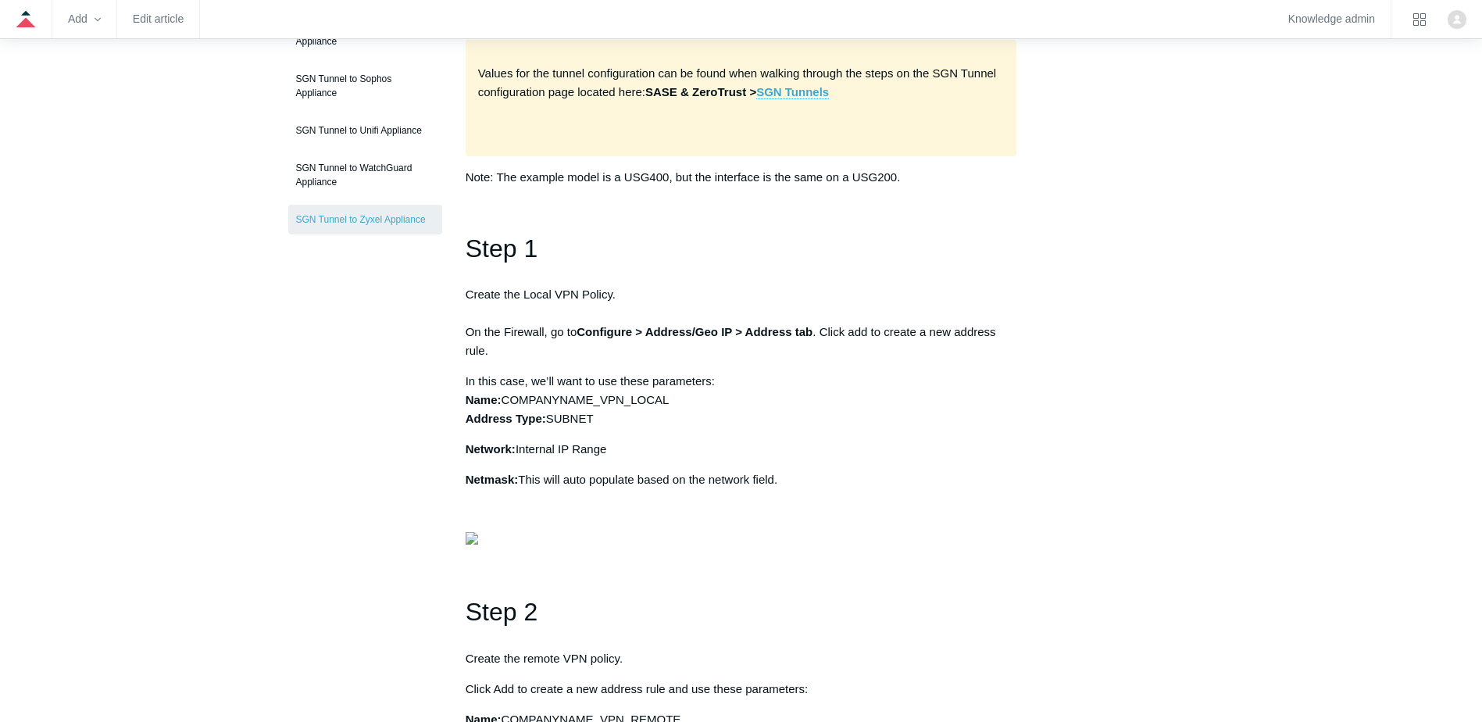
scroll to position [0, 0]
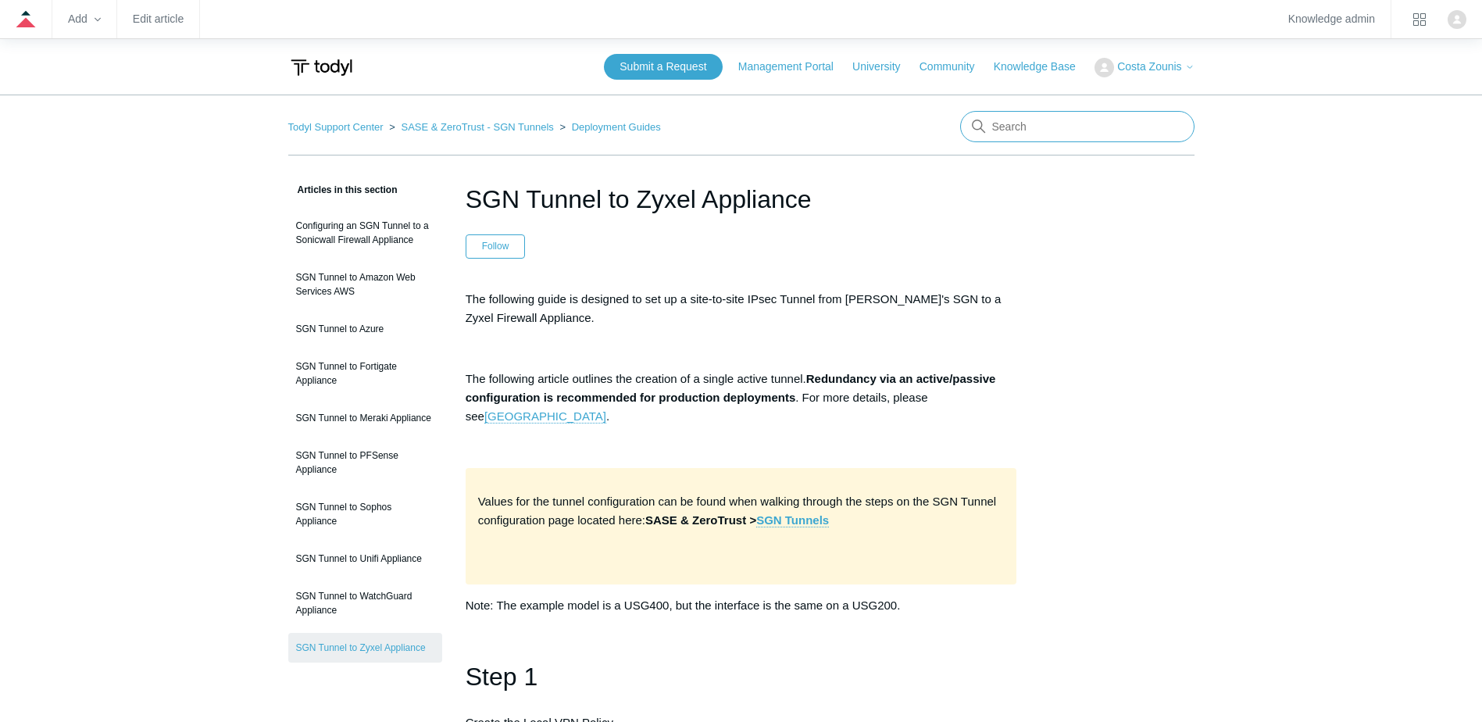
click at [1054, 120] on input "Search" at bounding box center [1077, 126] width 234 height 31
type input "i"
type input "outbound"
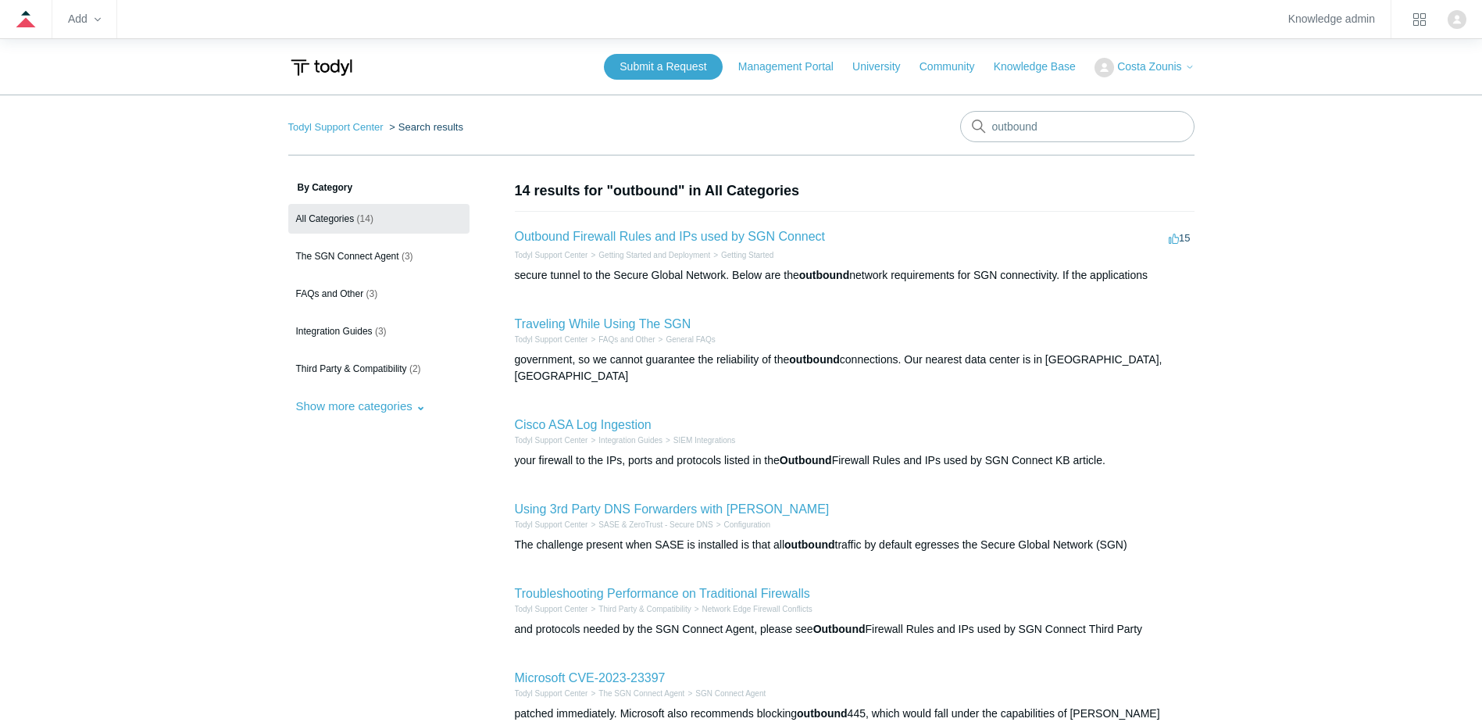
click at [635, 227] on li "Outbound Firewall Rules and IPs used by SGN Connect 15 votes 15 Todyl Support C…" at bounding box center [855, 255] width 680 height 88
click at [634, 236] on link "Outbound Firewall Rules and IPs used by SGN Connect" at bounding box center [670, 236] width 311 height 13
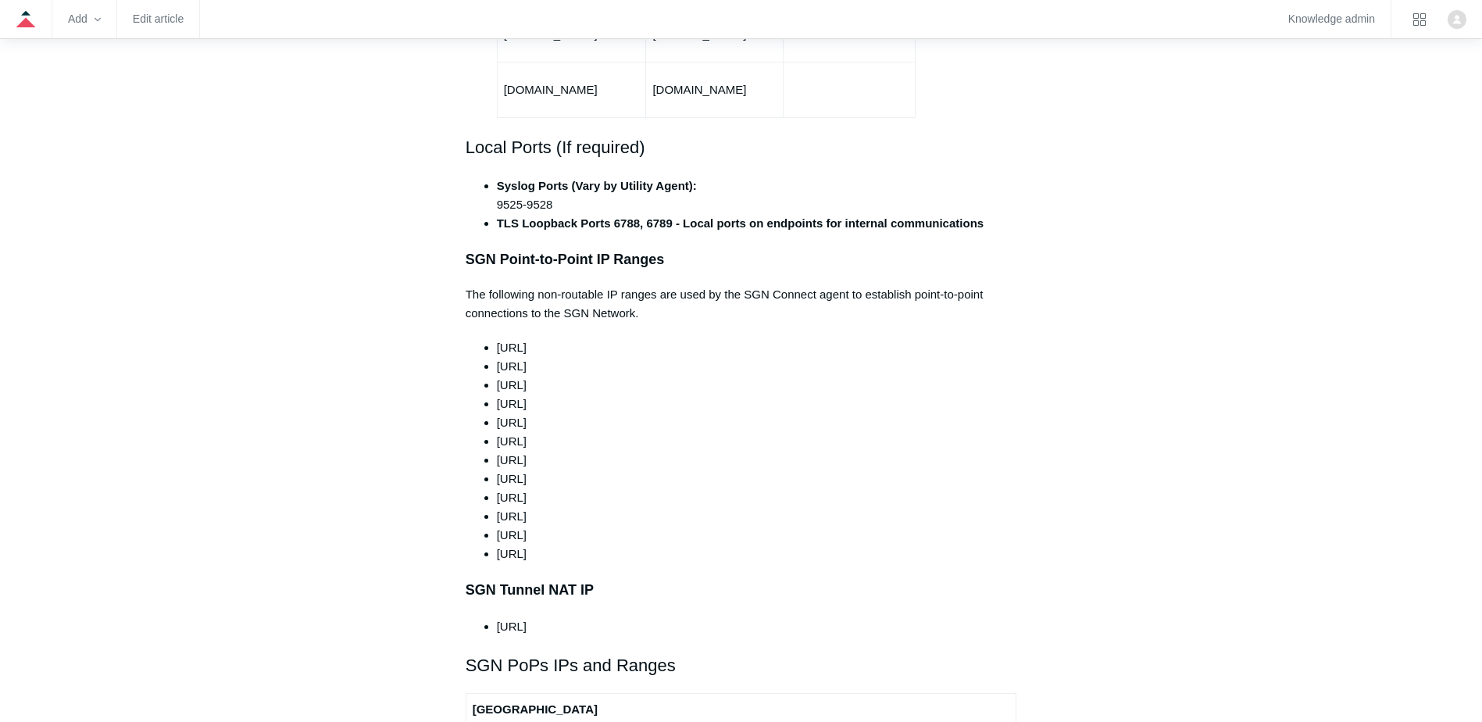
scroll to position [1328, 0]
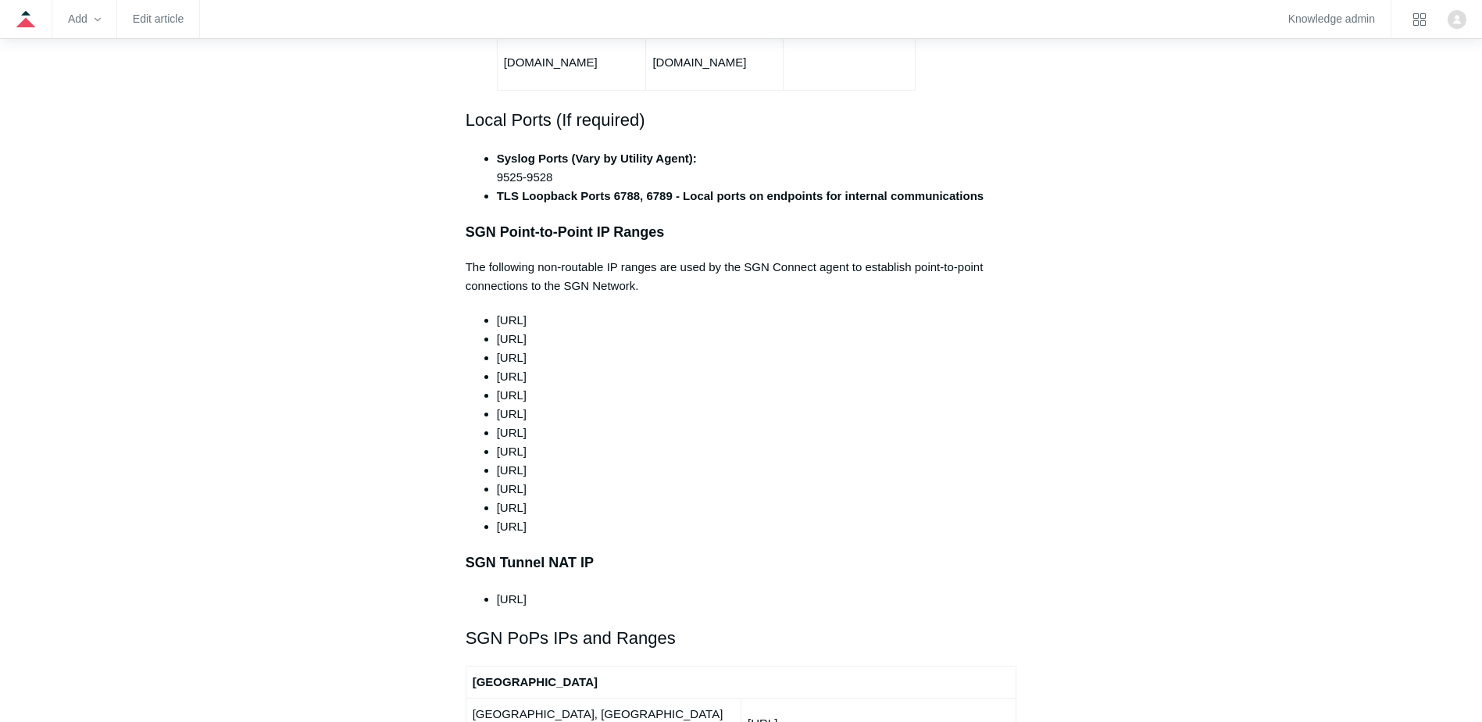
drag, startPoint x: 497, startPoint y: 565, endPoint x: 573, endPoint y: 558, distance: 76.1
click at [573, 590] on li "100.96.0.0/11" at bounding box center [757, 599] width 520 height 19
drag, startPoint x: 573, startPoint y: 558, endPoint x: 537, endPoint y: 565, distance: 35.8
copy li "100.96.0.0/11"
click at [561, 551] on h3 "SGN Tunnel NAT IP" at bounding box center [741, 562] width 551 height 23
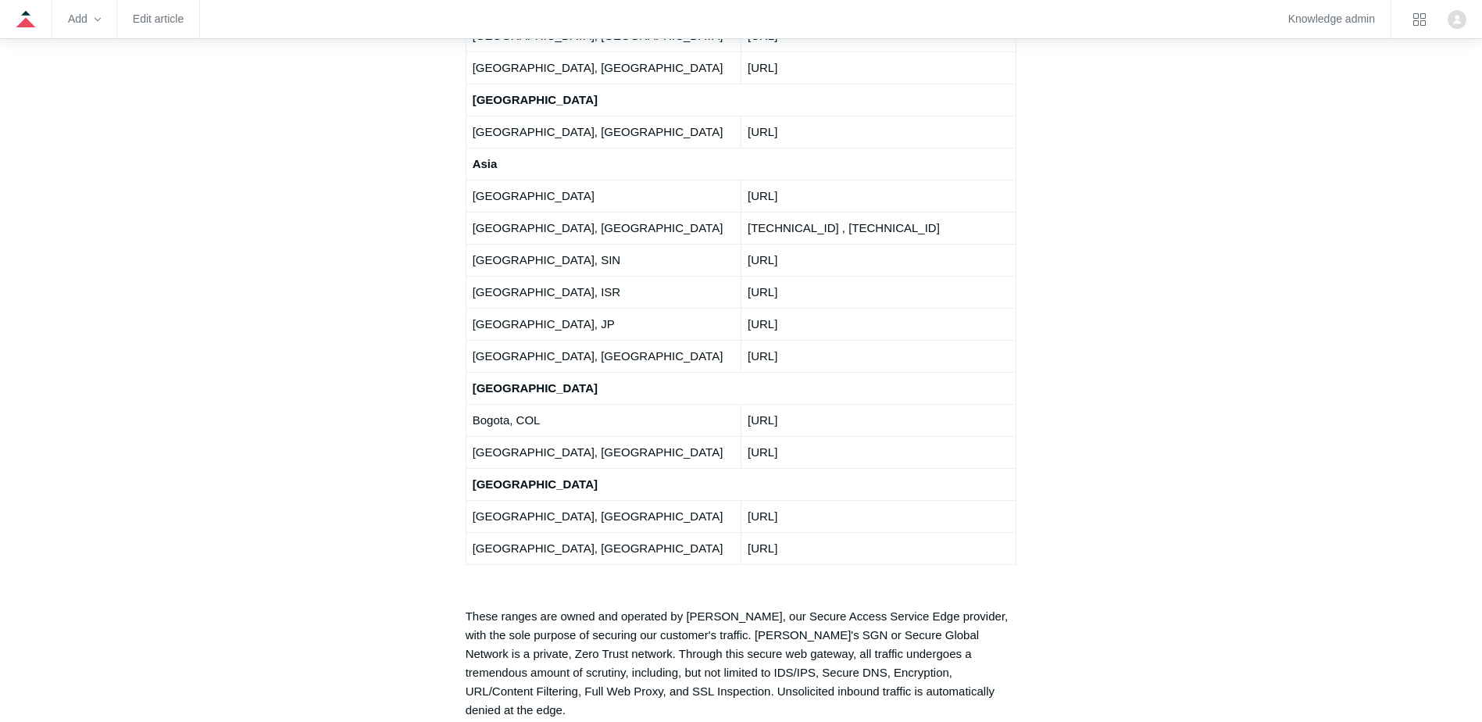
scroll to position [3281, 0]
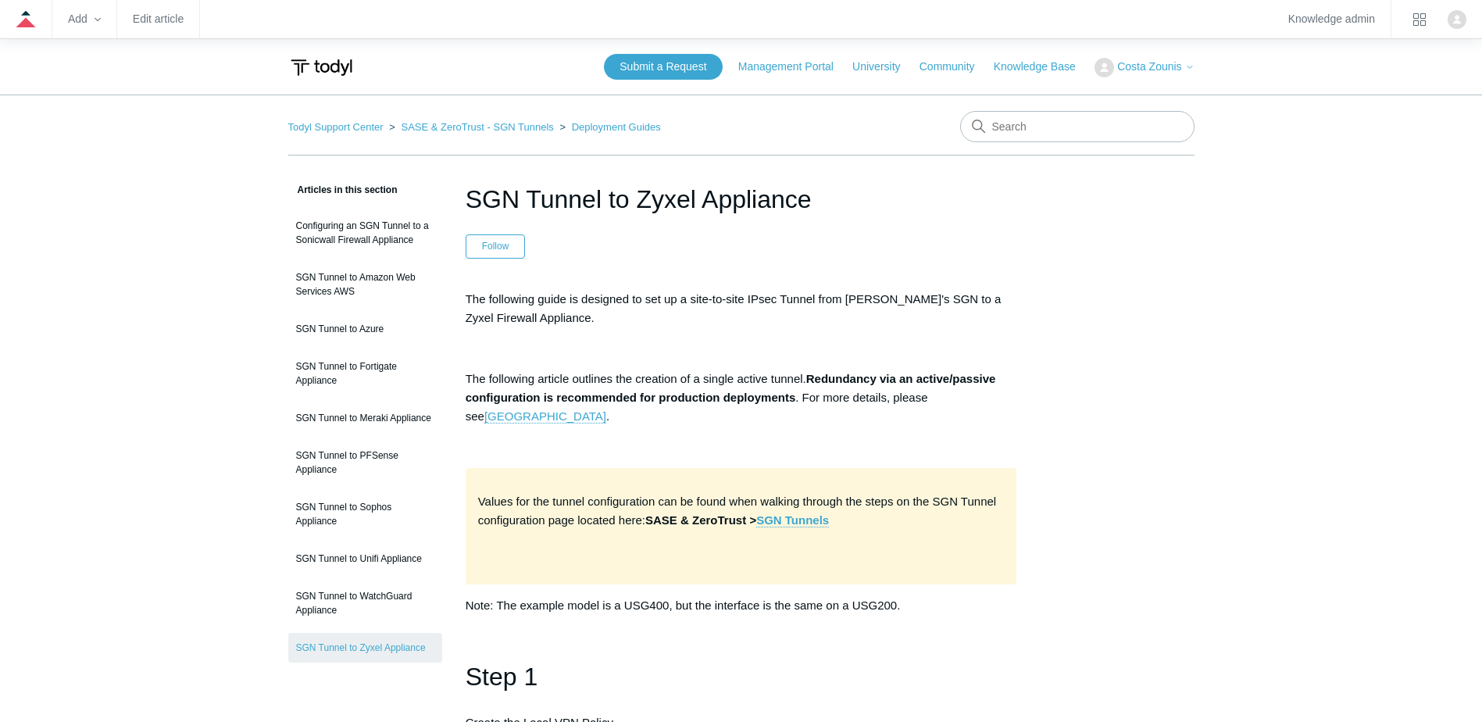
scroll to position [6093, 0]
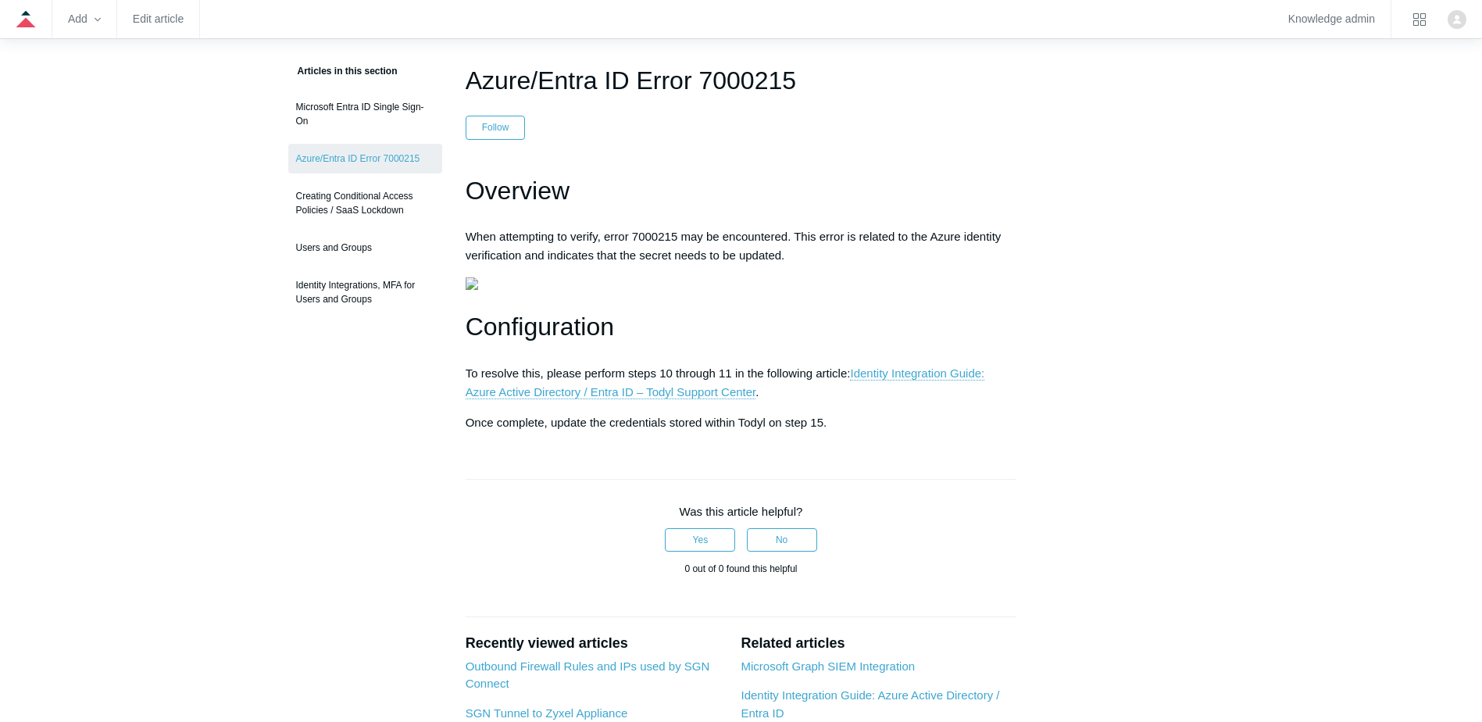
scroll to position [234, 0]
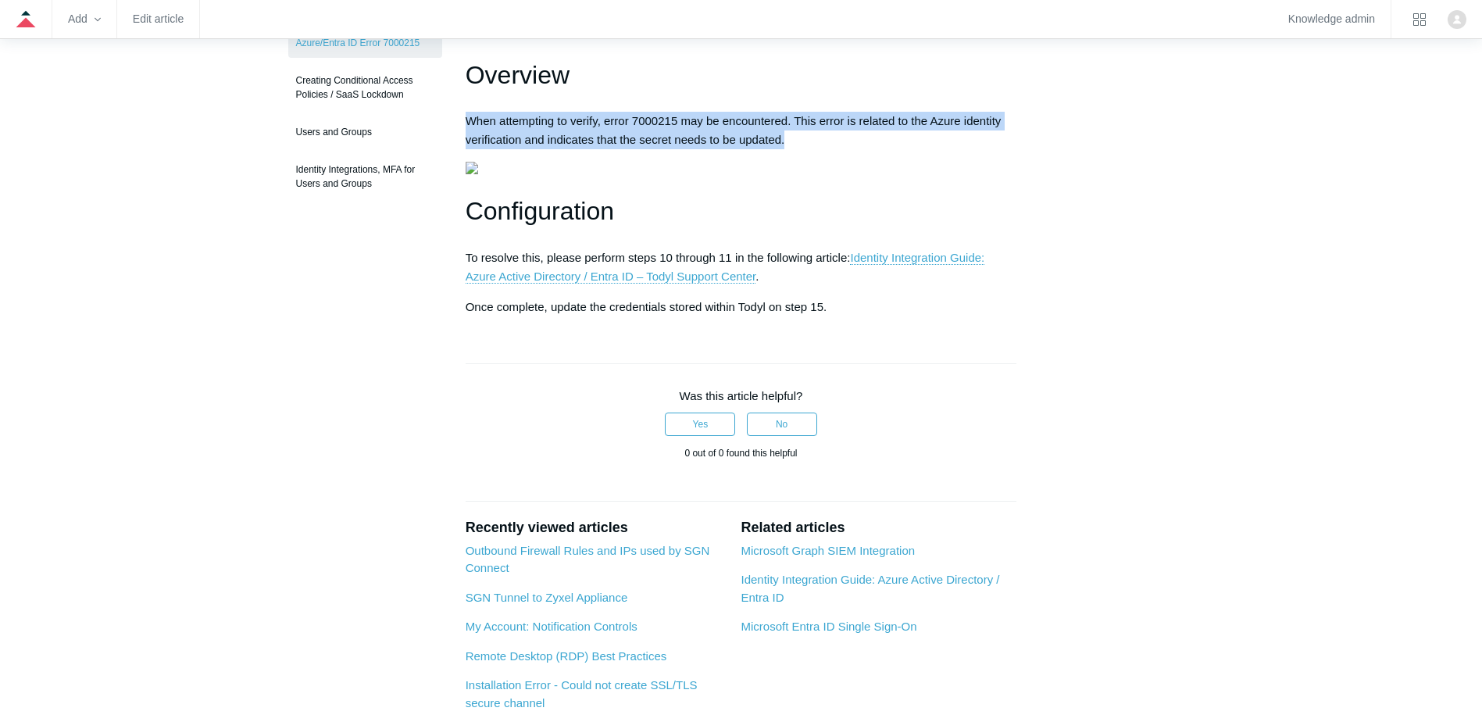
drag, startPoint x: 458, startPoint y: 123, endPoint x: 826, endPoint y: 137, distance: 368.2
click at [826, 137] on article "Azure/Entra ID Error 7000215 Follow Not yet followed by anyone Overview When at…" at bounding box center [741, 393] width 598 height 894
click at [826, 137] on p "When attempting to verify, error 7000215 may be encountered. This error is rela…" at bounding box center [741, 130] width 551 height 37
drag, startPoint x: 787, startPoint y: 150, endPoint x: 442, endPoint y: 122, distance: 345.6
click at [442, 122] on article "Azure/Entra ID Error 7000215 Follow Not yet followed by anyone Overview When at…" at bounding box center [741, 393] width 598 height 894
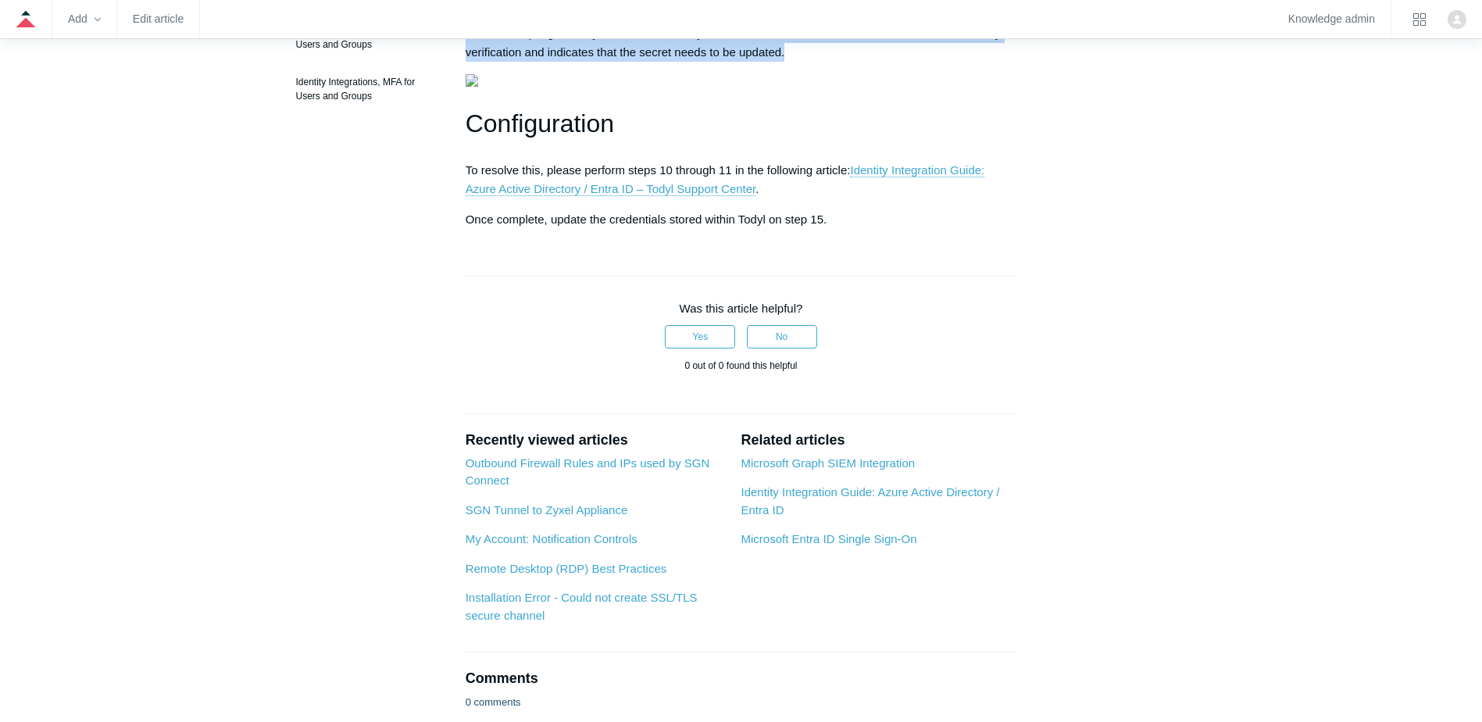
scroll to position [469, 0]
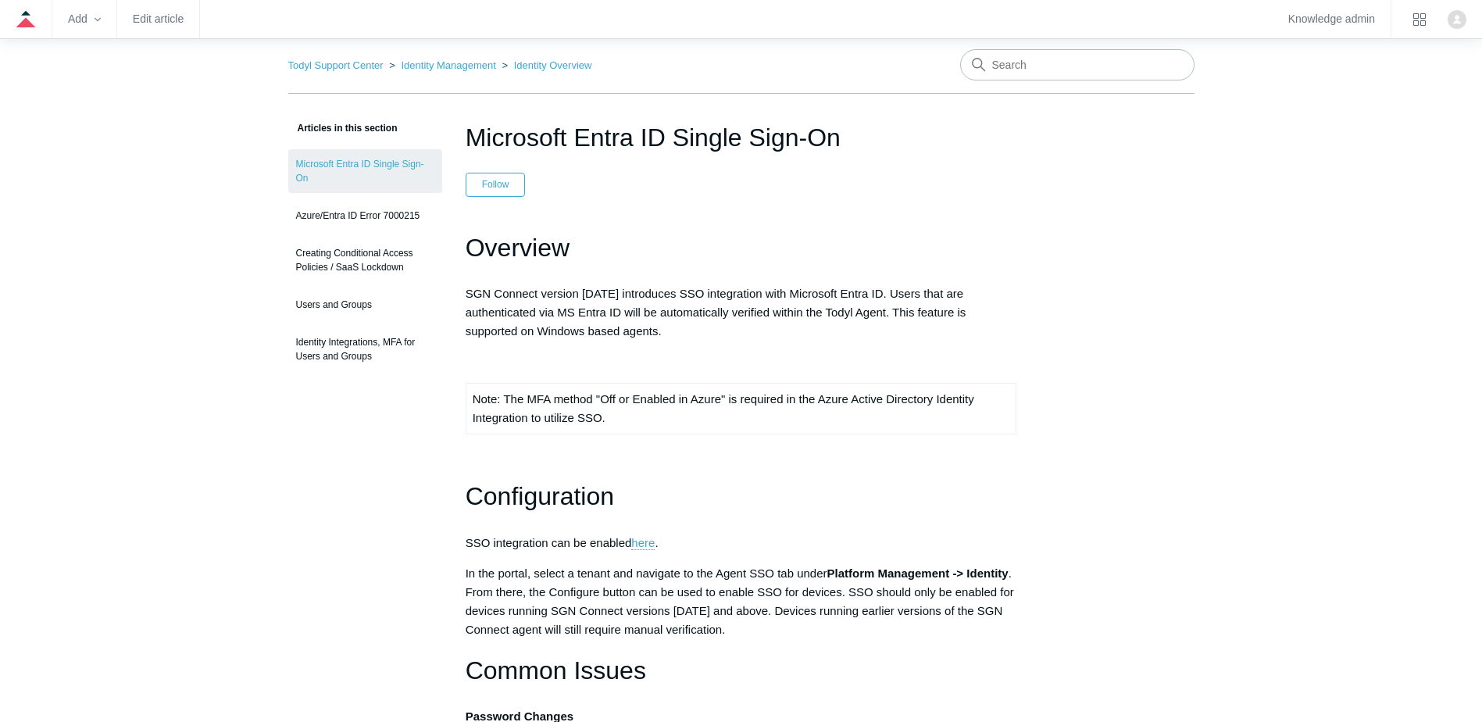
scroll to position [156, 0]
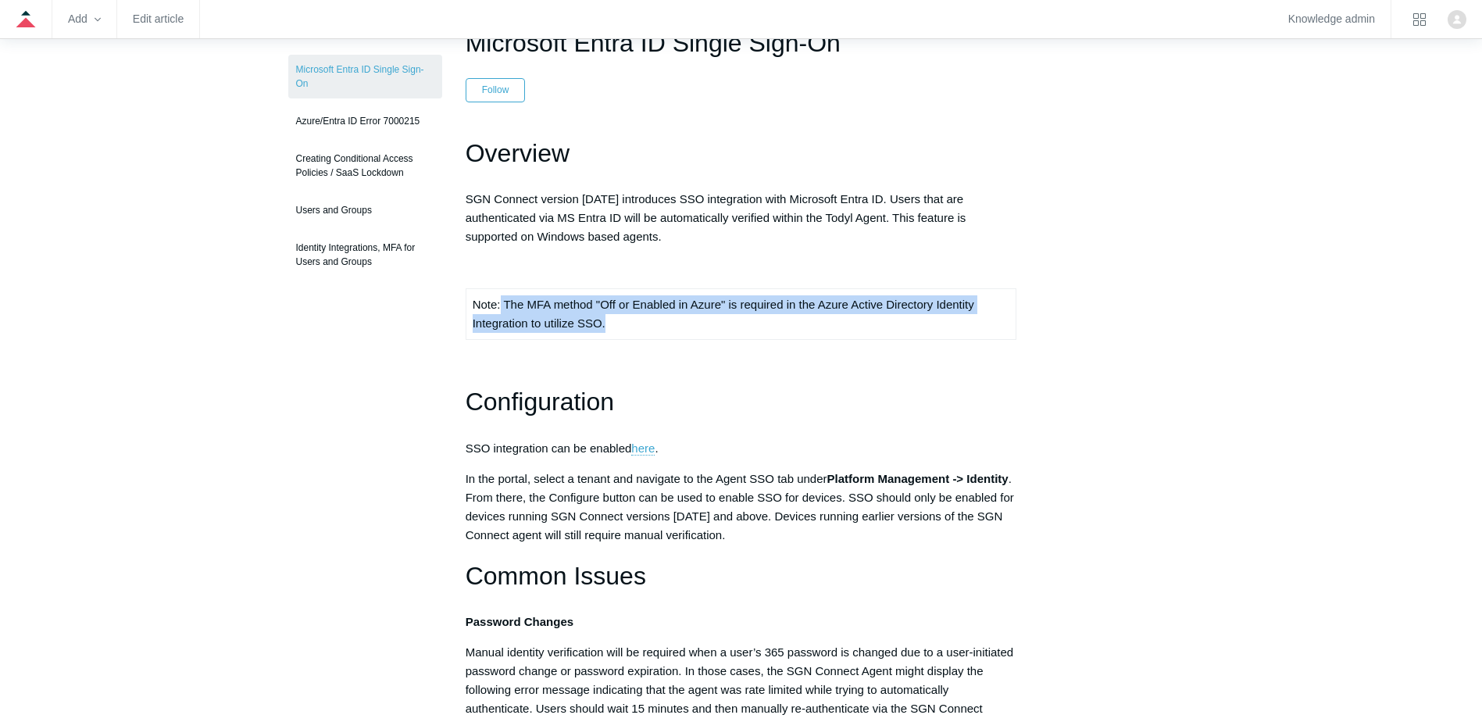
drag, startPoint x: 500, startPoint y: 297, endPoint x: 890, endPoint y: 320, distance: 391.3
click at [890, 320] on td "Note: The MFA method "Off or Enabled in Azure" is required in the Azure Active …" at bounding box center [741, 314] width 551 height 51
drag, startPoint x: 890, startPoint y: 320, endPoint x: 769, endPoint y: 320, distance: 121.9
click at [773, 320] on td "Note: The MFA method "Off or Enabled in Azure" is required in the Azure Active …" at bounding box center [741, 314] width 551 height 51
drag, startPoint x: 648, startPoint y: 316, endPoint x: 467, endPoint y: 300, distance: 181.1
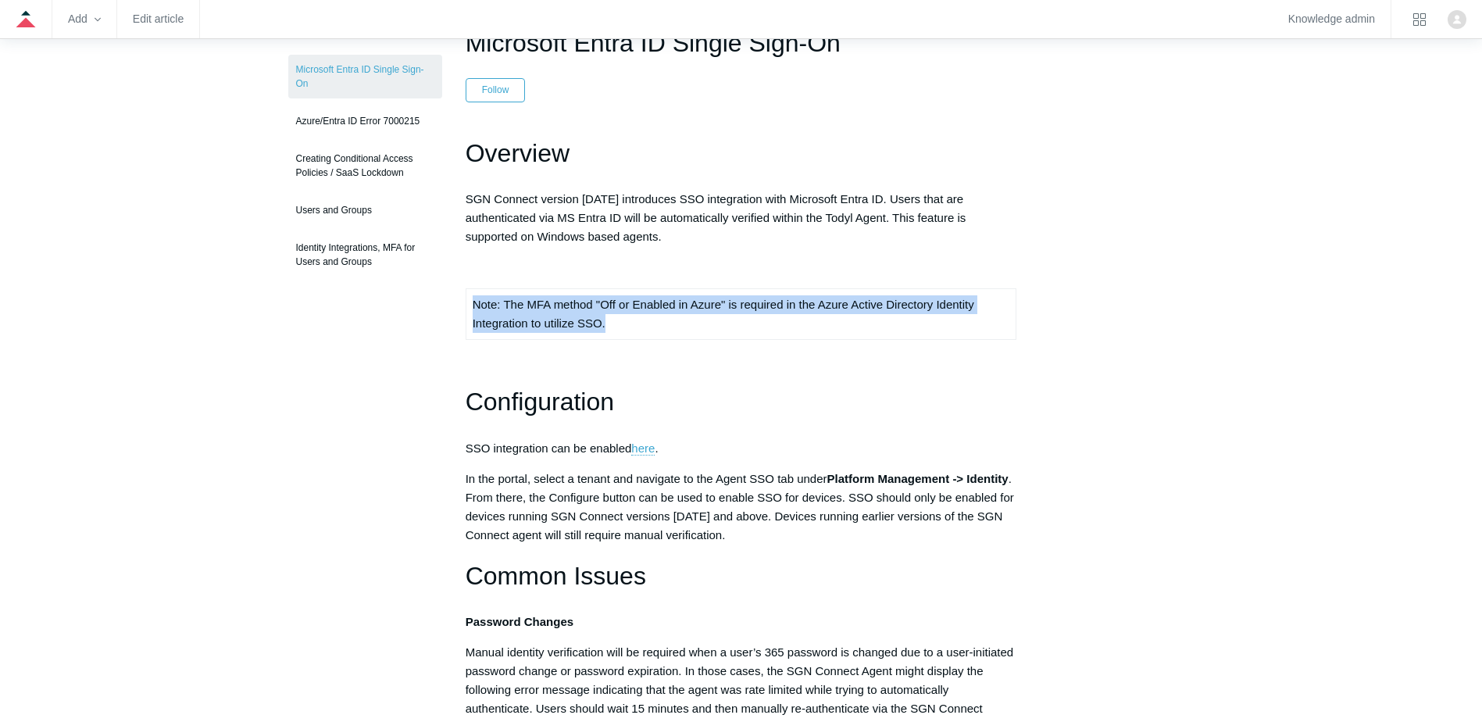
click at [467, 300] on td "Note: The MFA method "Off or Enabled in Azure" is required in the Azure Active …" at bounding box center [741, 314] width 551 height 51
click at [469, 305] on td "Note: The MFA method "Off or Enabled in Azure" is required in the Azure Active …" at bounding box center [741, 314] width 551 height 51
drag, startPoint x: 476, startPoint y: 305, endPoint x: 755, endPoint y: 303, distance: 278.1
click at [755, 303] on td "Note: The MFA method "Off or Enabled in Azure" is required in the Azure Active …" at bounding box center [741, 314] width 551 height 51
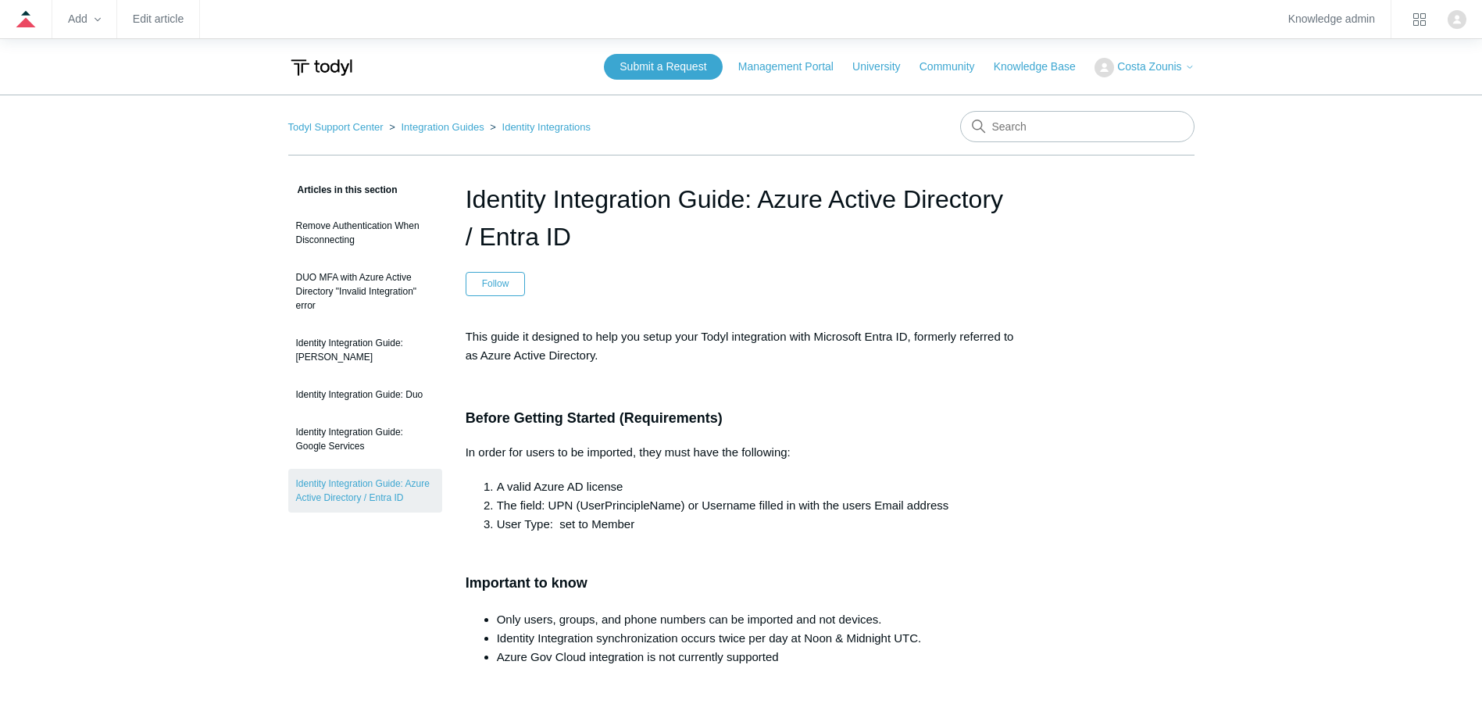
drag, startPoint x: 478, startPoint y: 205, endPoint x: 949, endPoint y: 250, distance: 473.2
click at [949, 250] on h1 "Identity Integration Guide: Azure Active Directory / Entra ID" at bounding box center [741, 217] width 551 height 75
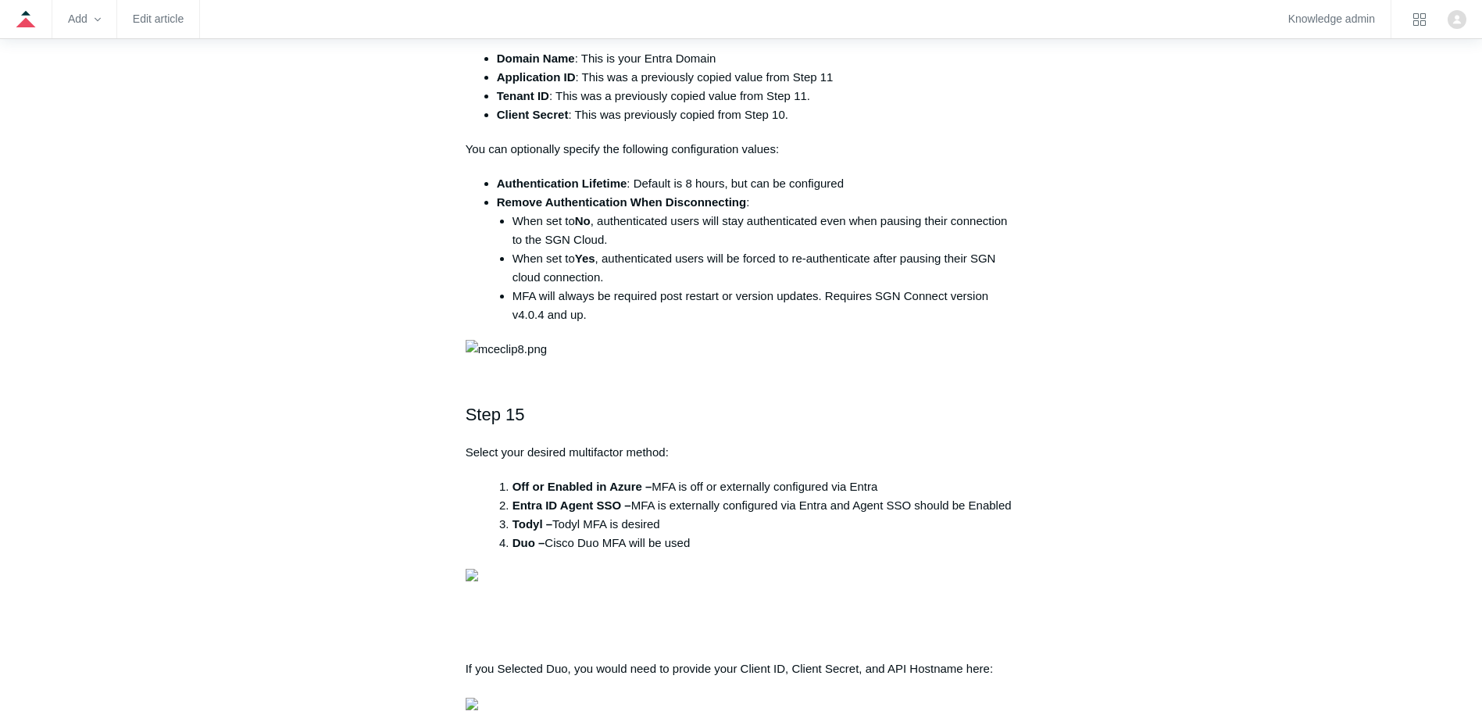
scroll to position [4530, 0]
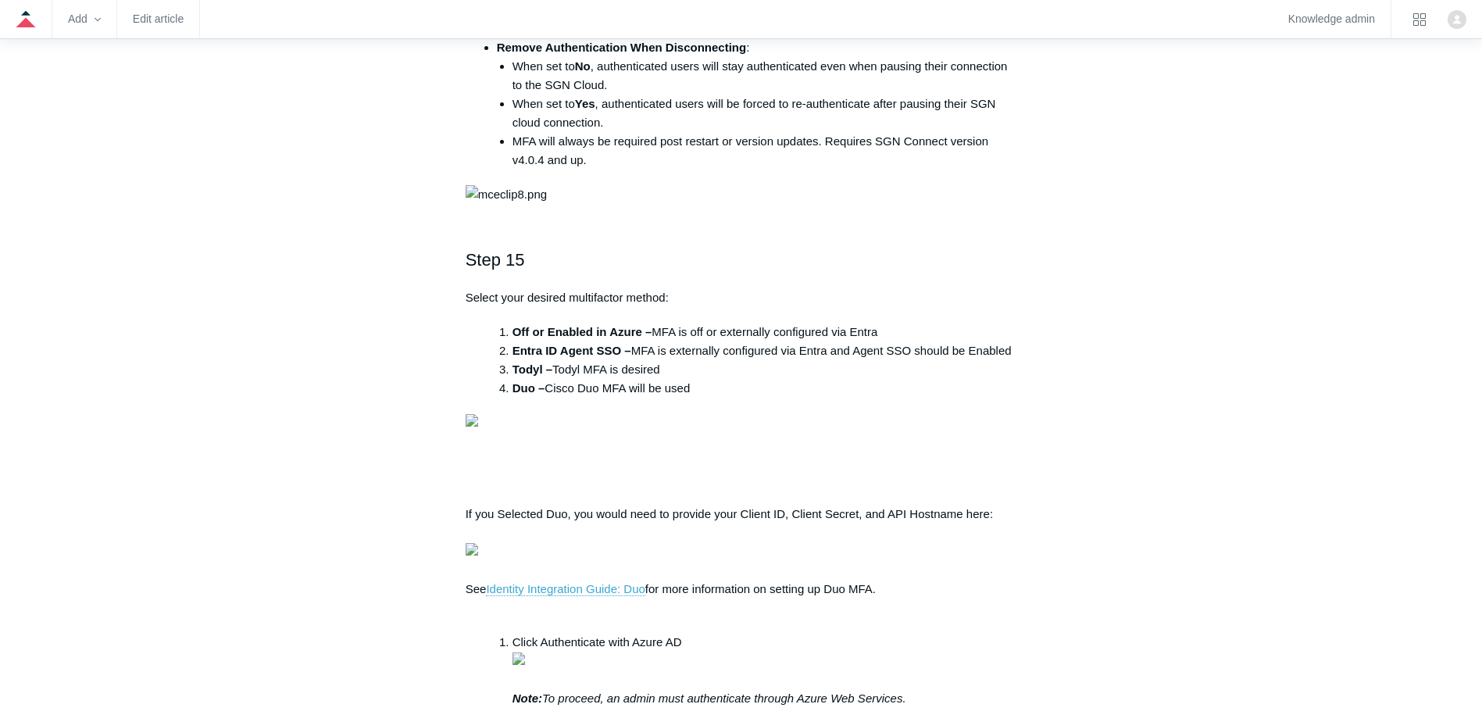
drag, startPoint x: 459, startPoint y: 284, endPoint x: 920, endPoint y: 308, distance: 461.5
drag, startPoint x: 920, startPoint y: 308, endPoint x: 882, endPoint y: 330, distance: 44.1
drag, startPoint x: 925, startPoint y: 273, endPoint x: 1001, endPoint y: 285, distance: 77.4
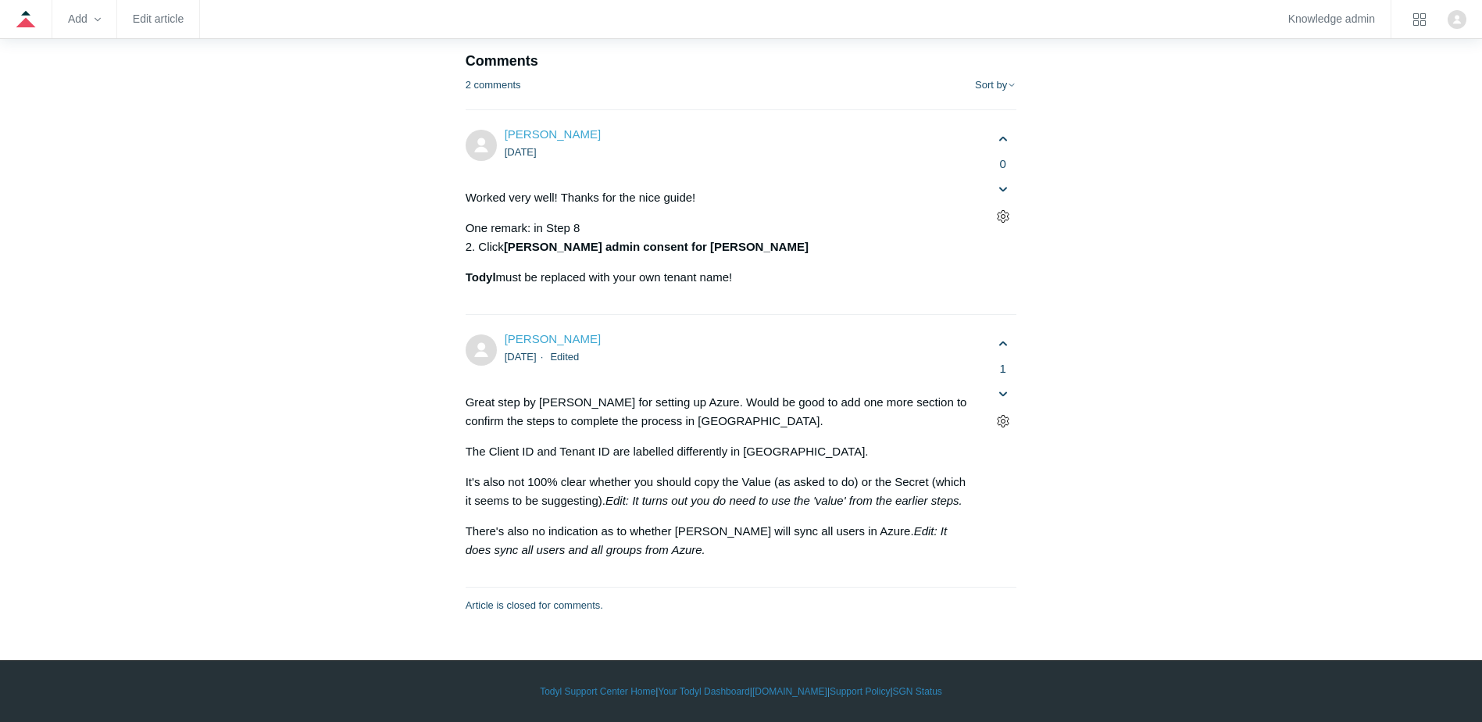
scroll to position [8514, 0]
drag, startPoint x: 513, startPoint y: 200, endPoint x: 1019, endPoint y: 216, distance: 505.6
drag, startPoint x: 503, startPoint y: 205, endPoint x: 731, endPoint y: 250, distance: 232.5
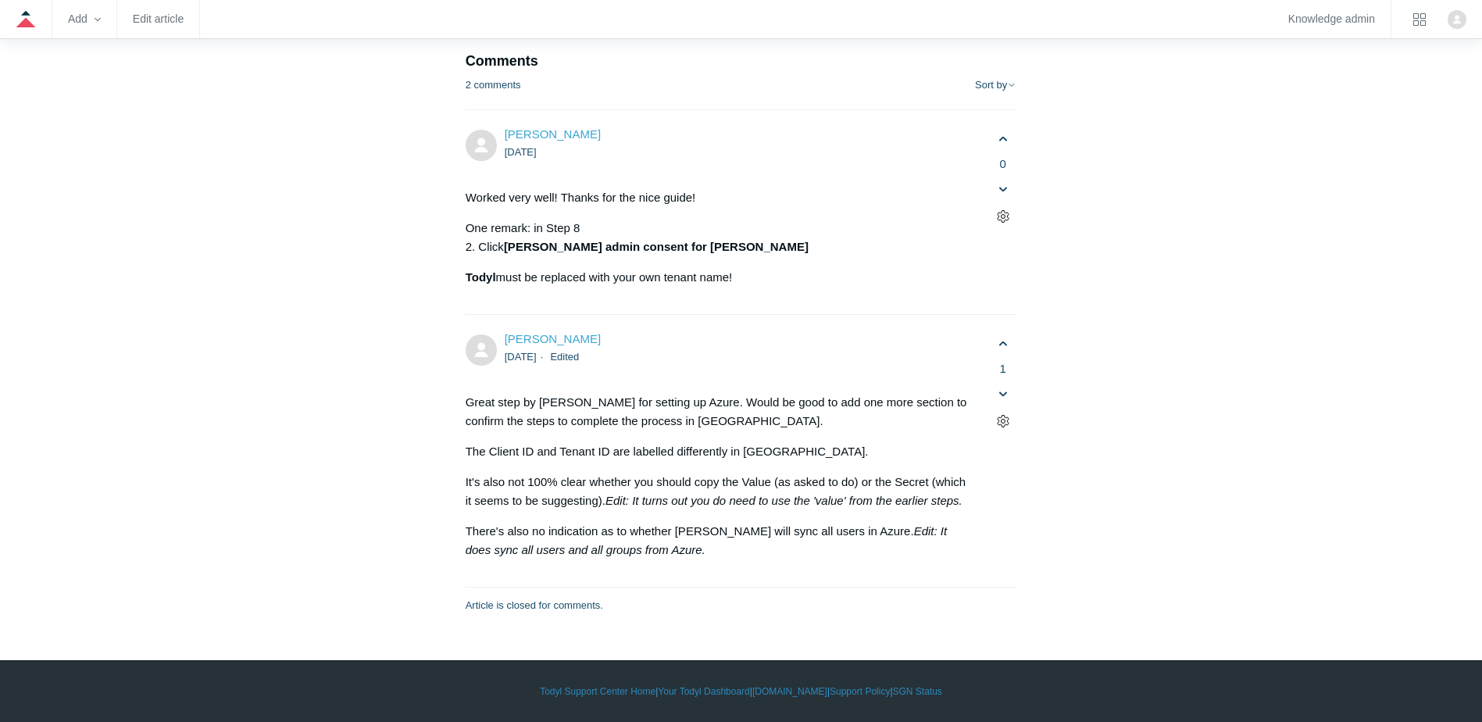
drag, startPoint x: 731, startPoint y: 250, endPoint x: 710, endPoint y: 243, distance: 22.2
drag, startPoint x: 697, startPoint y: 237, endPoint x: 1022, endPoint y: 237, distance: 325.7
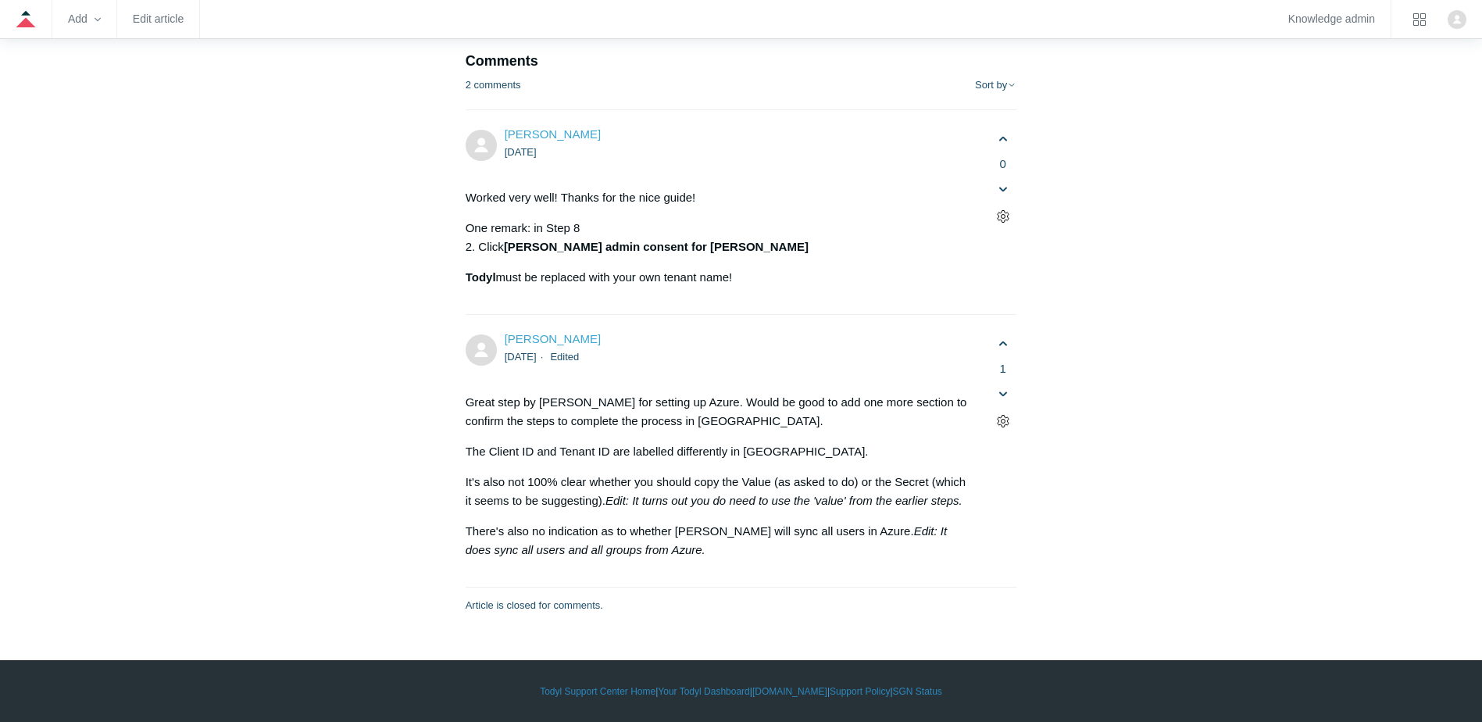
drag, startPoint x: 1022, startPoint y: 237, endPoint x: 748, endPoint y: 256, distance: 275.6
drag, startPoint x: 507, startPoint y: 238, endPoint x: 644, endPoint y: 264, distance: 139.1
drag, startPoint x: 644, startPoint y: 264, endPoint x: 540, endPoint y: 287, distance: 106.5
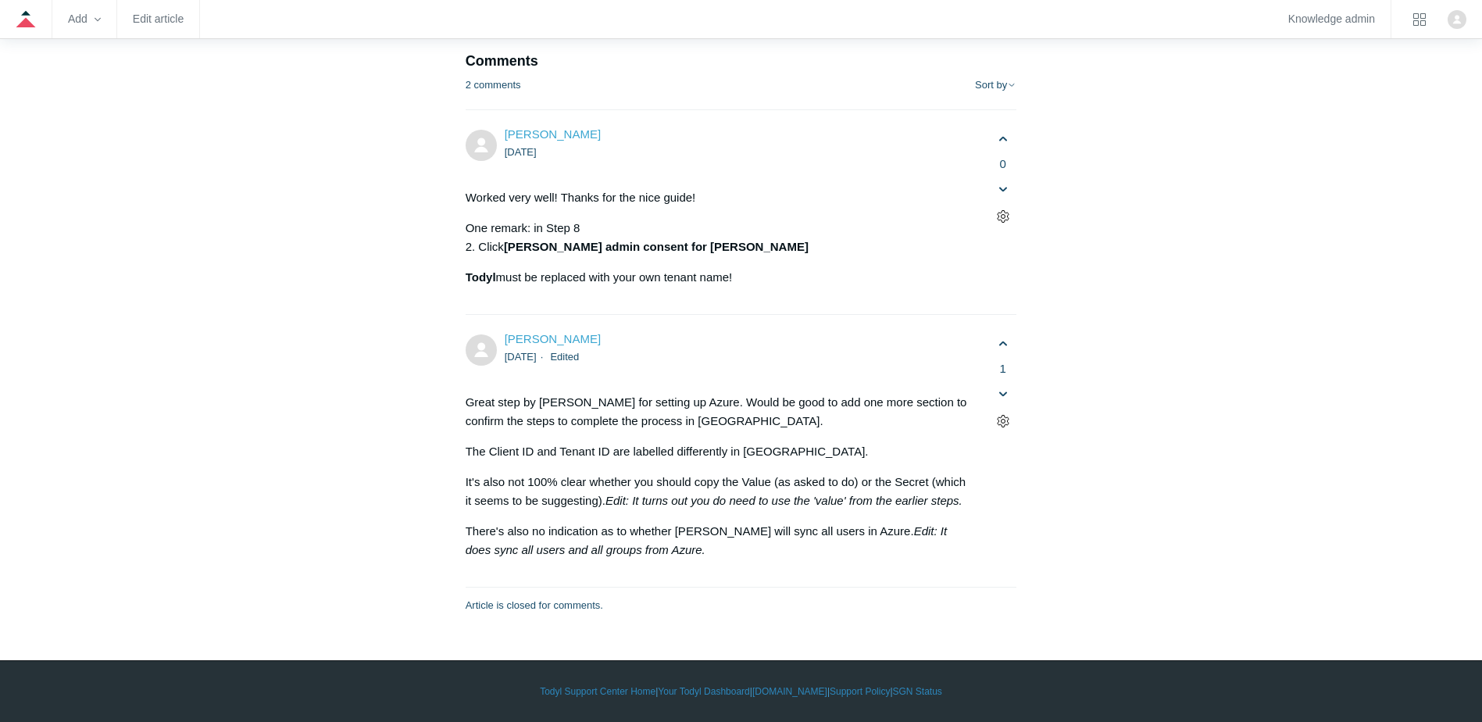
drag, startPoint x: 512, startPoint y: 275, endPoint x: 993, endPoint y: 286, distance: 480.5
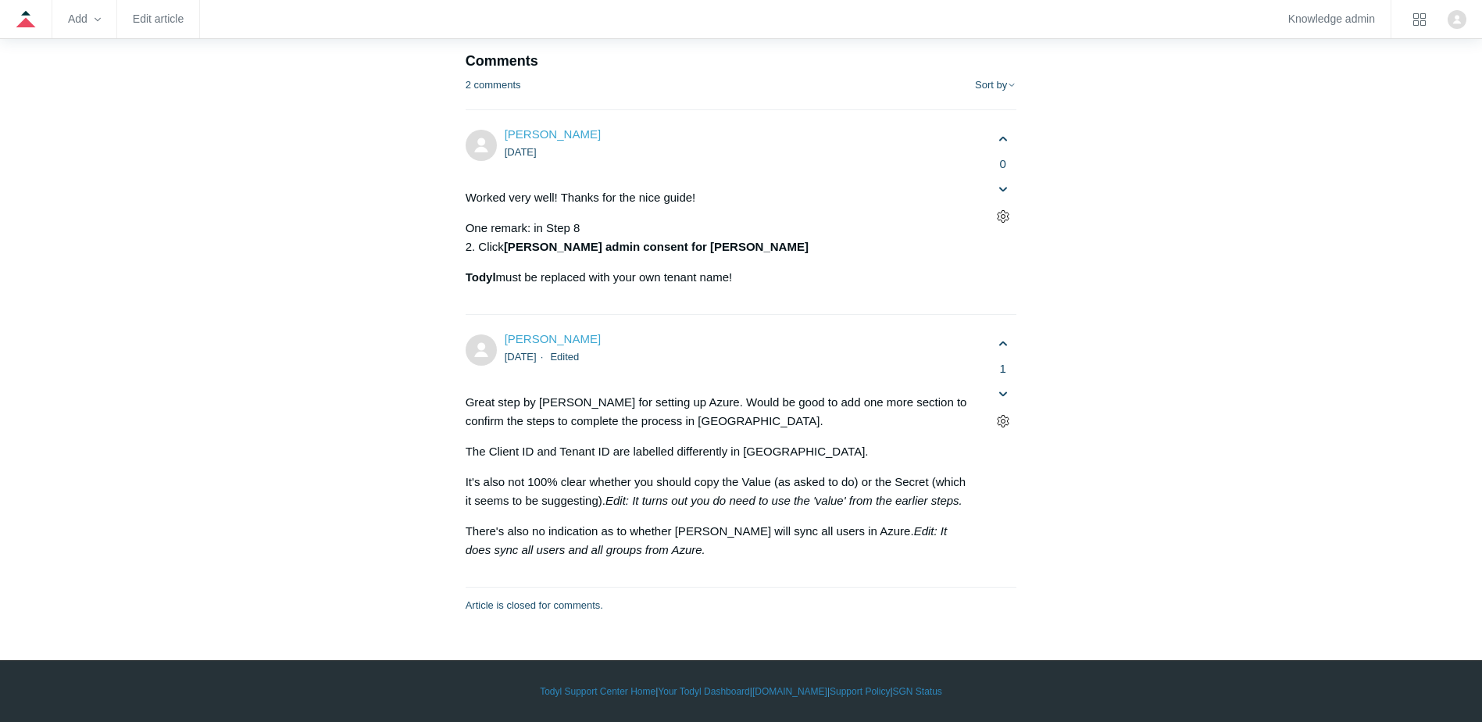
scroll to position [8827, 0]
drag, startPoint x: 664, startPoint y: 353, endPoint x: 891, endPoint y: 354, distance: 227.3
drag, startPoint x: 671, startPoint y: 358, endPoint x: 944, endPoint y: 366, distance: 272.7
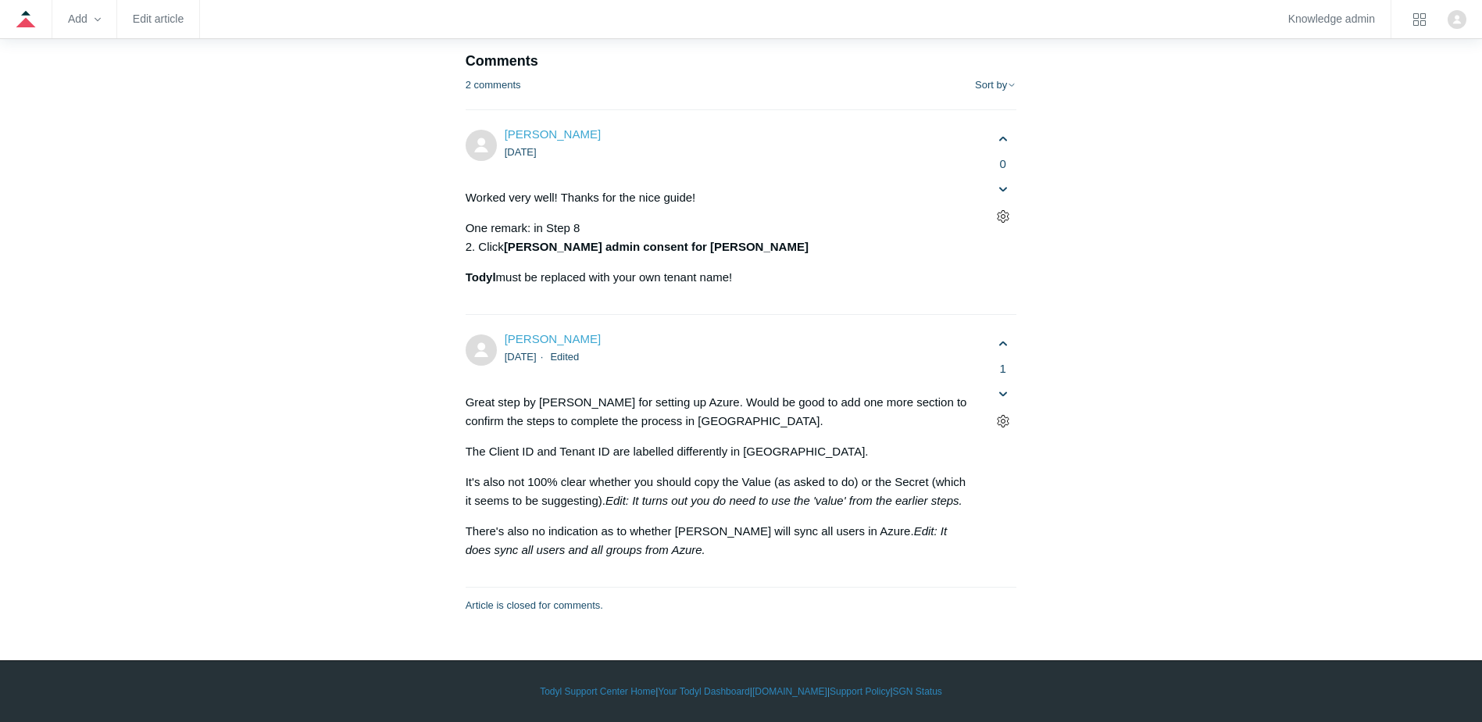
drag, startPoint x: 626, startPoint y: 376, endPoint x: 1057, endPoint y: 378, distance: 430.4
drag, startPoint x: 1057, startPoint y: 378, endPoint x: 761, endPoint y: 394, distance: 296.5
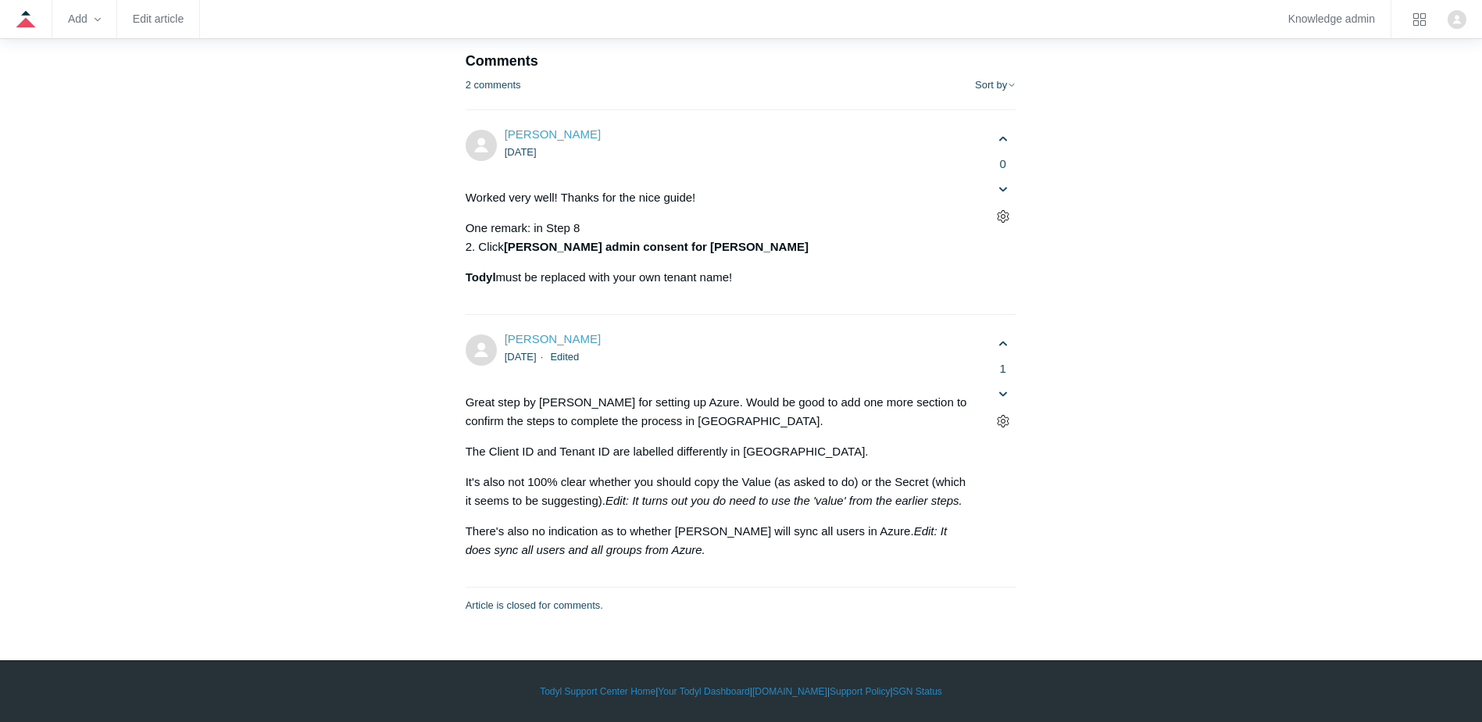
drag, startPoint x: 708, startPoint y: 377, endPoint x: 1019, endPoint y: 371, distance: 310.2
drag, startPoint x: 1019, startPoint y: 371, endPoint x: 884, endPoint y: 390, distance: 135.7
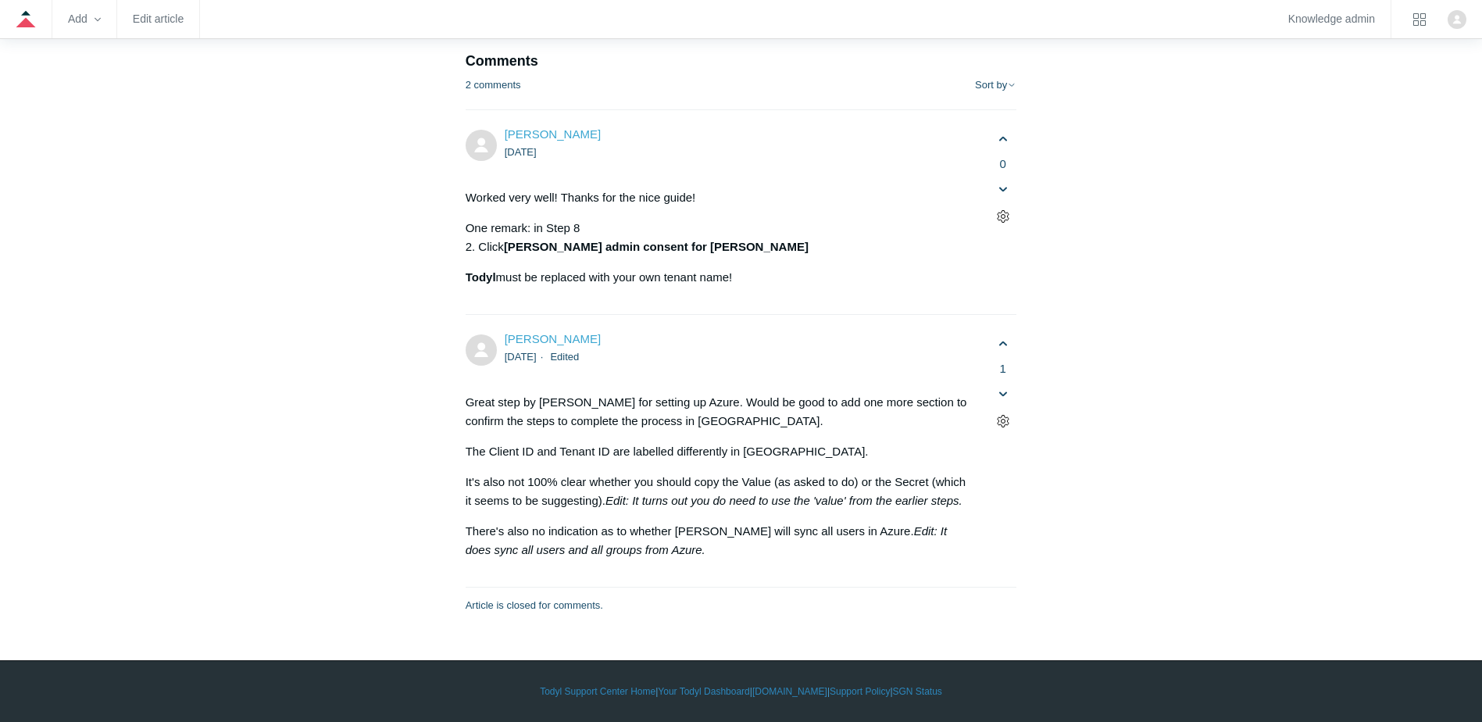
drag, startPoint x: 635, startPoint y: 375, endPoint x: 1018, endPoint y: 376, distance: 382.8
drag, startPoint x: 554, startPoint y: 393, endPoint x: 732, endPoint y: 412, distance: 179.1
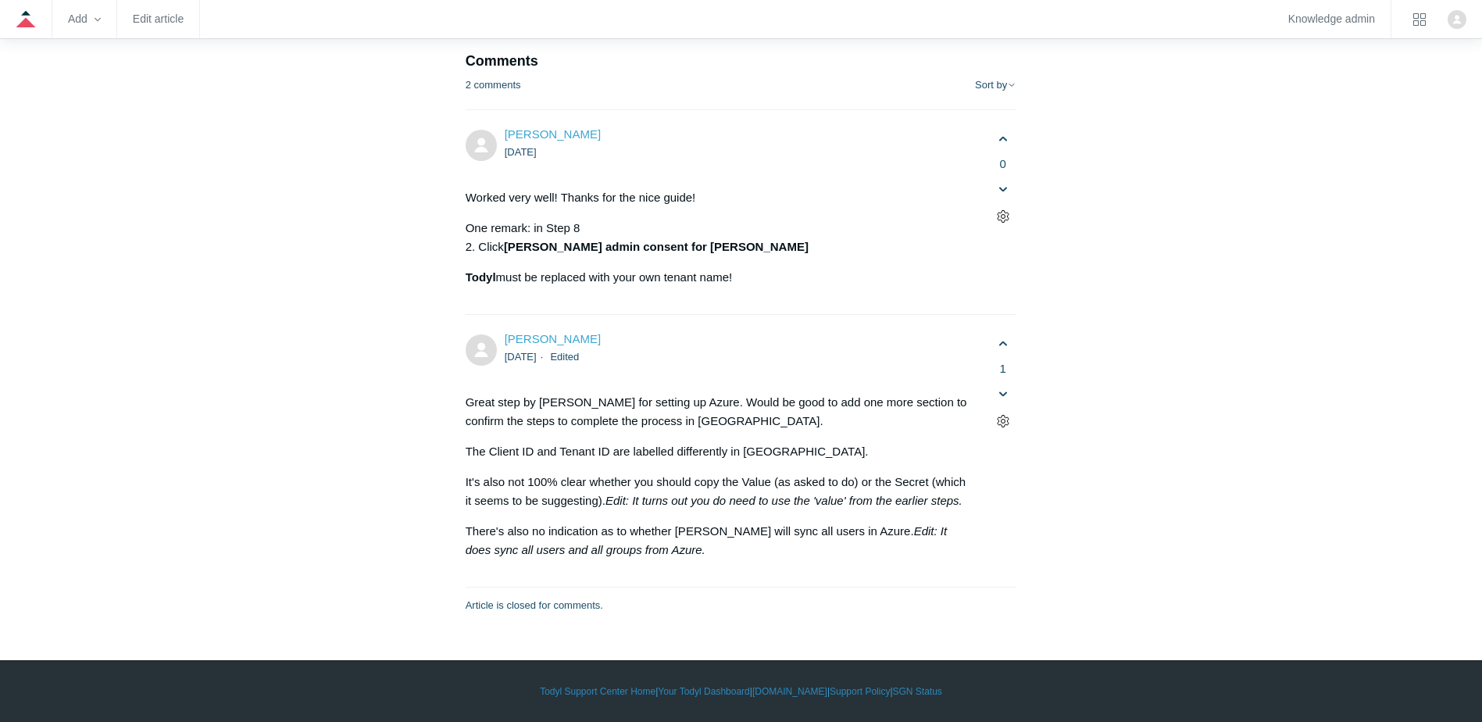
drag, startPoint x: 732, startPoint y: 412, endPoint x: 681, endPoint y: 412, distance: 50.8
drag, startPoint x: 714, startPoint y: 414, endPoint x: 551, endPoint y: 403, distance: 162.8
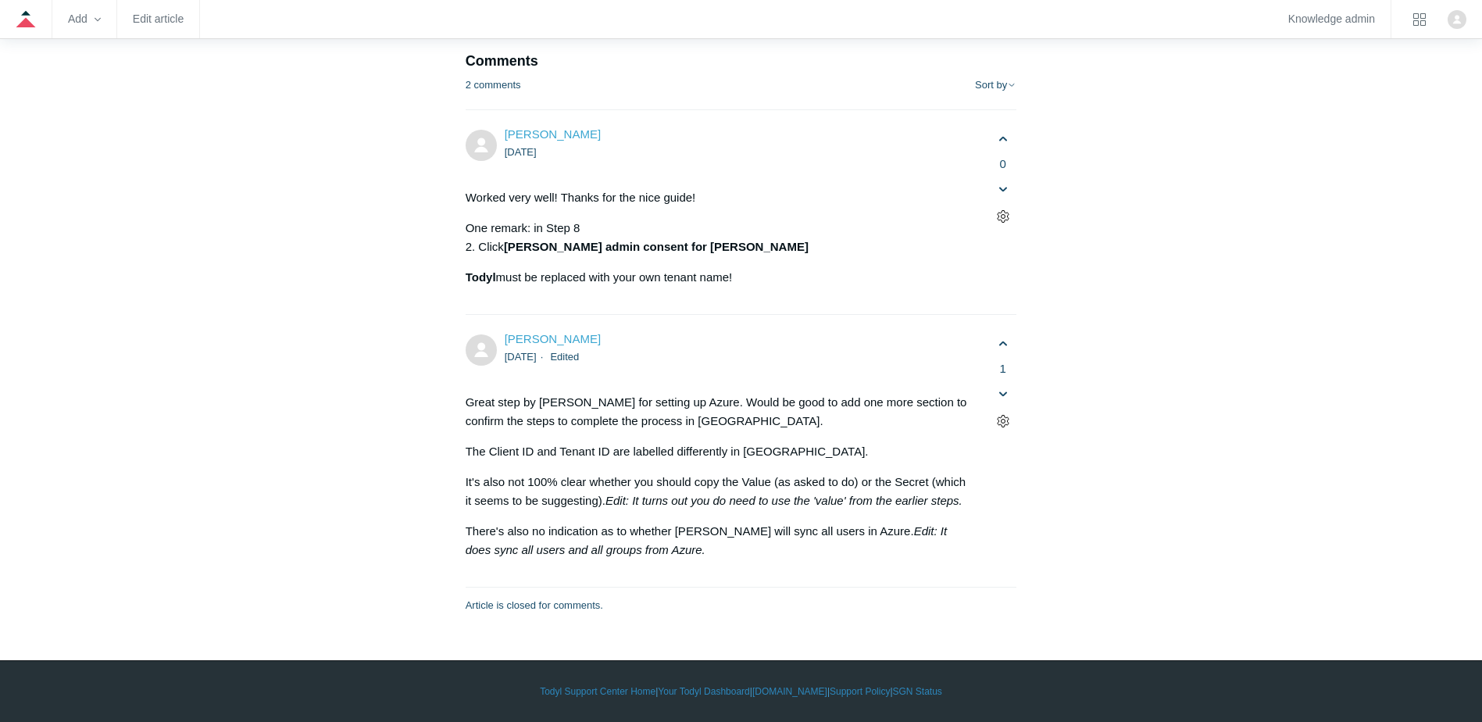
drag, startPoint x: 514, startPoint y: 399, endPoint x: 709, endPoint y: 414, distance: 195.8
drag, startPoint x: 709, startPoint y: 414, endPoint x: 639, endPoint y: 426, distance: 71.3
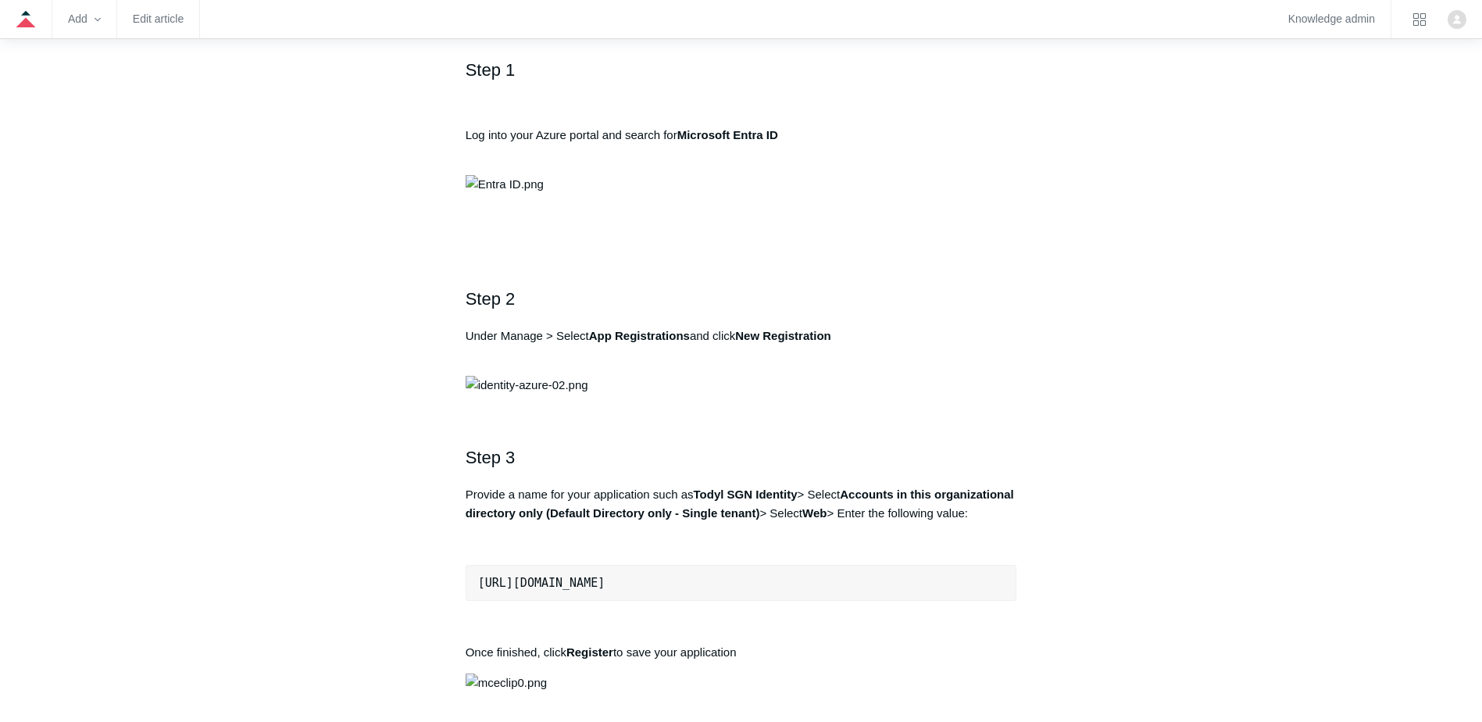
scroll to position [0, 0]
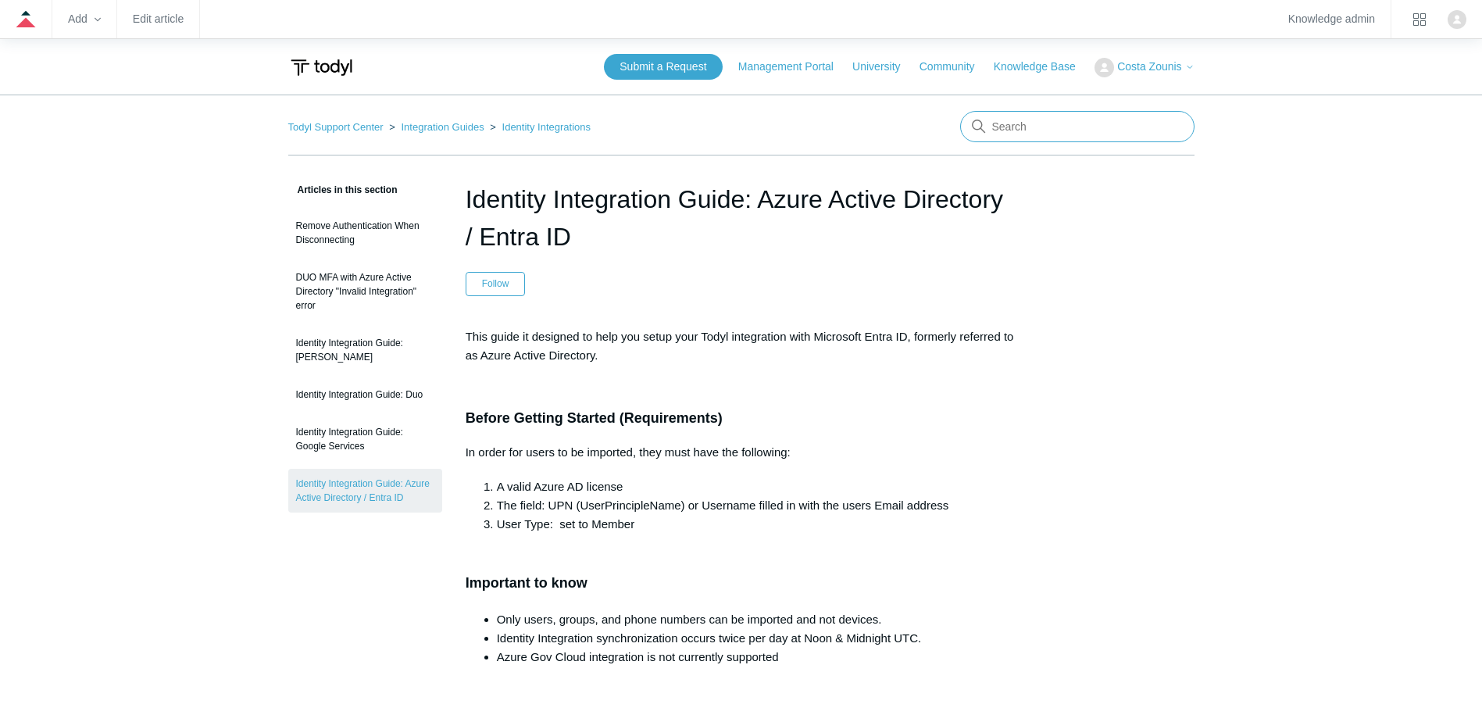
click at [1034, 124] on input "Search" at bounding box center [1077, 126] width 234 height 31
type input "zyxel"
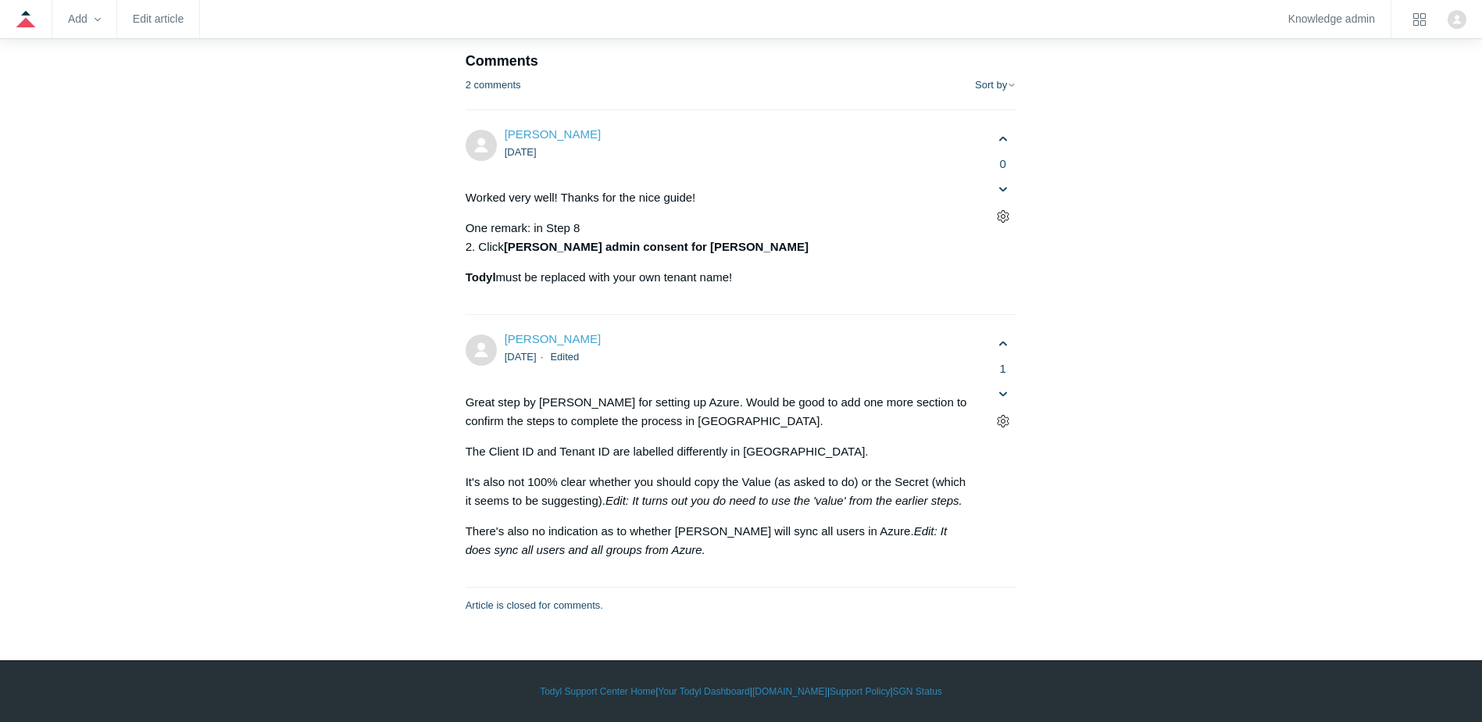
scroll to position [8983, 0]
drag, startPoint x: 657, startPoint y: 207, endPoint x: 941, endPoint y: 198, distance: 284.5
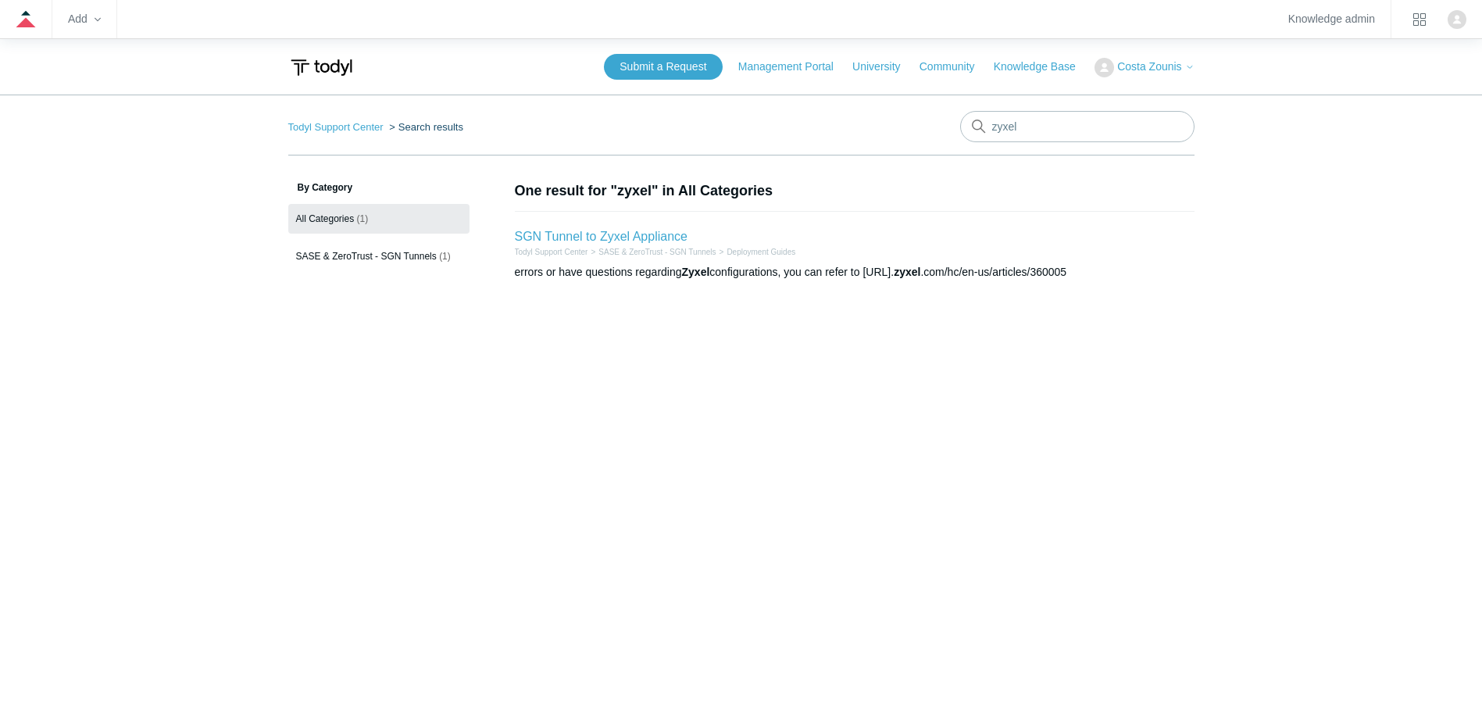
click at [581, 223] on li "SGN Tunnel to Zyxel Appliance Todyl Support Center SASE & ZeroTrust - SGN Tunne…" at bounding box center [855, 253] width 680 height 85
click at [591, 239] on link "SGN Tunnel to Zyxel Appliance" at bounding box center [601, 236] width 173 height 13
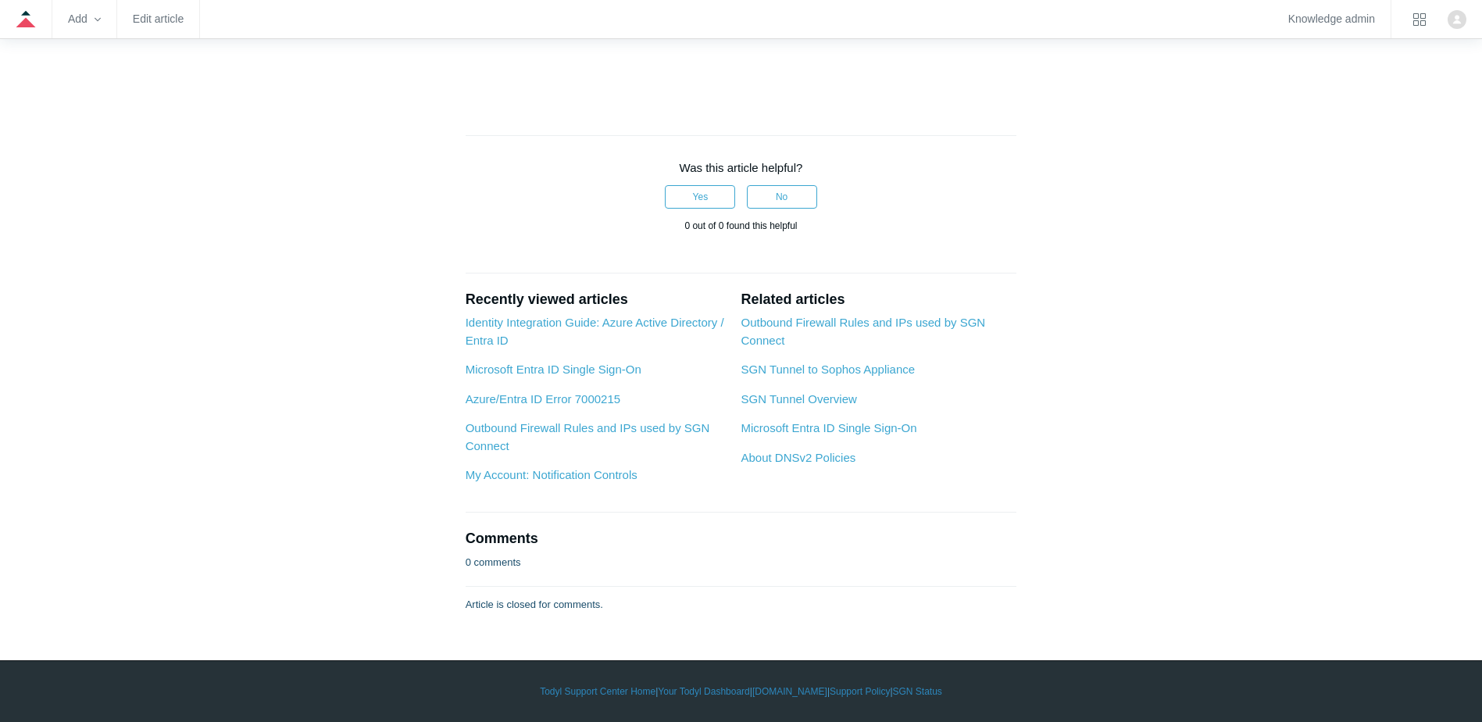
scroll to position [6542, 0]
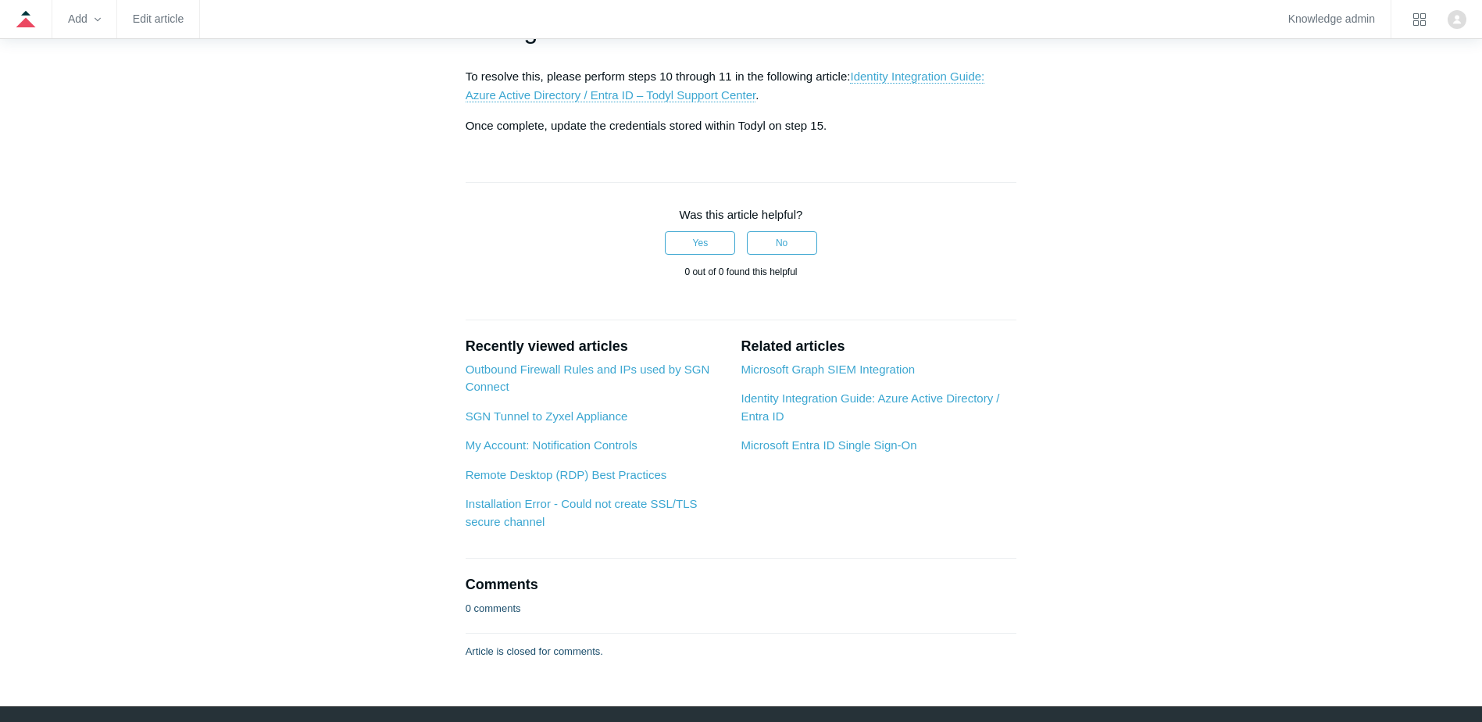
scroll to position [391, 0]
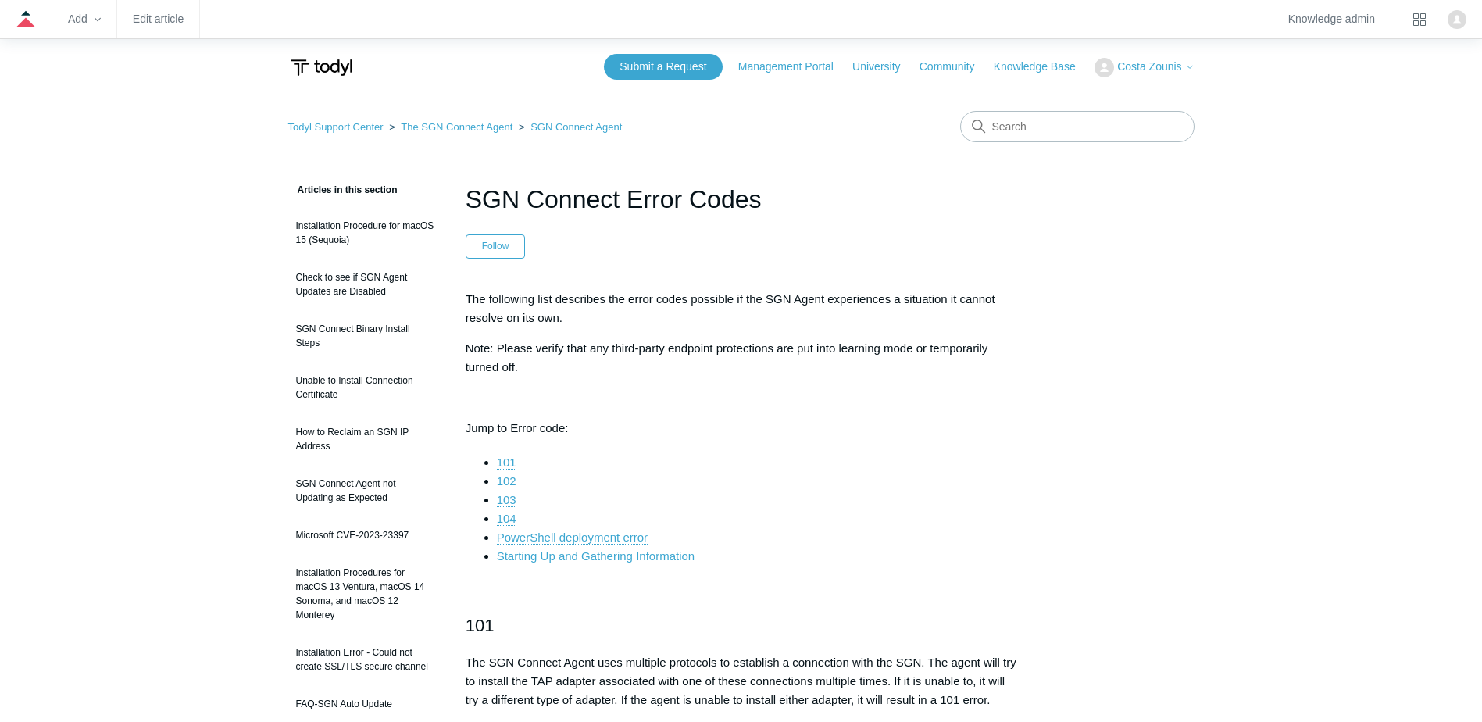
click at [505, 480] on link "102" at bounding box center [507, 481] width 20 height 14
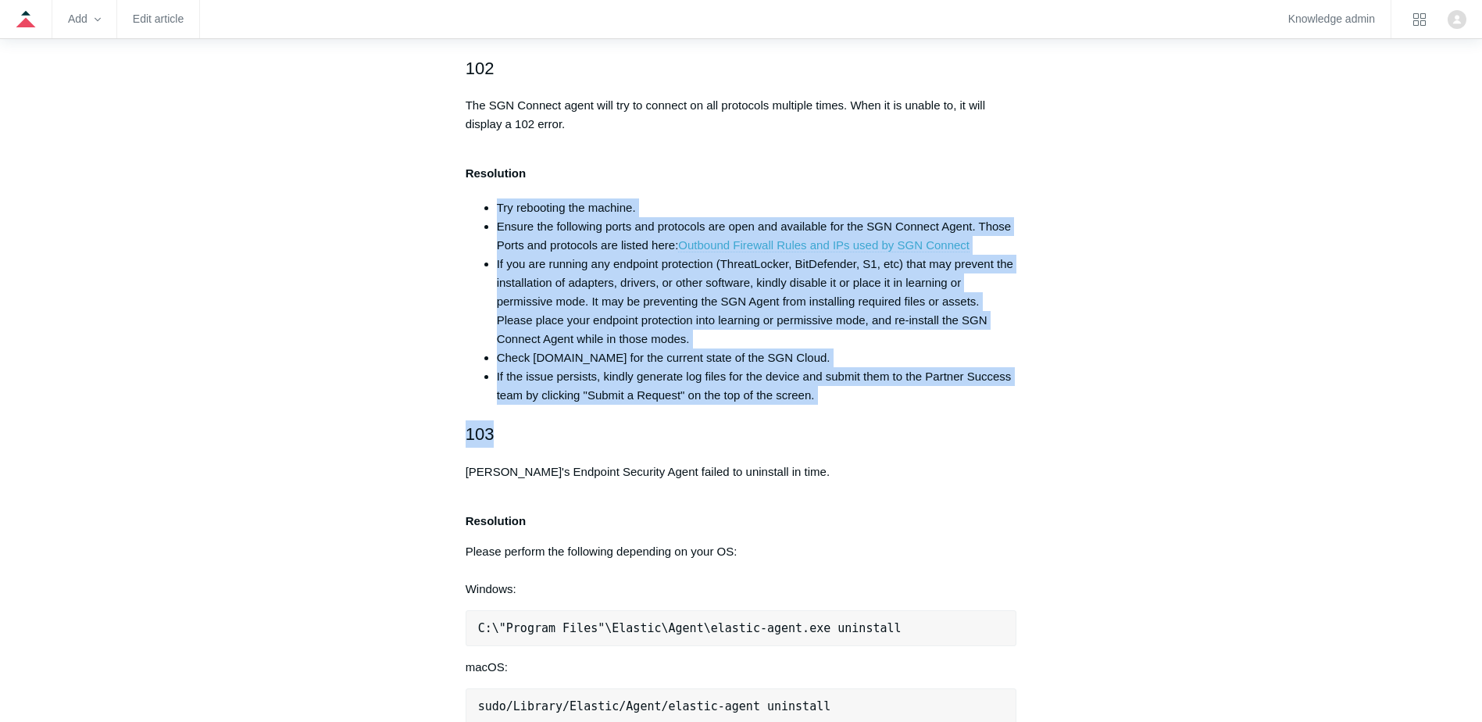
drag, startPoint x: 505, startPoint y: 215, endPoint x: 856, endPoint y: 416, distance: 405.2
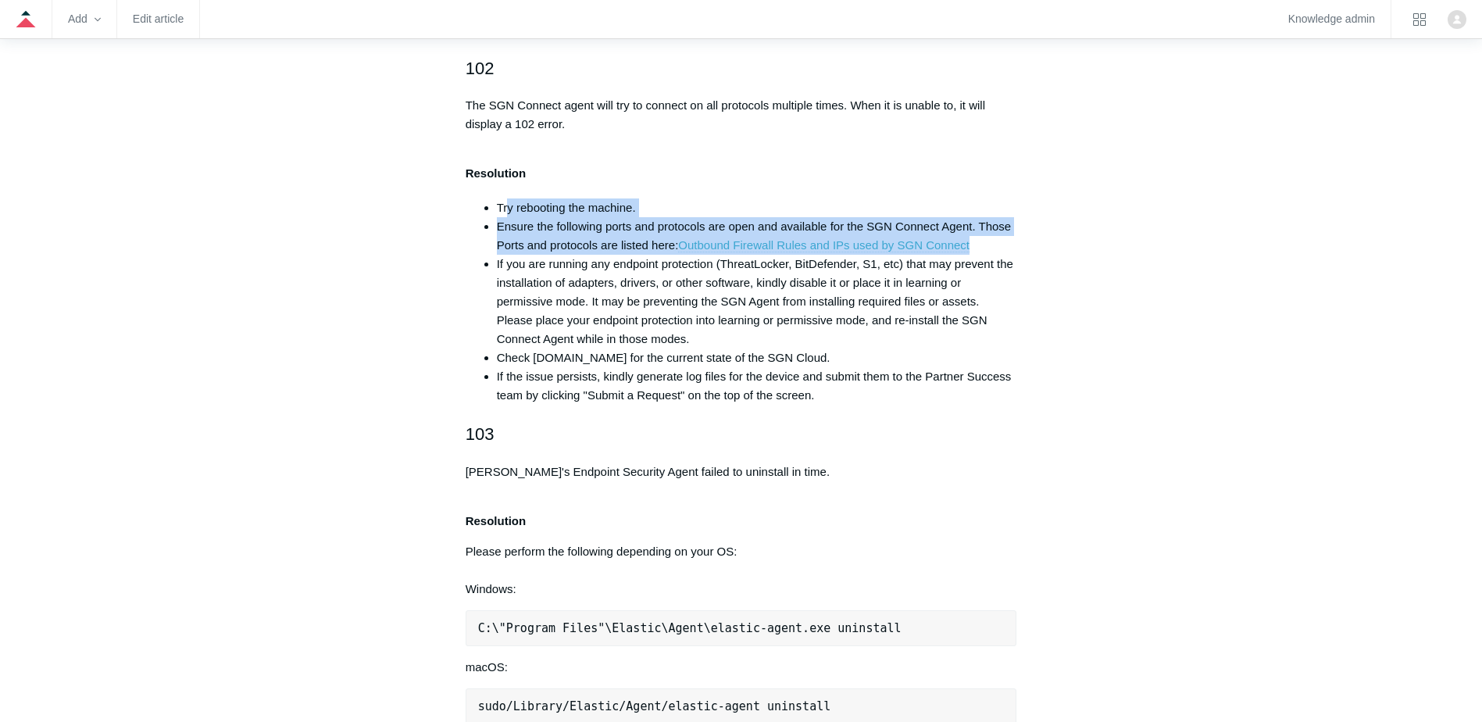
drag, startPoint x: 509, startPoint y: 206, endPoint x: 1026, endPoint y: 242, distance: 518.3
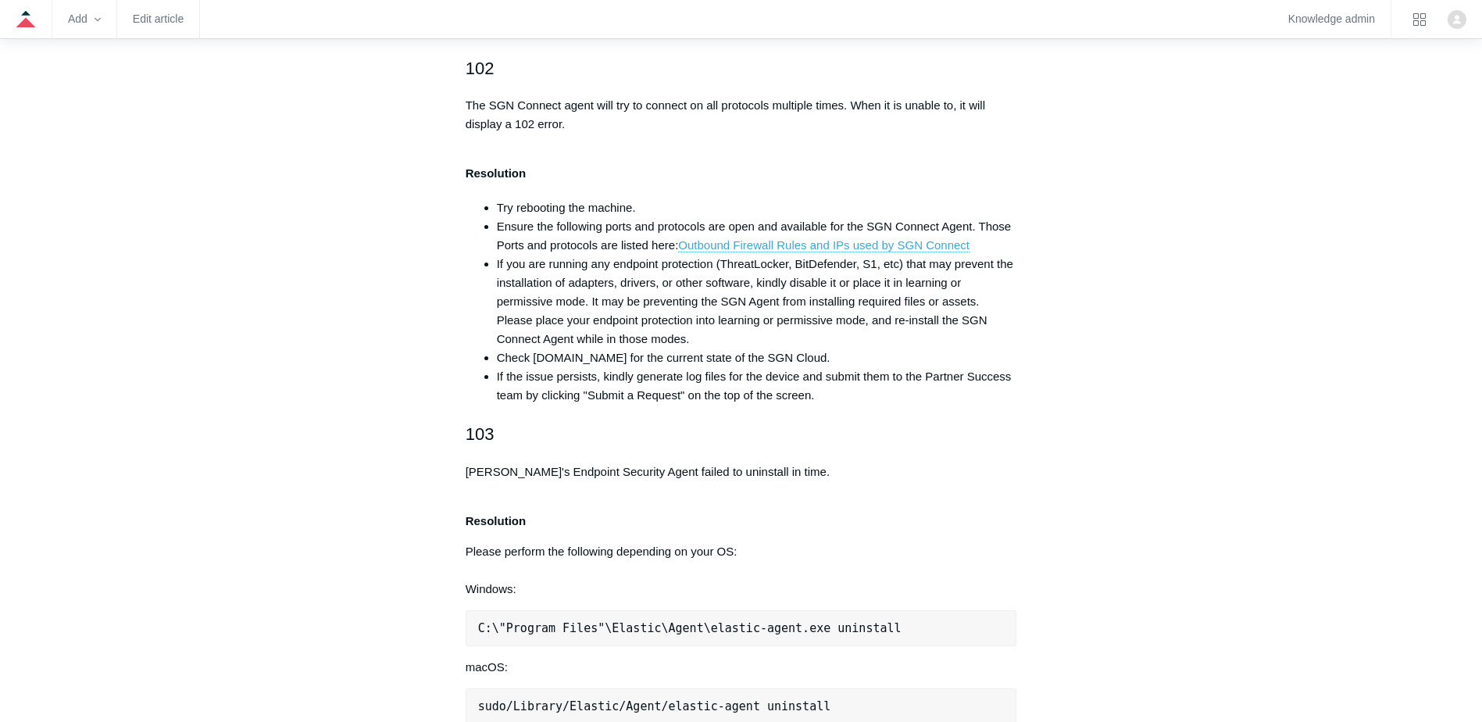
click at [585, 260] on span "If you are running any endpoint protection (ThreatLocker, BitDefender, S1, etc)…" at bounding box center [755, 301] width 516 height 88
drag, startPoint x: 536, startPoint y: 262, endPoint x: 996, endPoint y: 273, distance: 460.2
click at [996, 273] on li "If you are running any endpoint protection (ThreatLocker, BitDefender, S1, etc)…" at bounding box center [757, 302] width 520 height 94
drag, startPoint x: 996, startPoint y: 273, endPoint x: 987, endPoint y: 282, distance: 12.2
click at [987, 282] on li "If you are running any endpoint protection (ThreatLocker, BitDefender, S1, etc)…" at bounding box center [757, 302] width 520 height 94
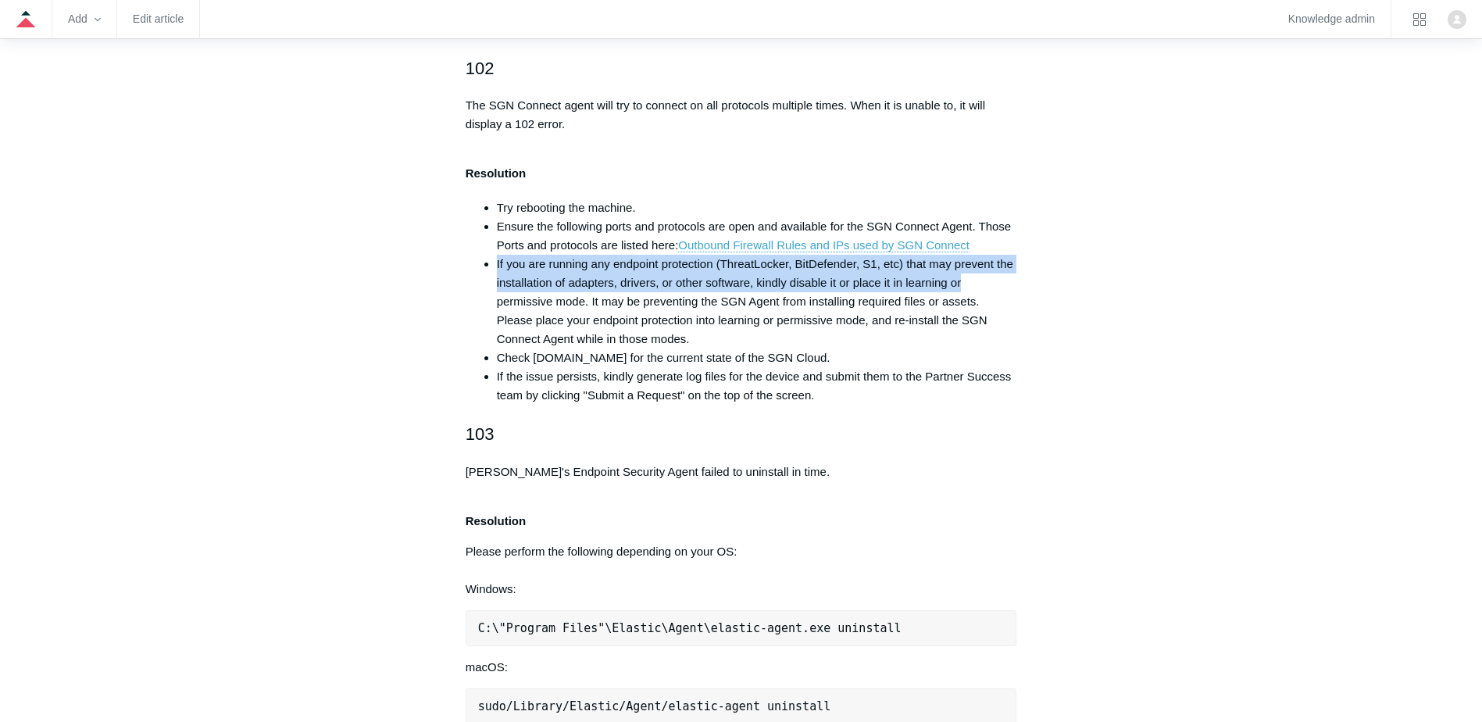
drag, startPoint x: 986, startPoint y: 284, endPoint x: 492, endPoint y: 269, distance: 493.9
click at [492, 269] on ul "Try rebooting the machine. Ensure the following ports and protocols are open an…" at bounding box center [749, 301] width 536 height 206
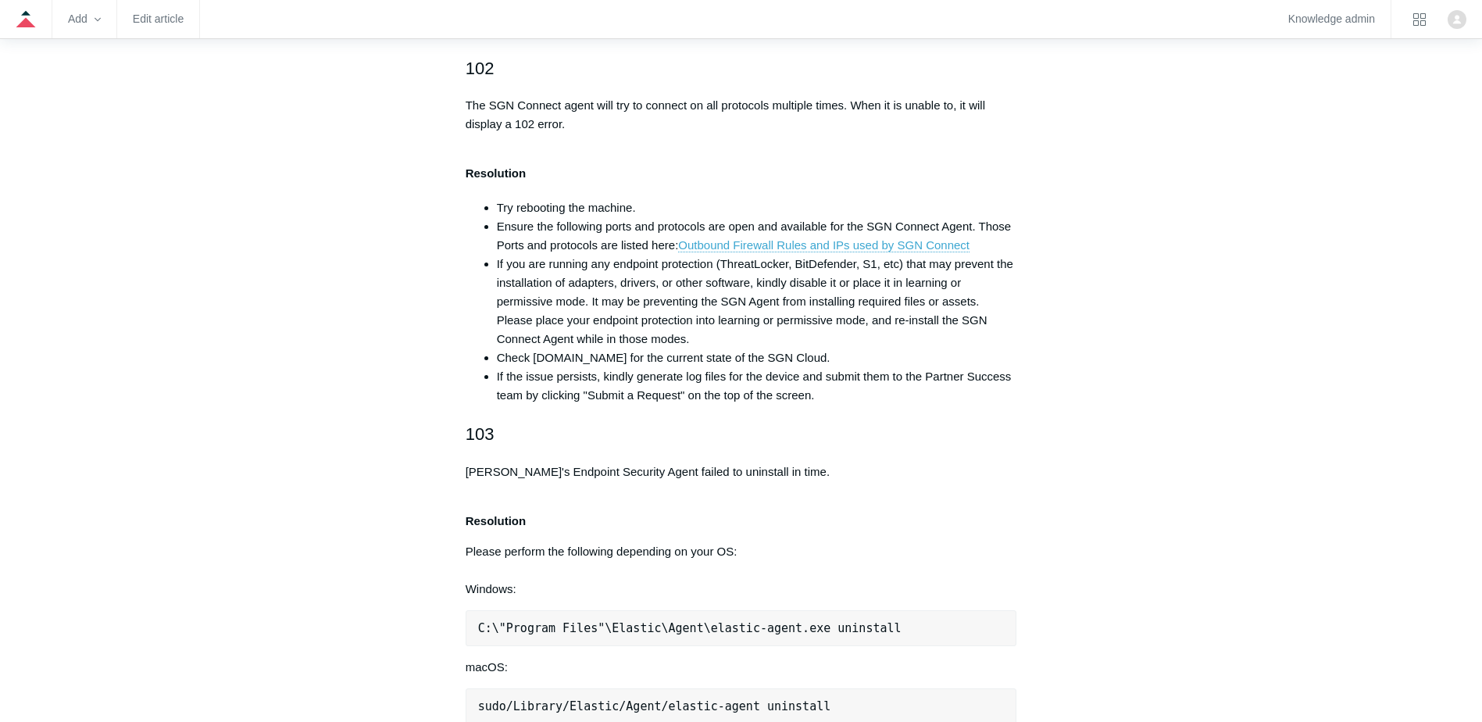
drag, startPoint x: 492, startPoint y: 269, endPoint x: 544, endPoint y: 304, distance: 62.6
click at [548, 303] on span "If you are running any endpoint protection (ThreatLocker, BitDefender, S1, etc)…" at bounding box center [755, 301] width 516 height 88
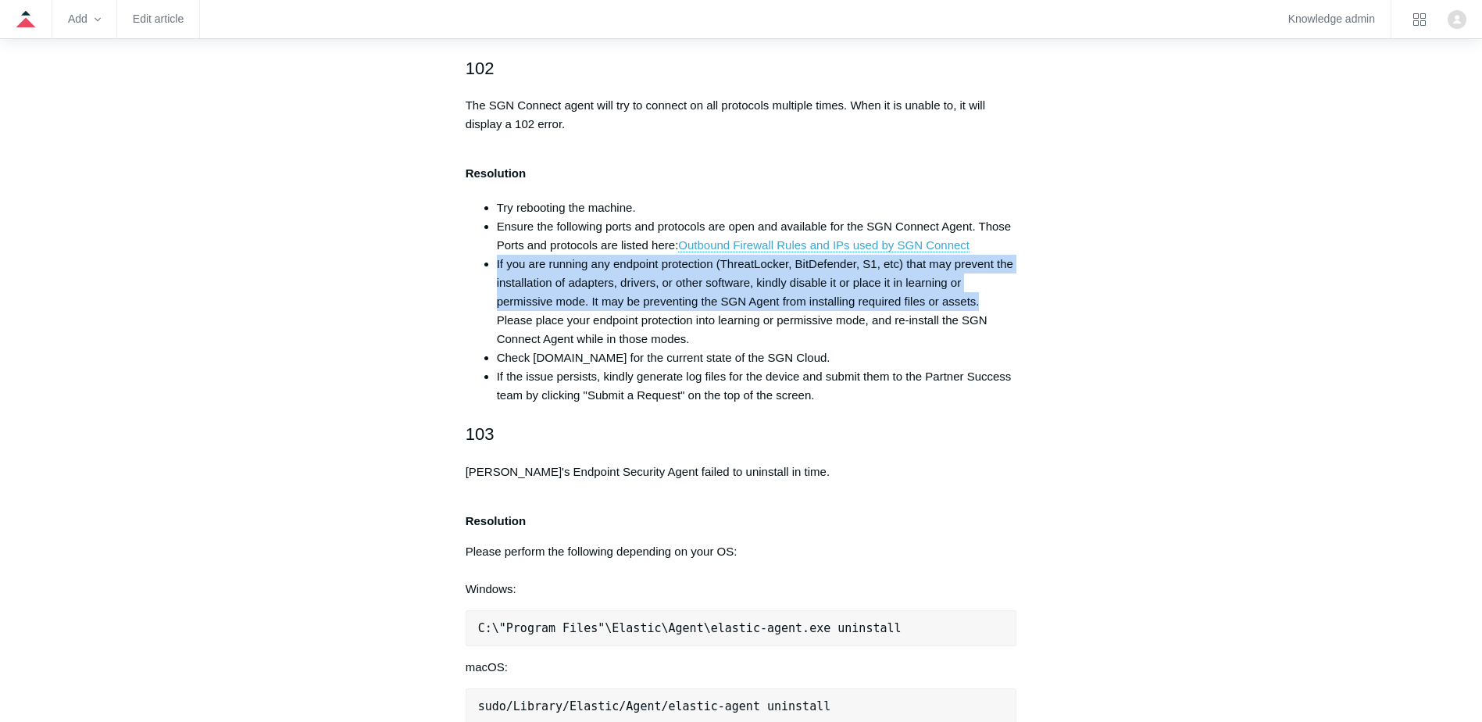
drag, startPoint x: 496, startPoint y: 259, endPoint x: 987, endPoint y: 300, distance: 492.2
click at [987, 300] on li "If you are running any endpoint protection (ThreatLocker, BitDefender, S1, etc)…" at bounding box center [757, 302] width 520 height 94
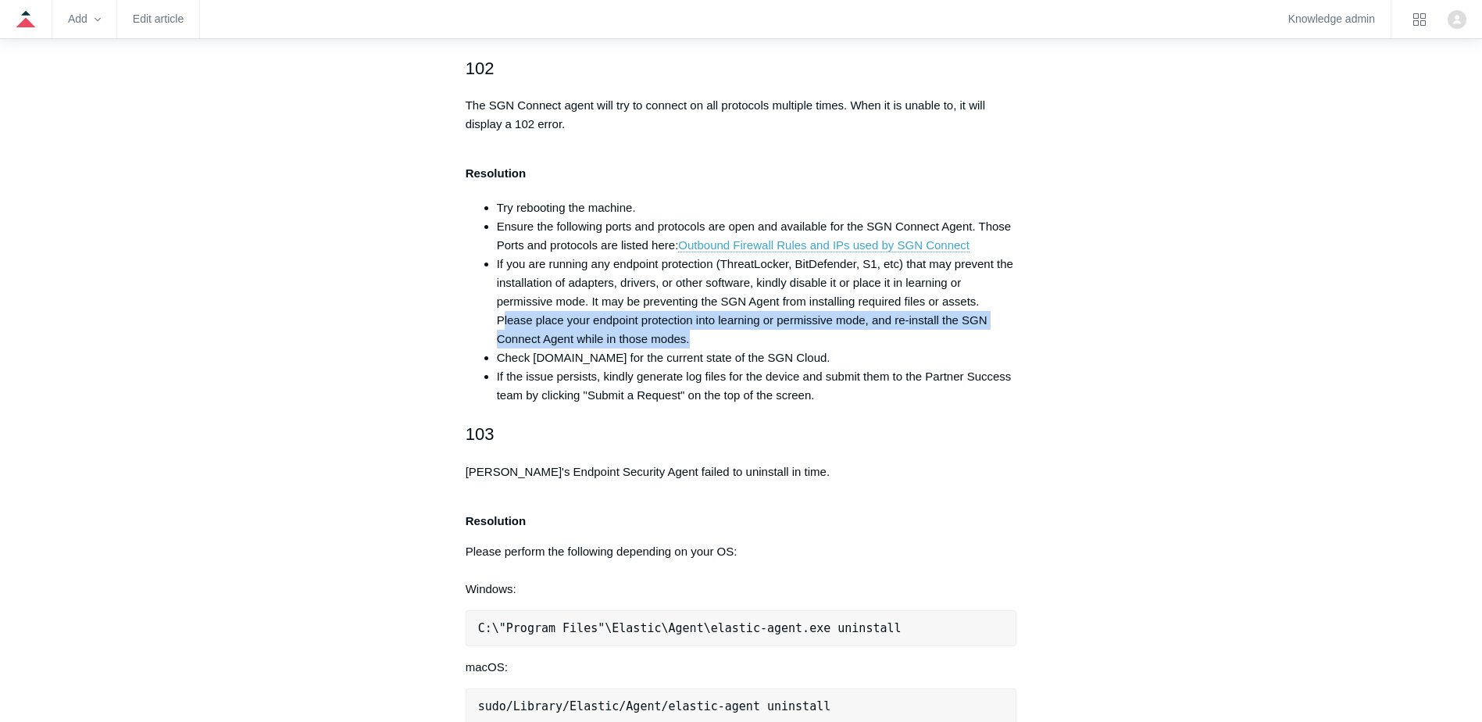
drag, startPoint x: 502, startPoint y: 322, endPoint x: 743, endPoint y: 344, distance: 241.6
click at [743, 344] on li "If you are running any endpoint protection (ThreatLocker, BitDefender, S1, etc)…" at bounding box center [757, 302] width 520 height 94
drag, startPoint x: 743, startPoint y: 344, endPoint x: 591, endPoint y: 344, distance: 152.3
click at [606, 344] on span "If you are running any endpoint protection (ThreatLocker, BitDefender, S1, etc)…" at bounding box center [755, 301] width 516 height 88
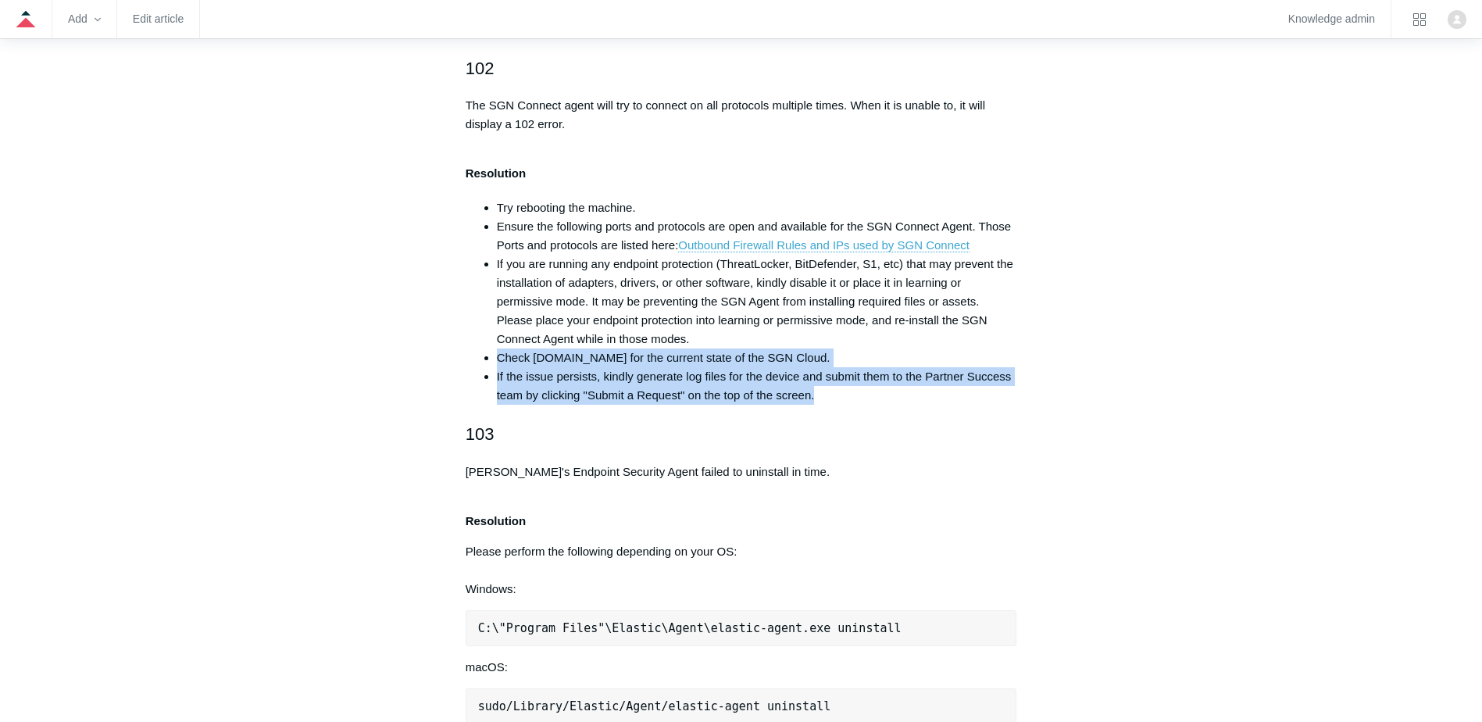
drag, startPoint x: 498, startPoint y: 357, endPoint x: 881, endPoint y: 403, distance: 386.3
click at [881, 403] on ul "Try rebooting the machine. Ensure the following ports and protocols are open an…" at bounding box center [749, 301] width 536 height 206
drag, startPoint x: 881, startPoint y: 403, endPoint x: 658, endPoint y: 372, distance: 224.8
click at [728, 387] on li "If the issue persists, kindly generate log files for the device and submit them…" at bounding box center [757, 385] width 520 height 37
drag, startPoint x: 463, startPoint y: 376, endPoint x: 916, endPoint y: 420, distance: 455.2
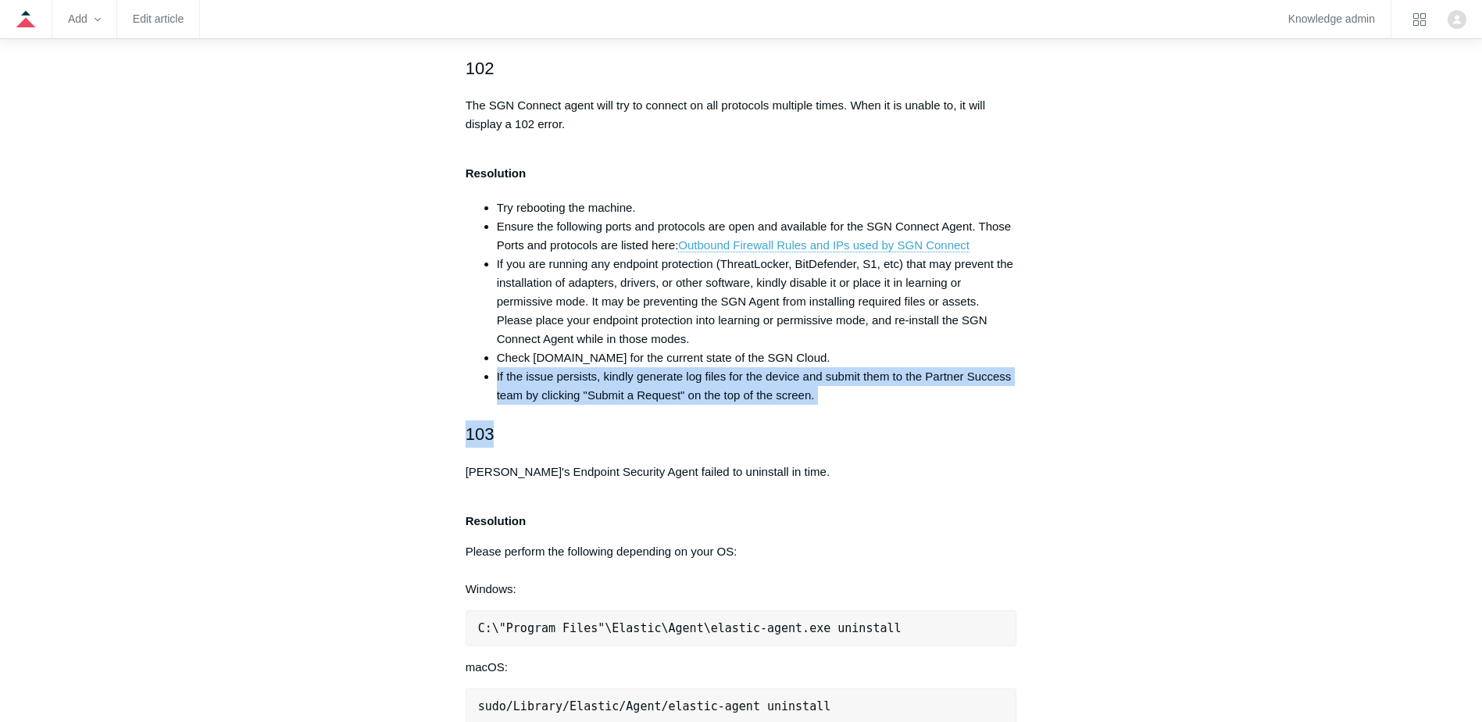
drag, startPoint x: 916, startPoint y: 420, endPoint x: 809, endPoint y: 405, distance: 108.1
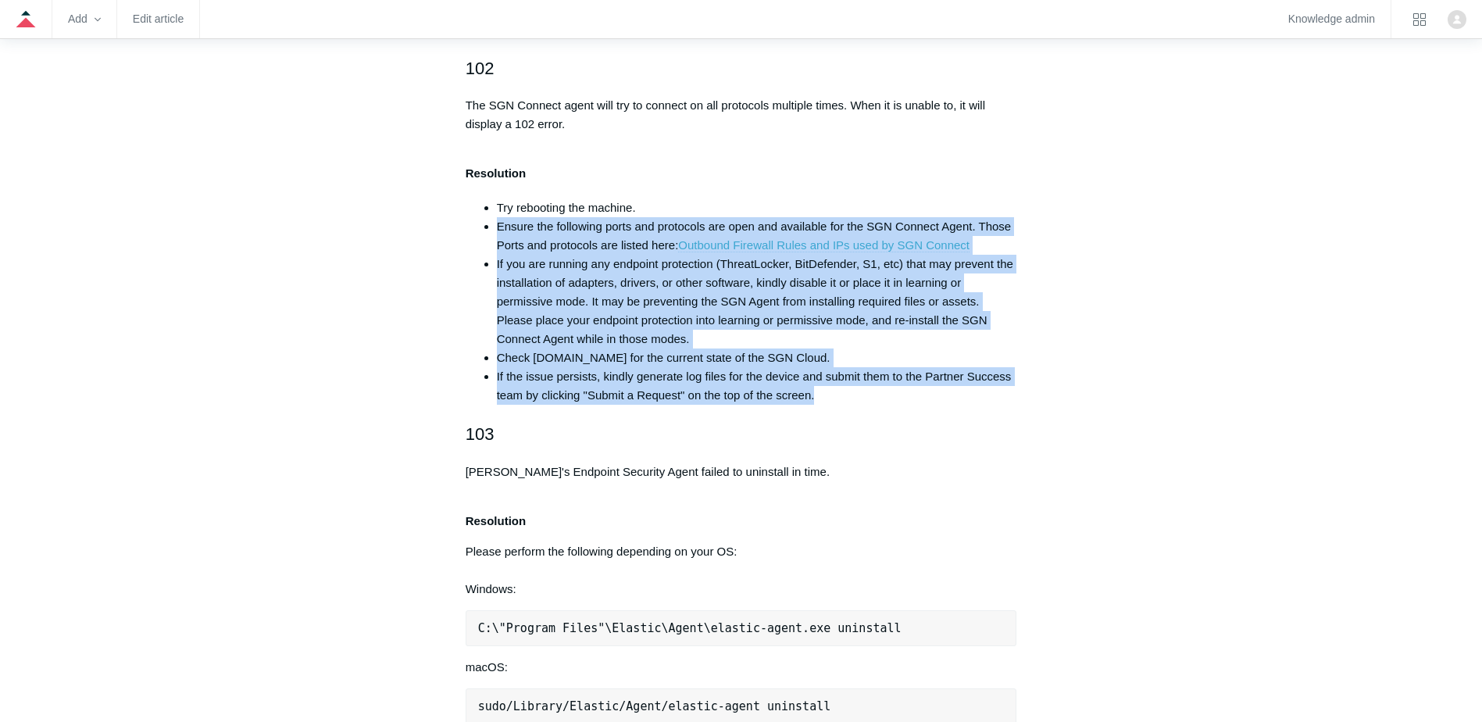
drag, startPoint x: 856, startPoint y: 391, endPoint x: 465, endPoint y: 219, distance: 427.4
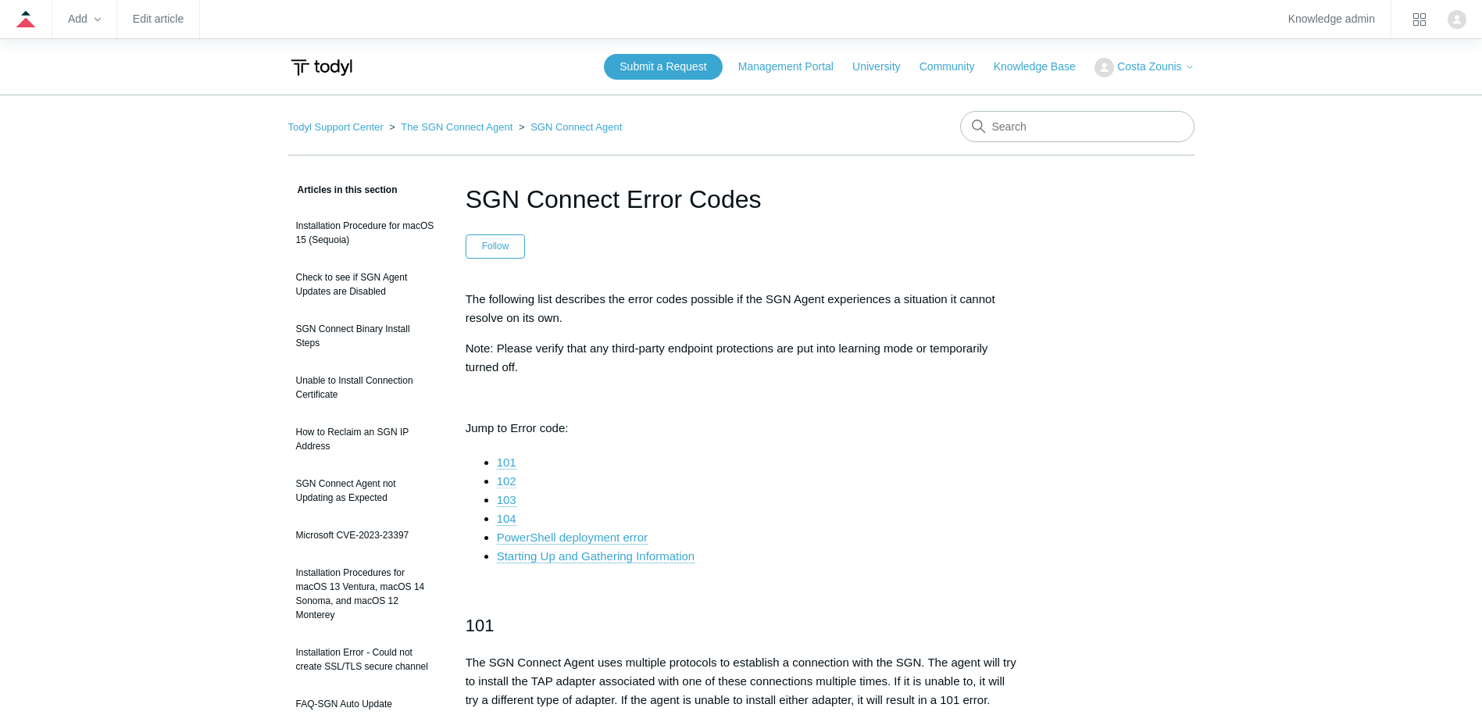
click at [501, 478] on link "102" at bounding box center [507, 481] width 20 height 14
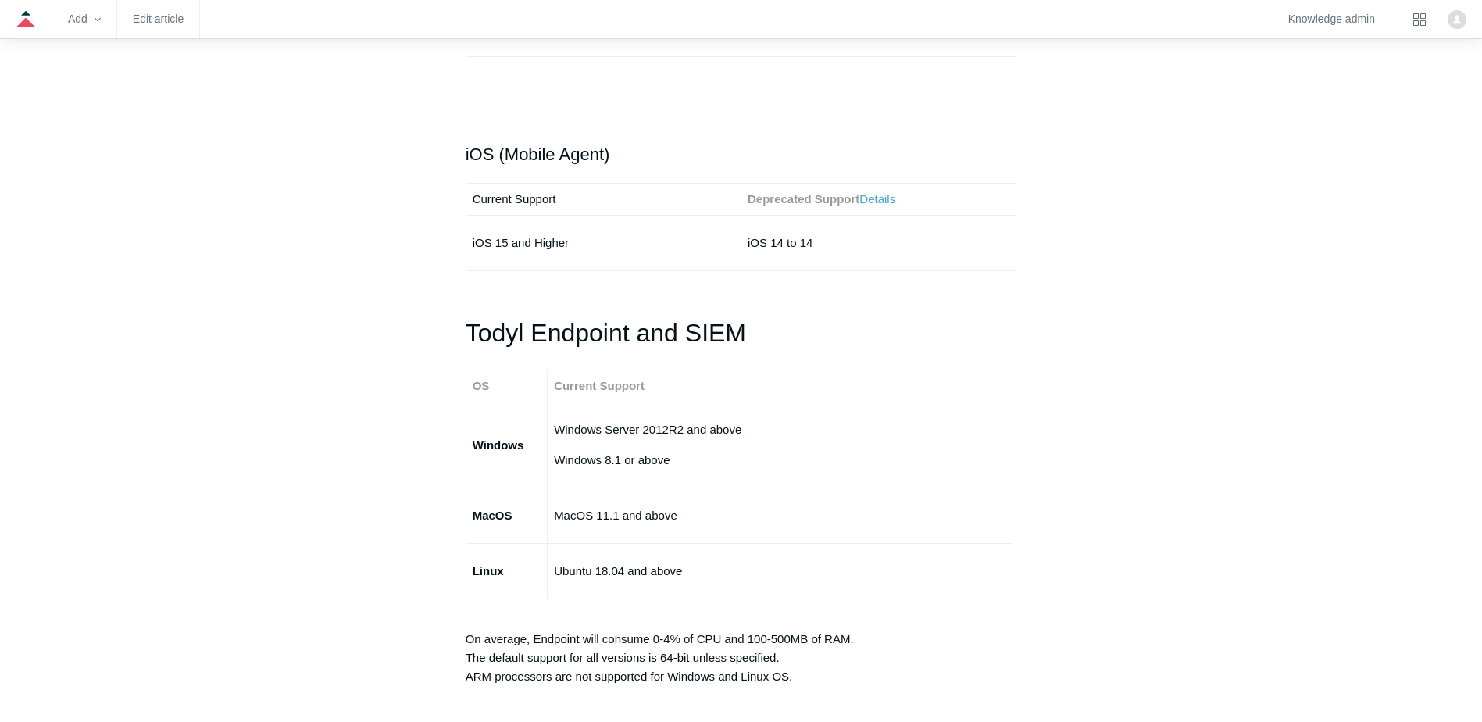
scroll to position [2578, 0]
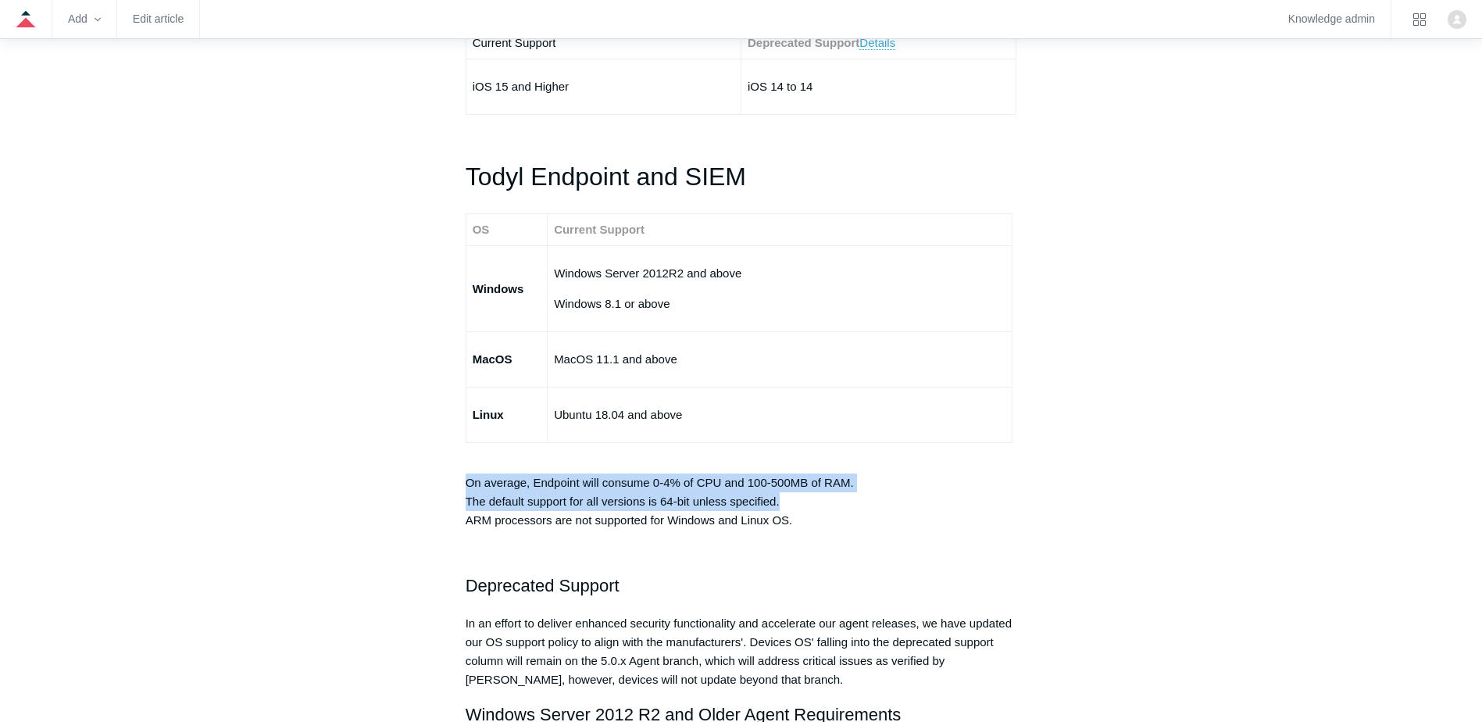
drag, startPoint x: 446, startPoint y: 484, endPoint x: 837, endPoint y: 534, distance: 393.8
click at [830, 524] on article "Minimum Requirements Follow Not yet followed by anyone The SGN Connect Agent ca…" at bounding box center [741, 249] width 598 height 5293
click at [837, 534] on div "The SGN Connect Agent can be installed on devices that meet the following requi…" at bounding box center [741, 41] width 551 height 4659
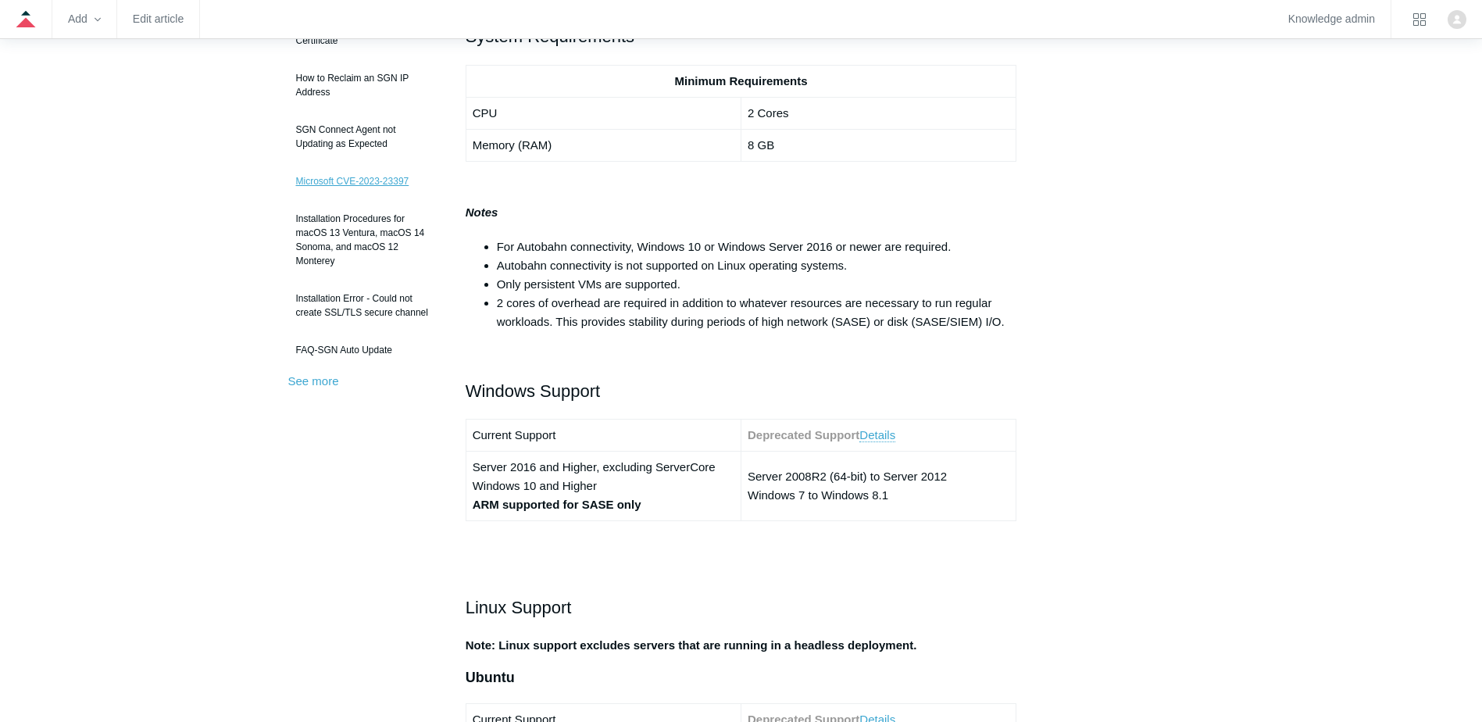
scroll to position [0, 0]
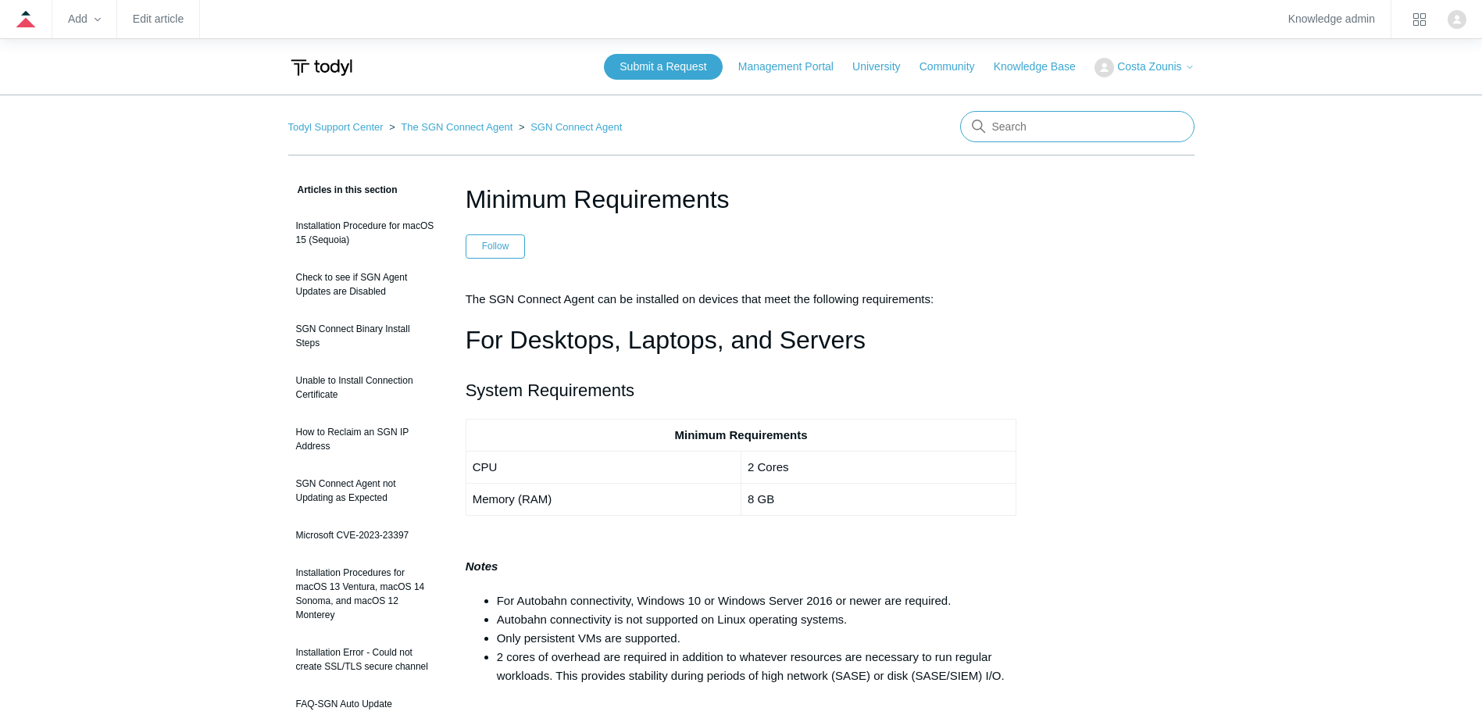
click at [1058, 126] on input "Search" at bounding box center [1077, 126] width 234 height 31
type input "speed"
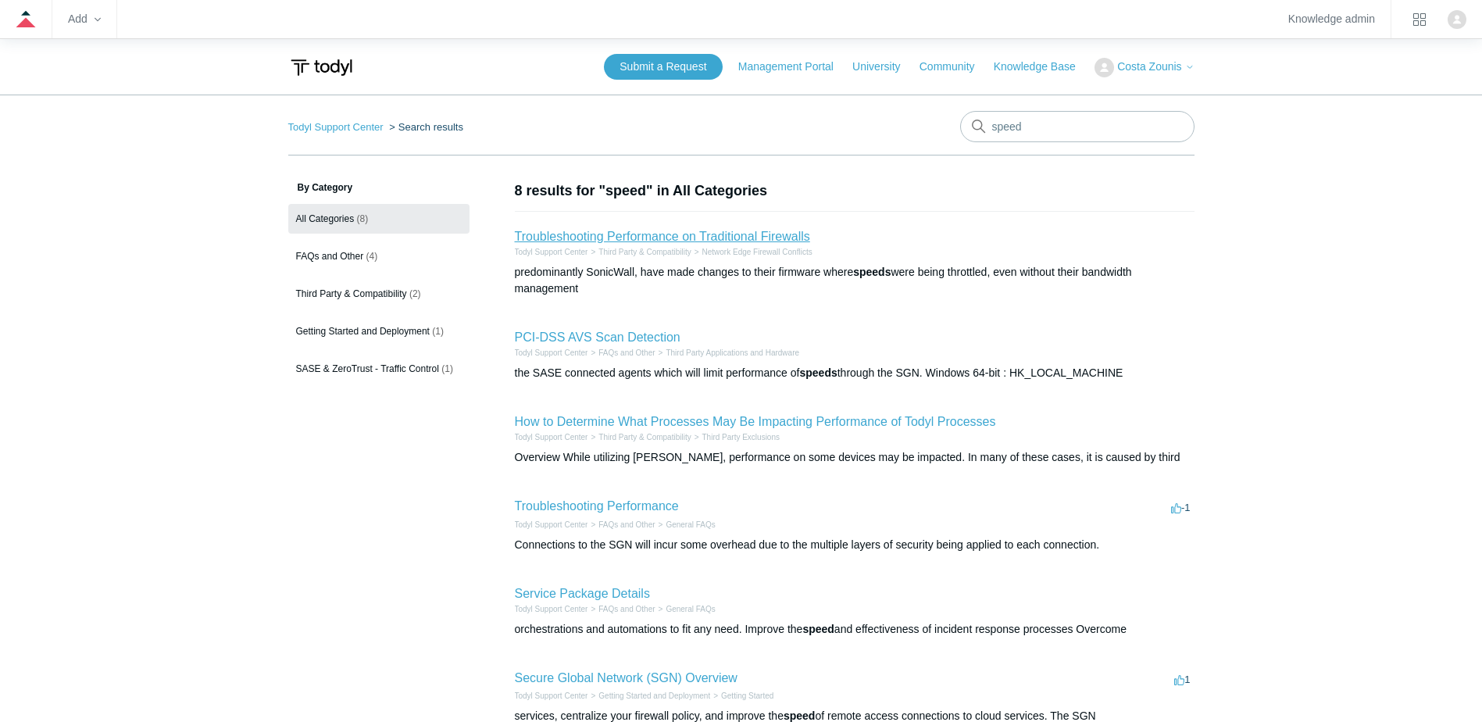
click at [666, 237] on link "Troubleshooting Performance on Traditional Firewalls" at bounding box center [662, 236] width 295 height 13
click at [749, 419] on link "How to Determine What Processes May Be Impacting Performance of Todyl Processes" at bounding box center [755, 421] width 481 height 13
click at [623, 509] on link "Troubleshooting Performance" at bounding box center [597, 505] width 164 height 13
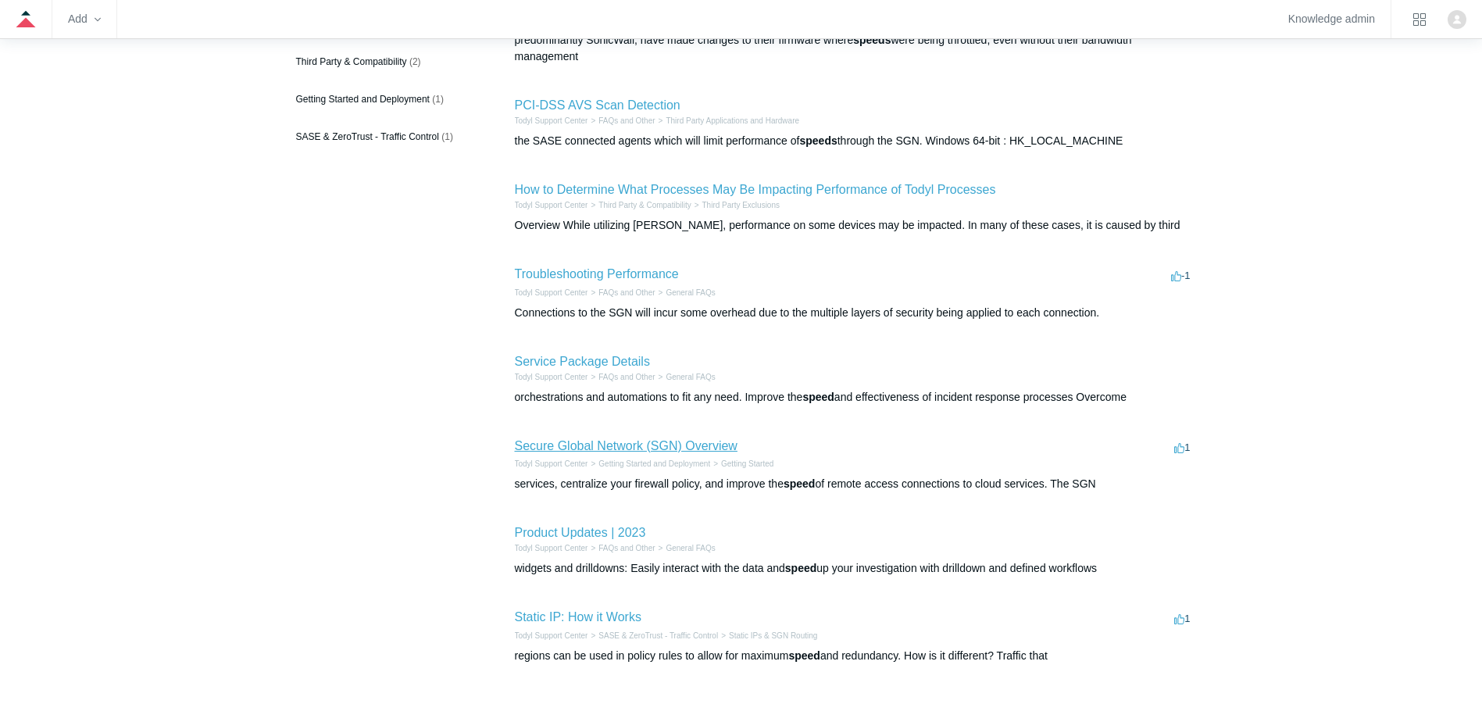
scroll to position [312, 0]
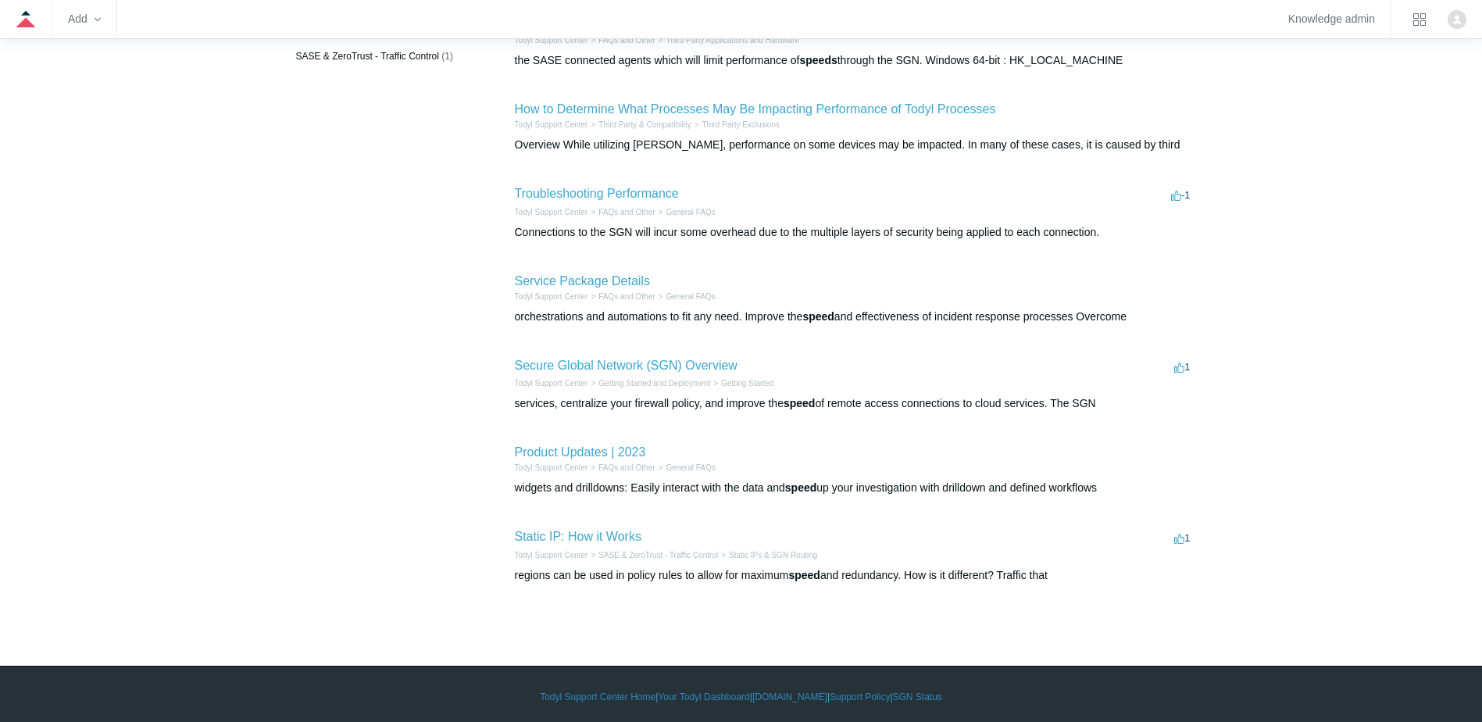
click at [592, 373] on h2 "Secure Global Network (SGN) Overview" at bounding box center [626, 365] width 223 height 19
click at [676, 365] on link "Secure Global Network (SGN) Overview" at bounding box center [626, 365] width 223 height 13
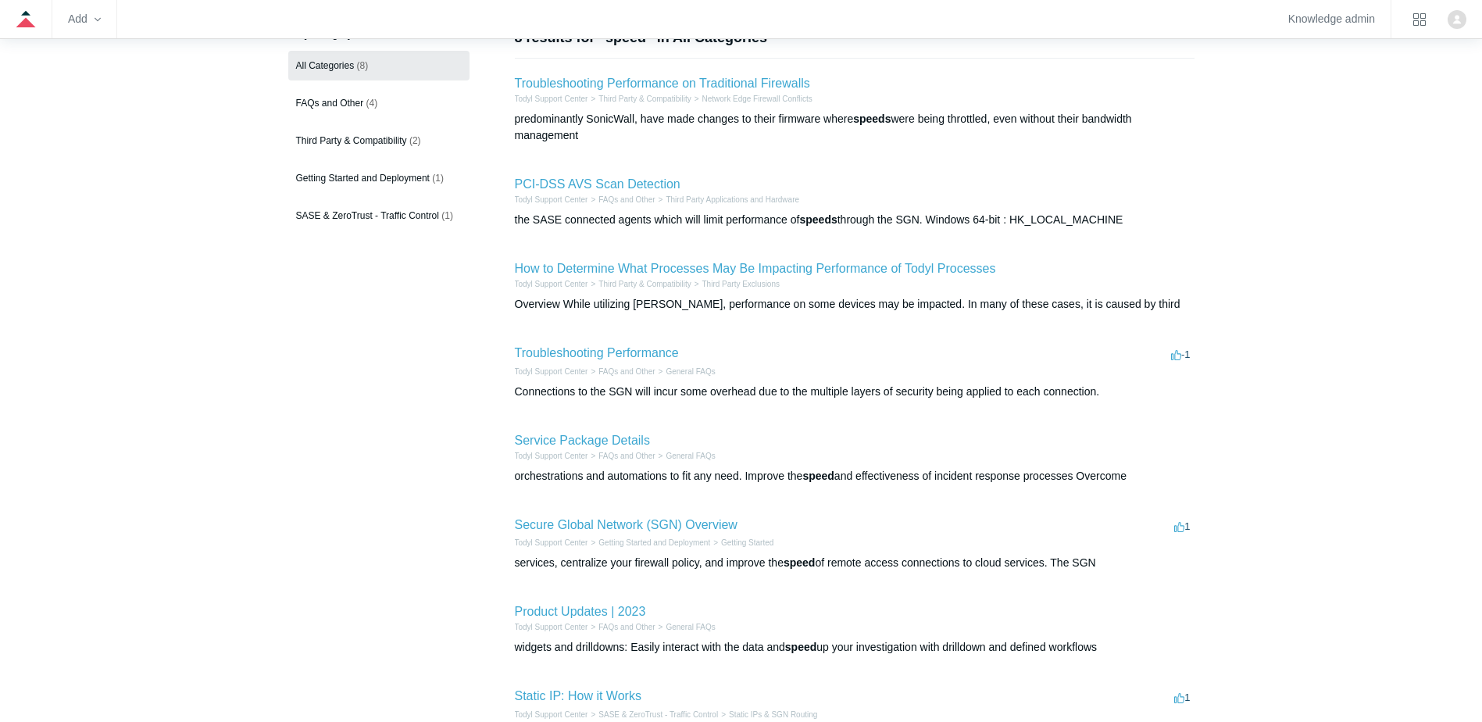
scroll to position [0, 0]
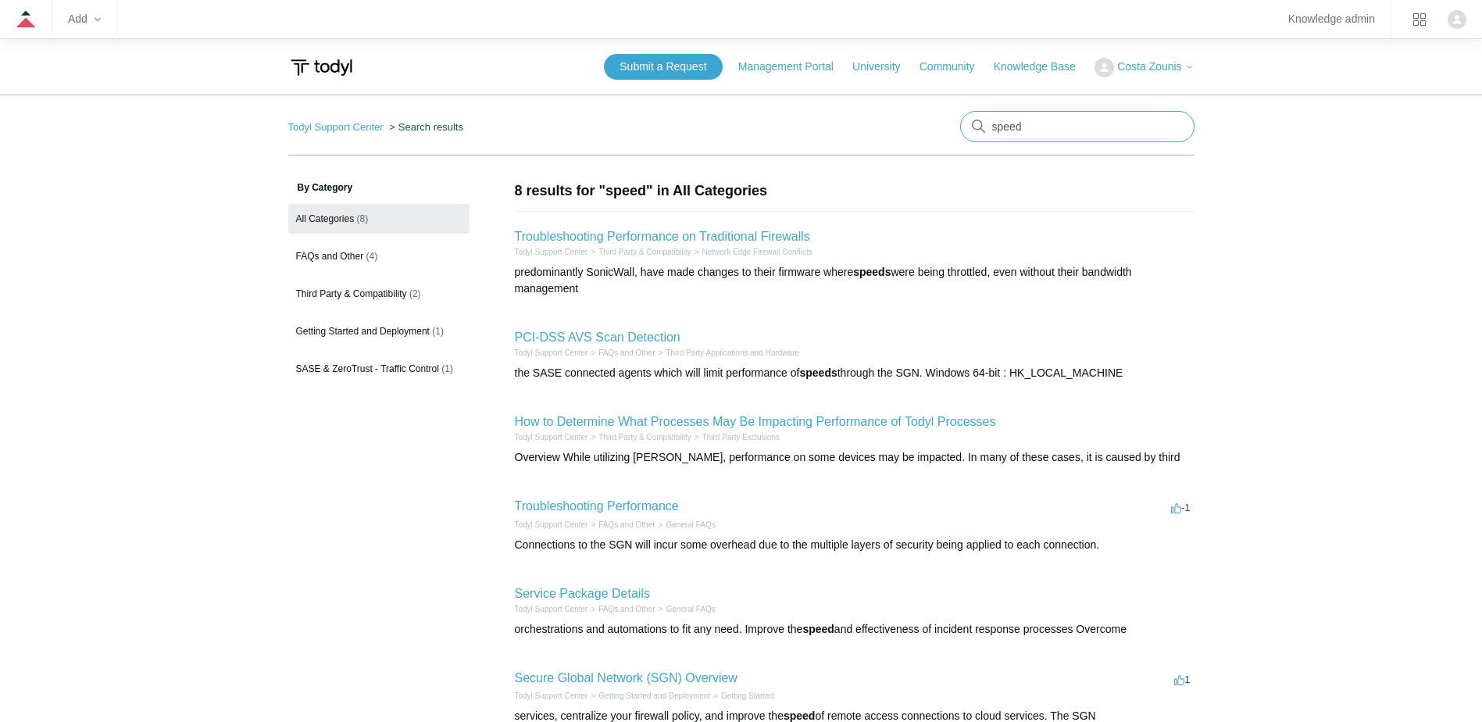
click at [1049, 120] on input "speed" at bounding box center [1077, 126] width 234 height 31
drag, startPoint x: 1027, startPoint y: 124, endPoint x: 860, endPoint y: 118, distance: 167.3
click at [860, 118] on nav "Todyl Support Center Search results There are no matching results in this help …" at bounding box center [741, 133] width 906 height 45
click at [309, 259] on span "FAQs and Other" at bounding box center [330, 256] width 68 height 11
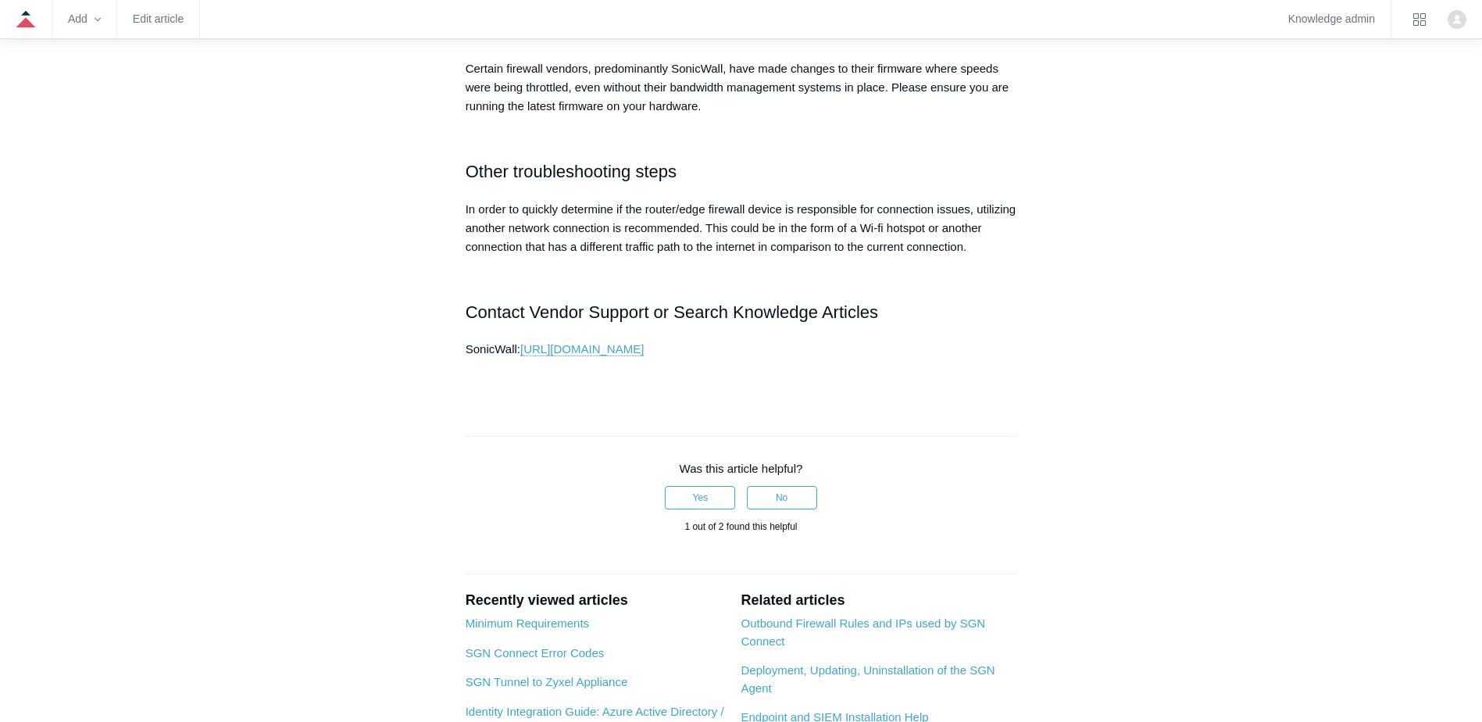
scroll to position [937, 0]
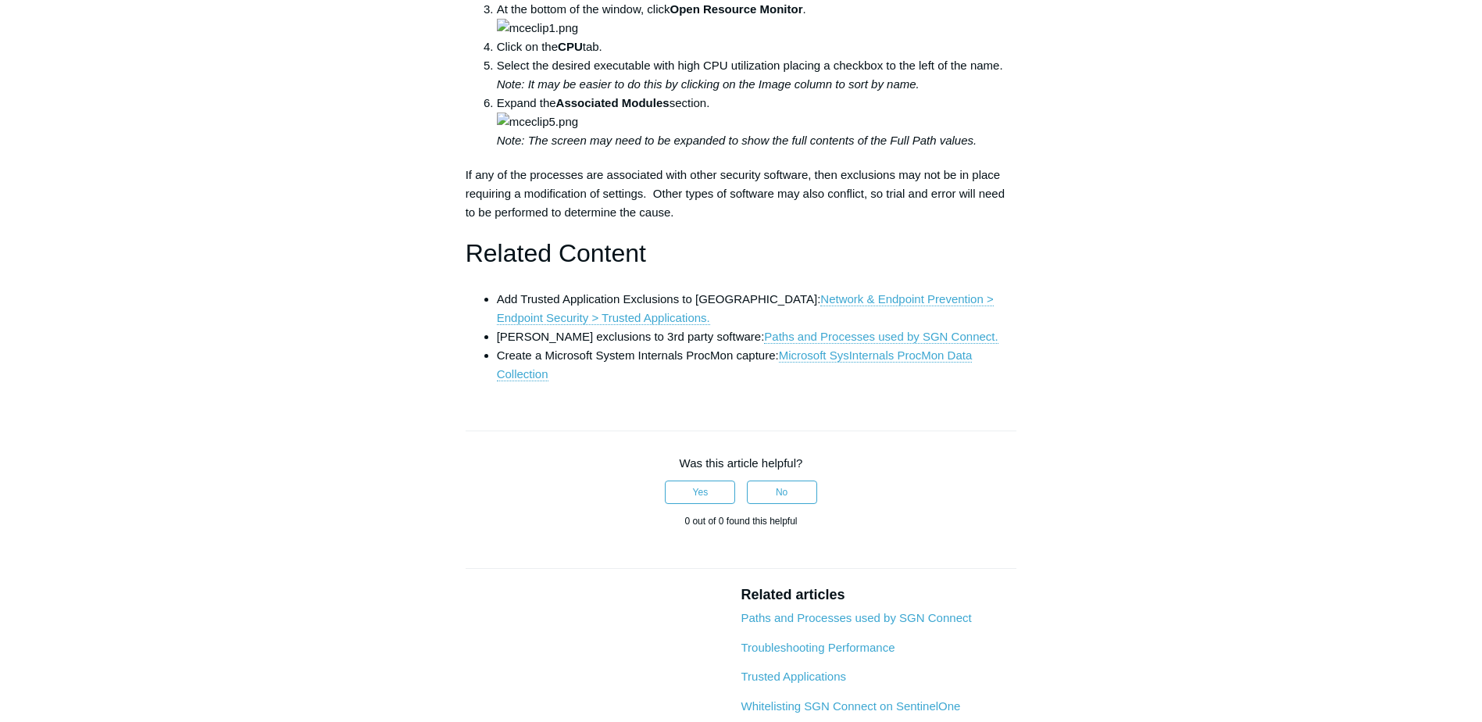
scroll to position [391, 0]
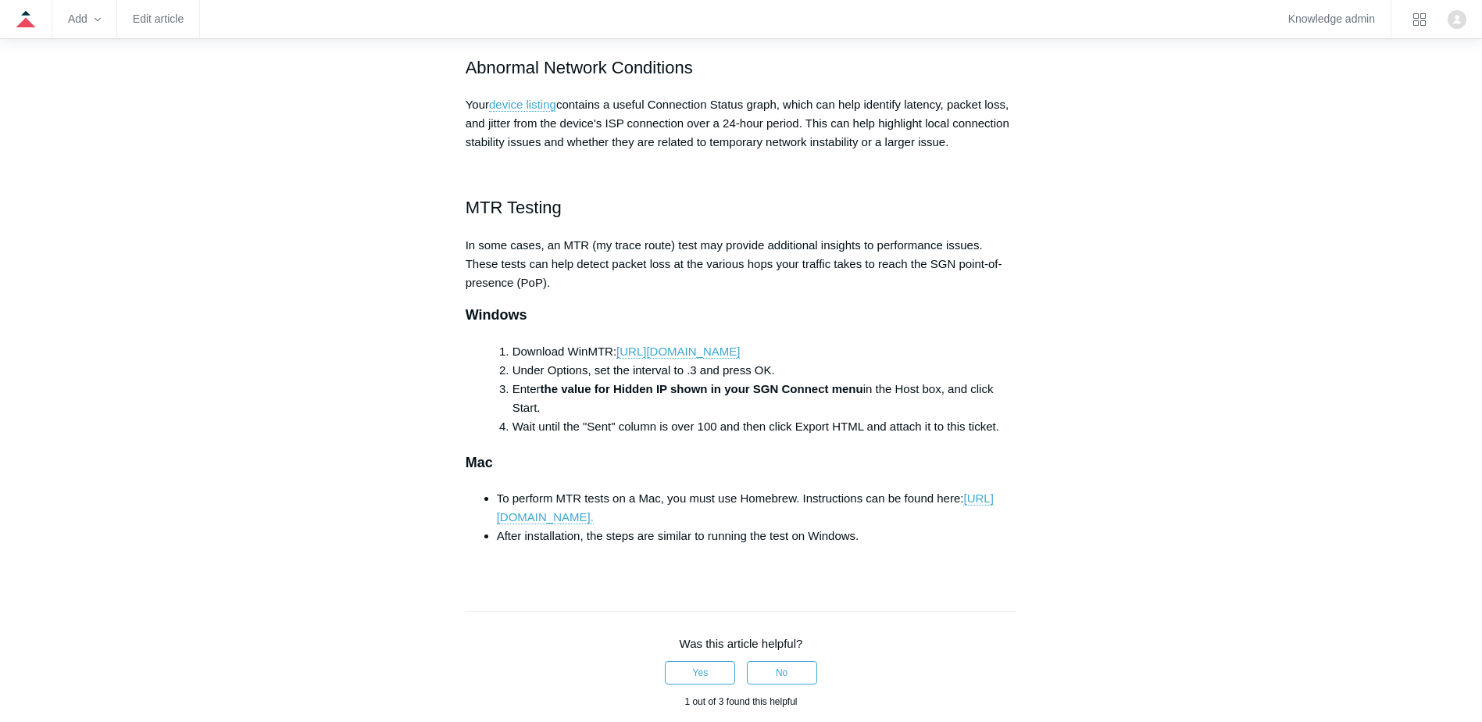
scroll to position [937, 0]
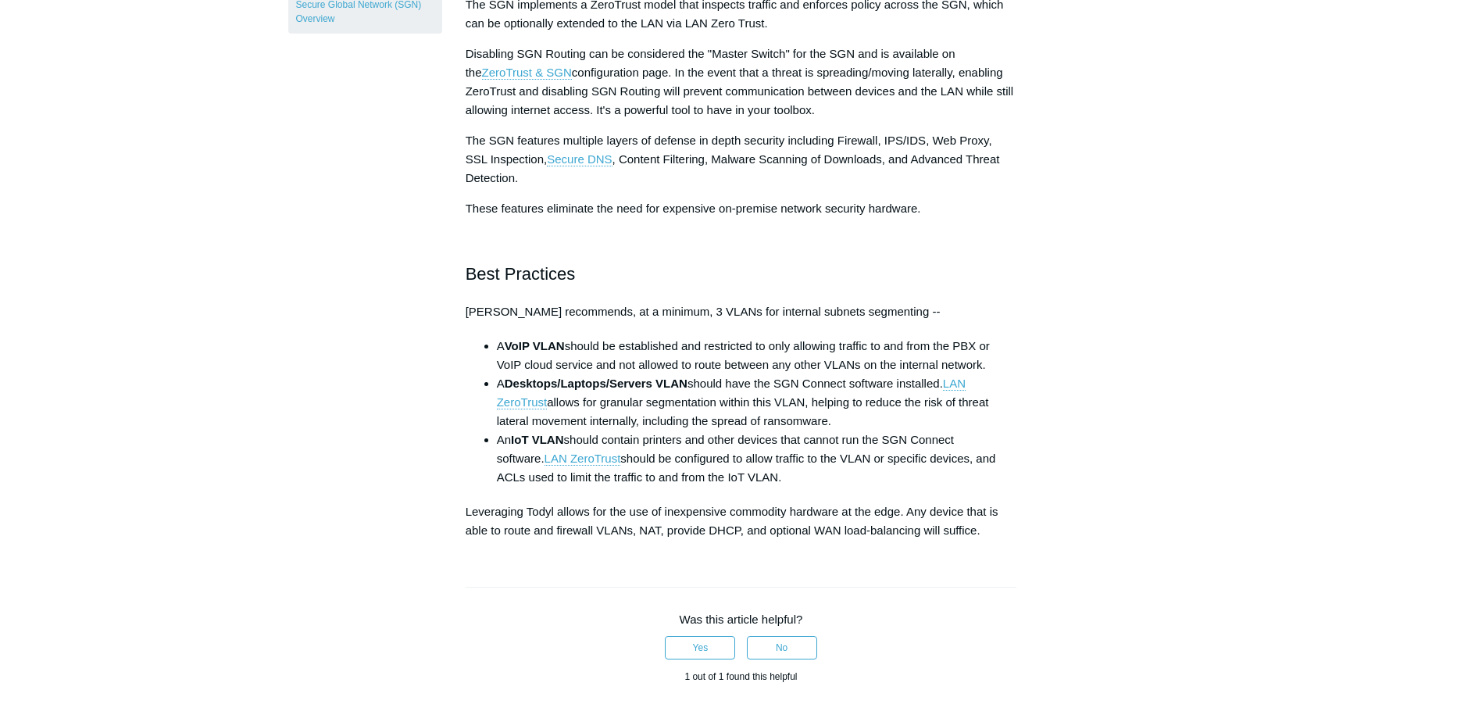
scroll to position [703, 0]
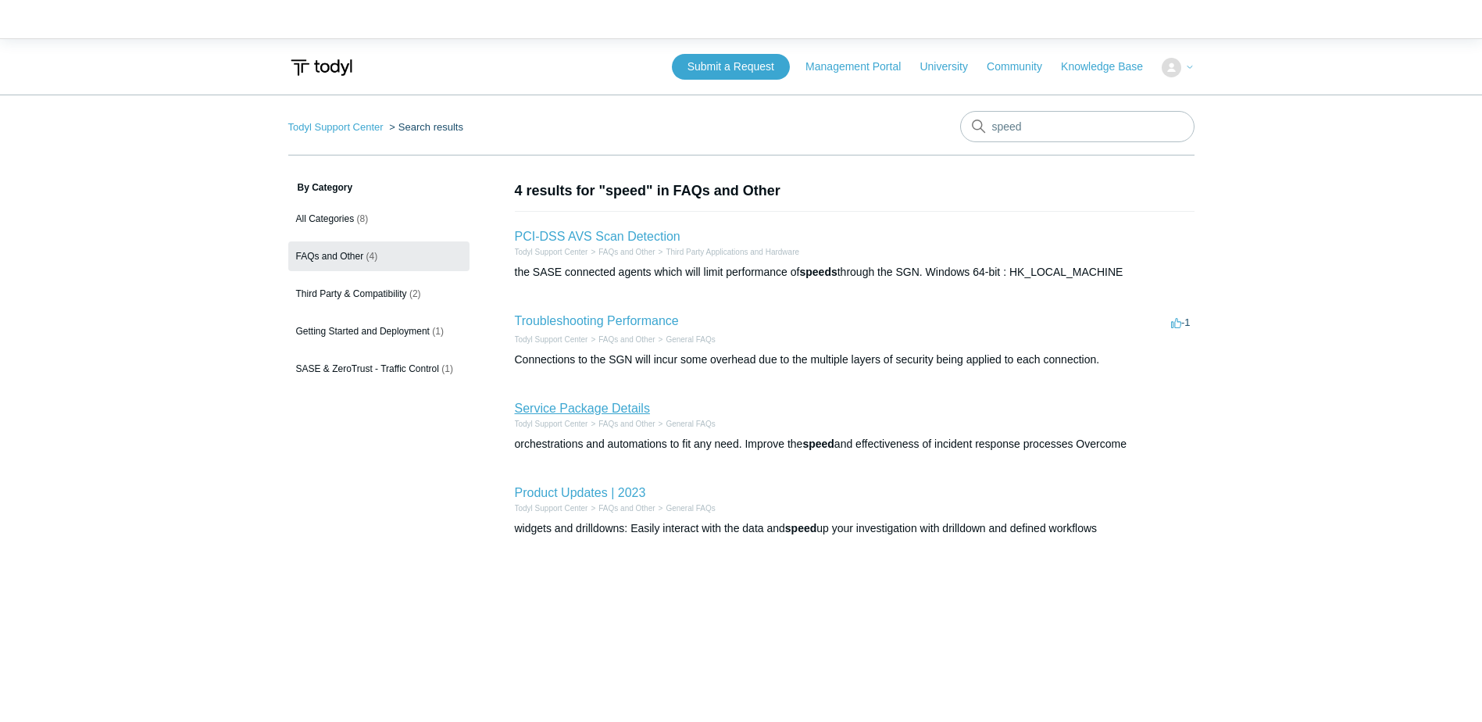
click at [597, 412] on link "Service Package Details" at bounding box center [582, 407] width 135 height 13
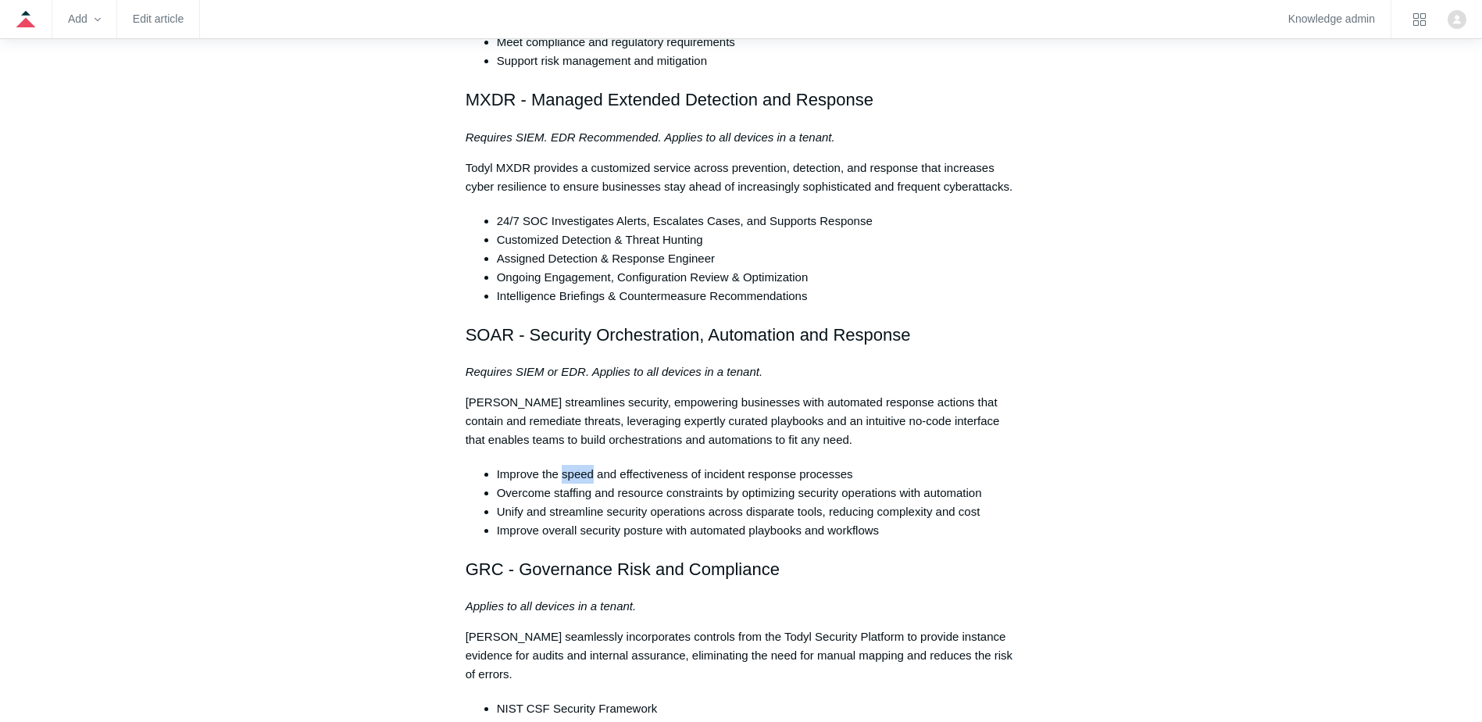
scroll to position [726, 0]
